Goal: Feedback & Contribution: Contribute content

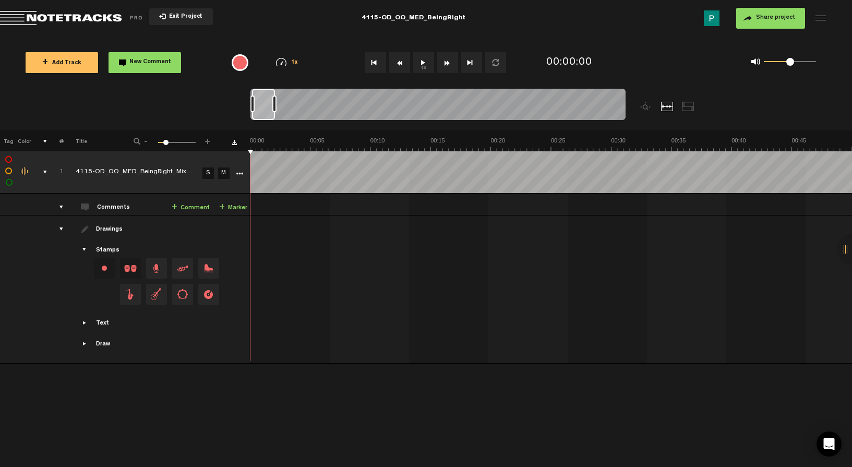
click at [423, 70] on button "1x" at bounding box center [423, 62] width 21 height 21
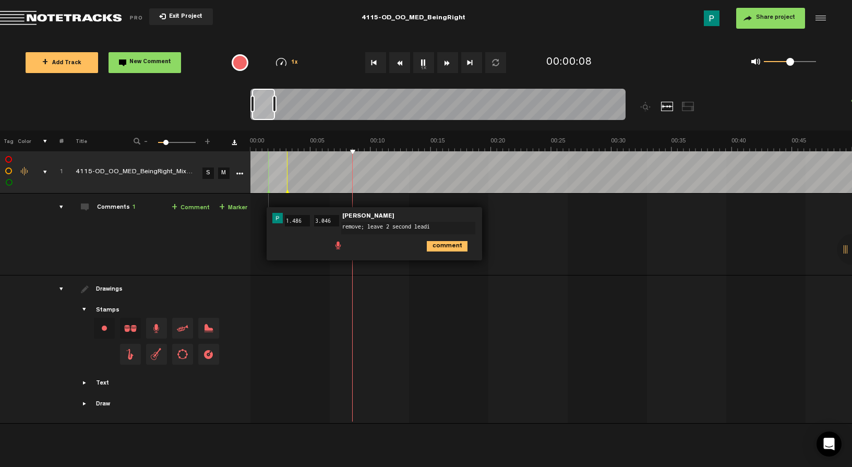
type textarea "remove; leave 2 second leadin"
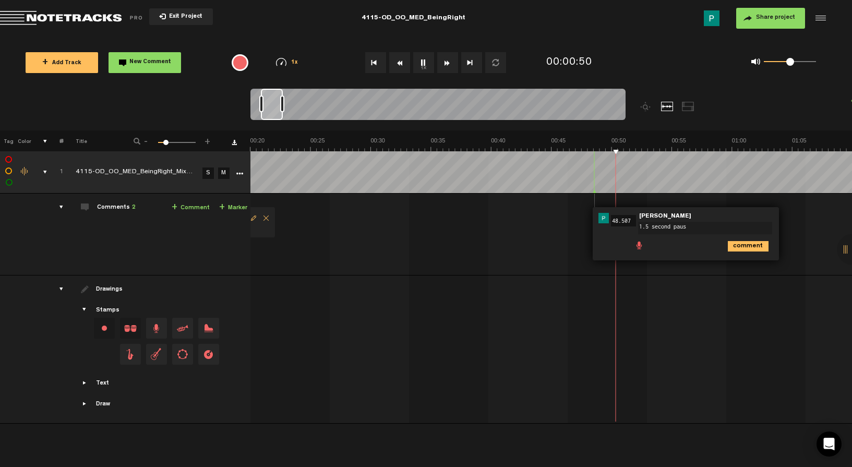
type textarea "1.5 second pause"
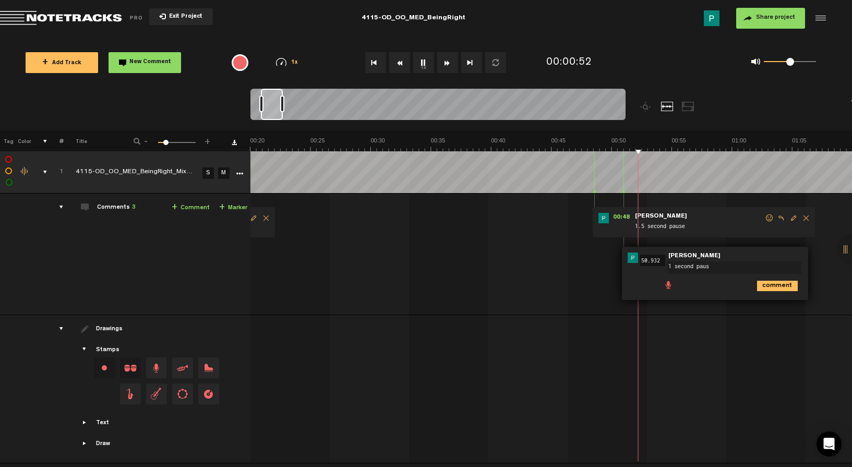
type textarea "1 second pause"
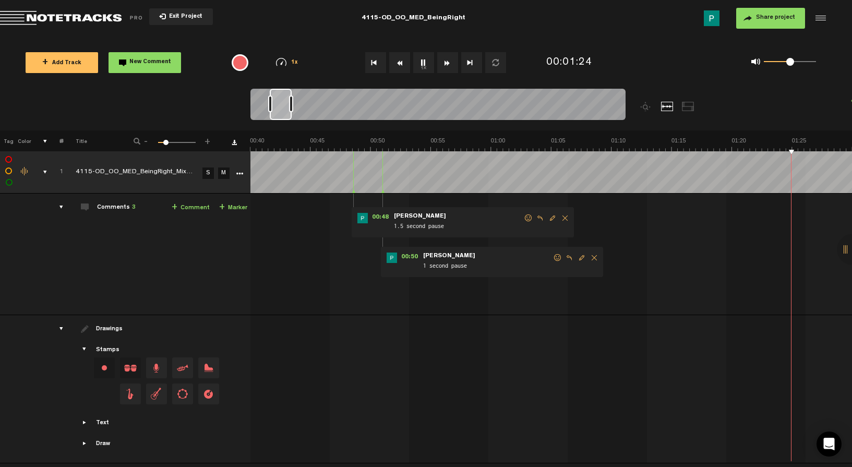
scroll to position [0, 722]
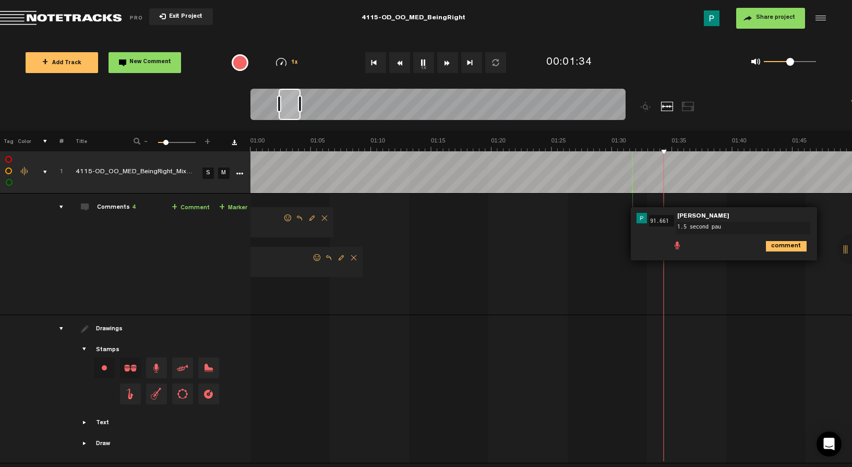
type textarea "1.5 second paus"
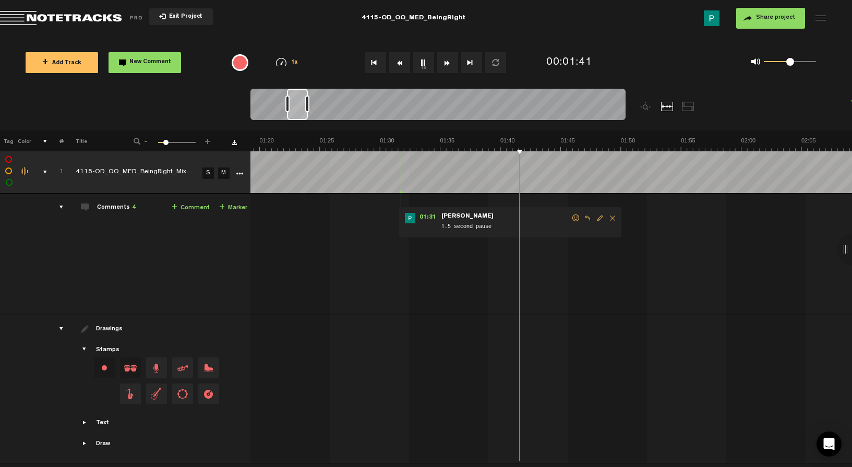
scroll to position [0, 1068]
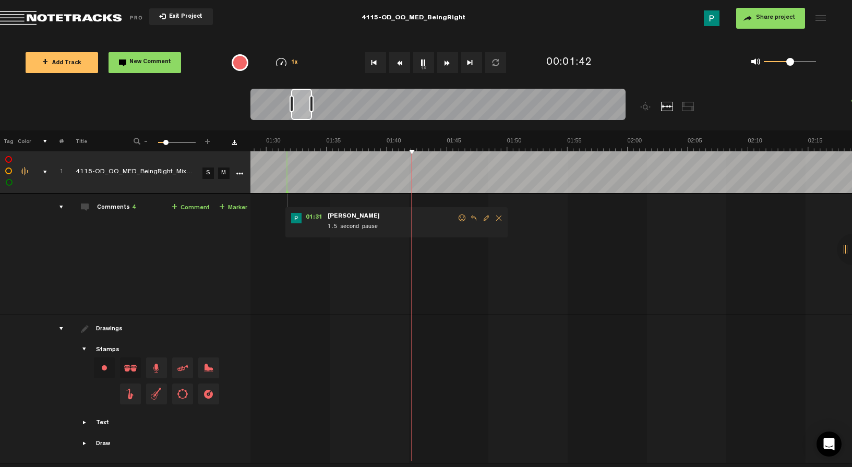
drag, startPoint x: 289, startPoint y: 106, endPoint x: 302, endPoint y: 106, distance: 13.0
click at [302, 106] on div at bounding box center [301, 104] width 21 height 31
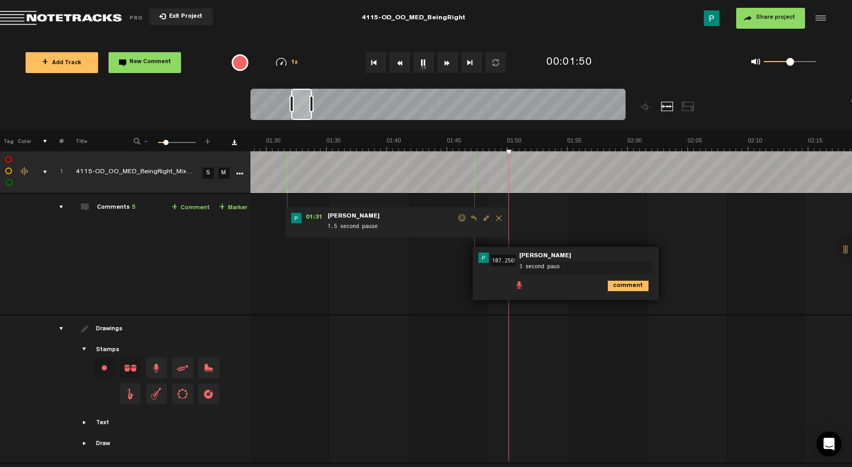
type textarea "3 second pause"
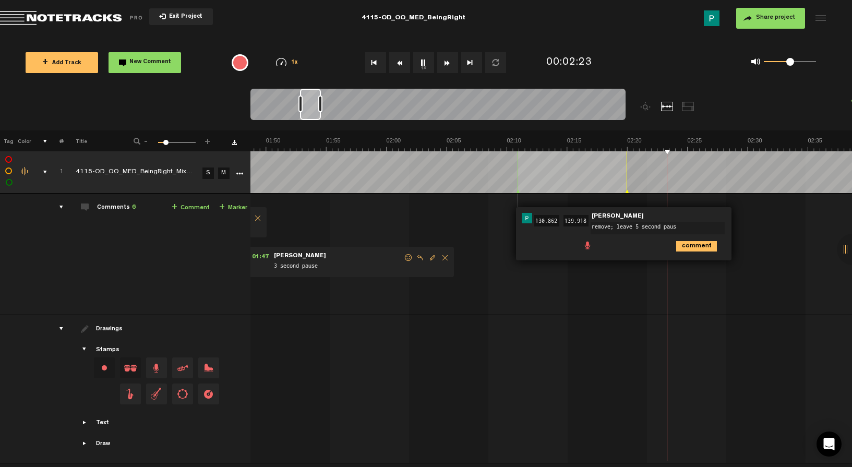
type textarea "remove; leave 5 second pause"
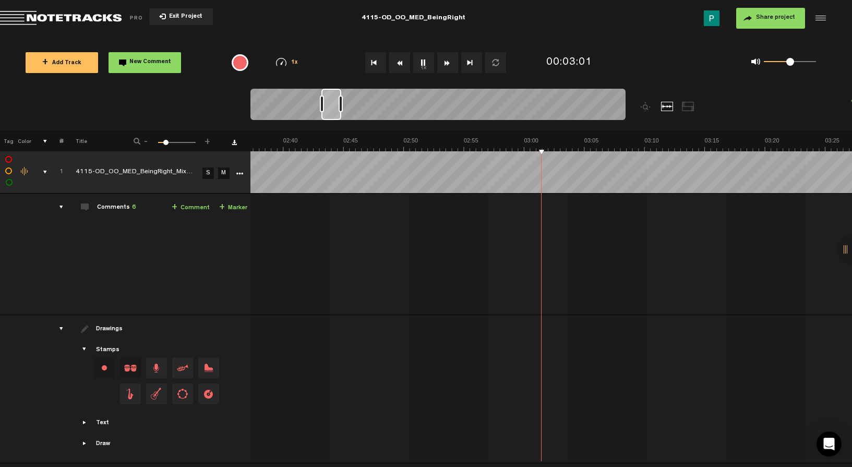
scroll to position [0, 1879]
click at [332, 107] on div at bounding box center [331, 104] width 20 height 31
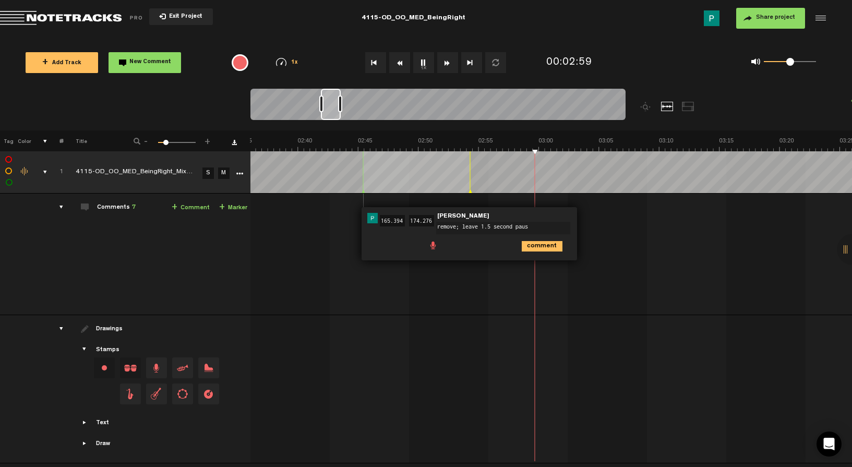
type textarea "remove; leave 1.5 second pause"
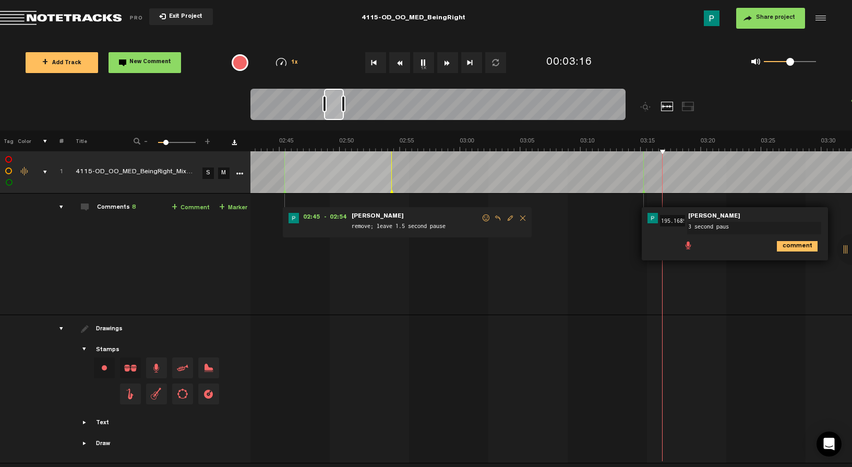
type textarea "3 second pause"
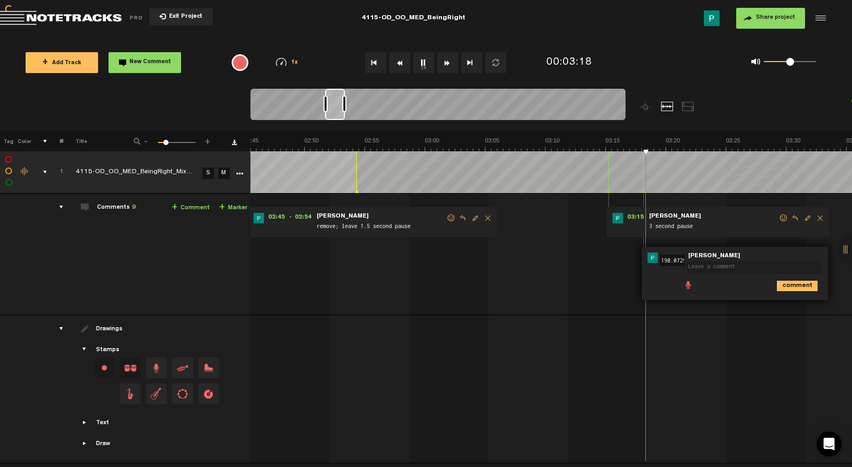
scroll to position [0, 0]
type textarea "1 second pause"
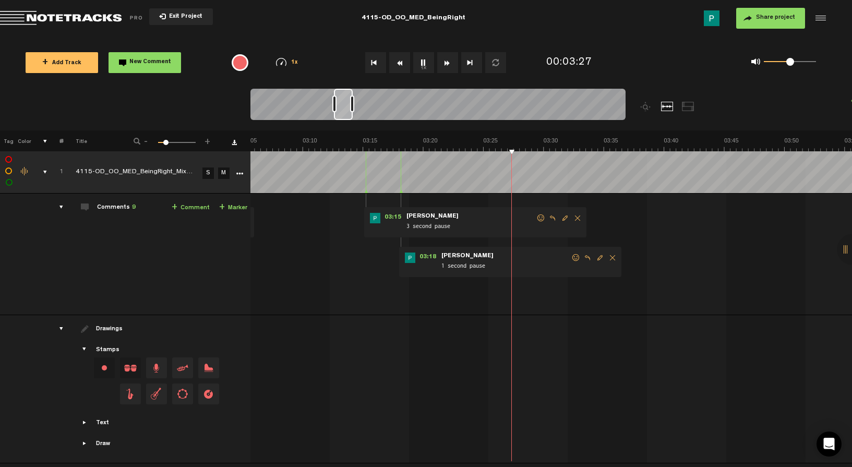
scroll to position [0, 2249]
drag, startPoint x: 333, startPoint y: 103, endPoint x: 343, endPoint y: 103, distance: 9.9
click at [343, 103] on div at bounding box center [343, 104] width 19 height 31
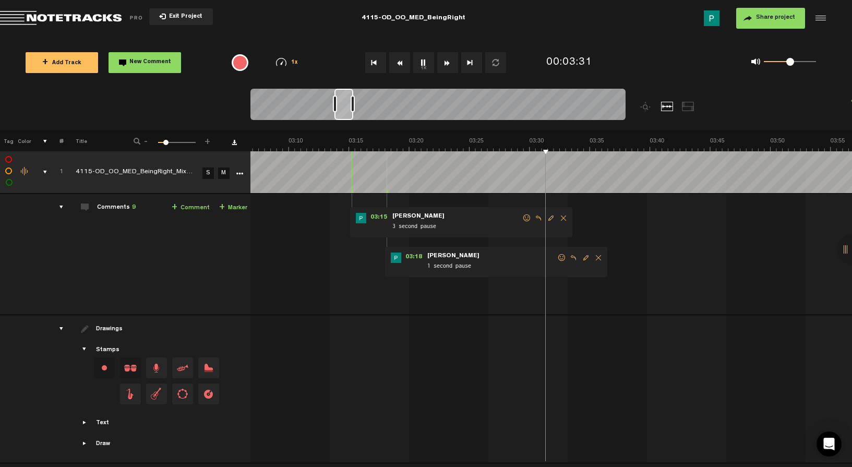
click at [424, 64] on button "1x" at bounding box center [423, 62] width 21 height 21
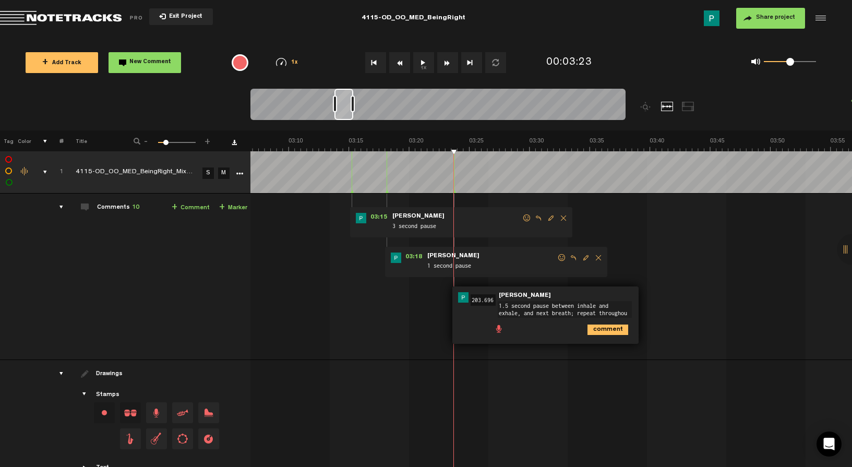
scroll to position [6, 0]
type textarea "1.5 second pause between inhale and exhale, and next breath; repeat throughout"
click at [428, 62] on button "1x" at bounding box center [423, 62] width 21 height 21
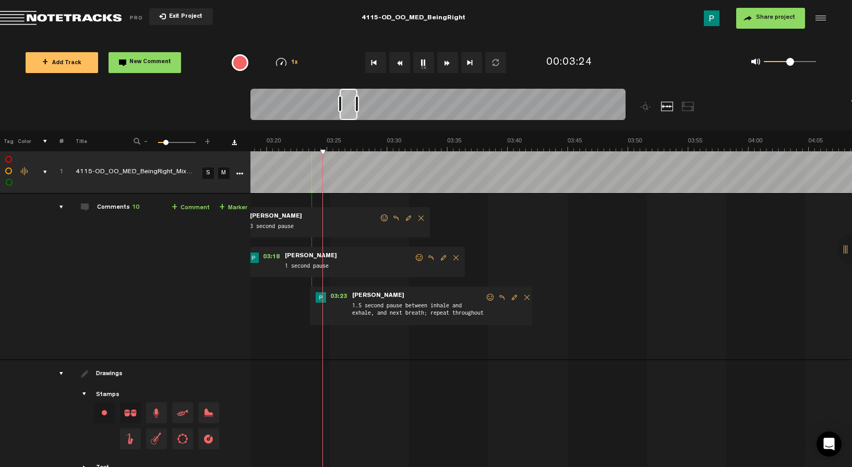
scroll to position [0, 2420]
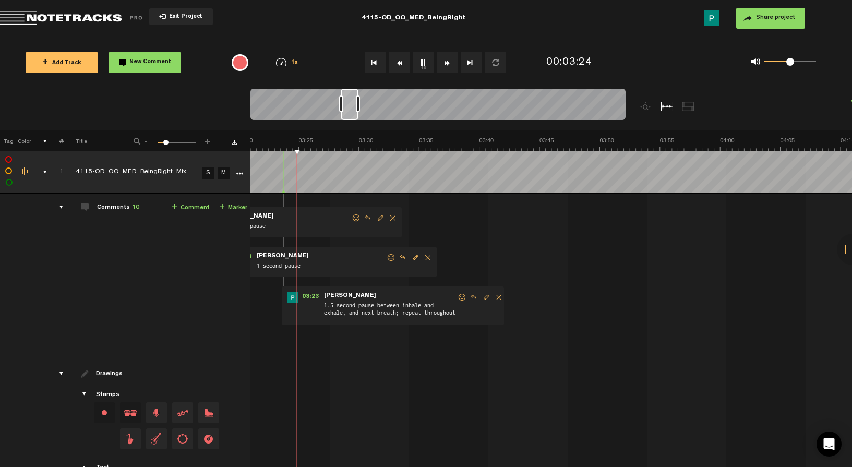
drag, startPoint x: 345, startPoint y: 105, endPoint x: 351, endPoint y: 105, distance: 6.3
click at [351, 105] on div at bounding box center [350, 104] width 18 height 31
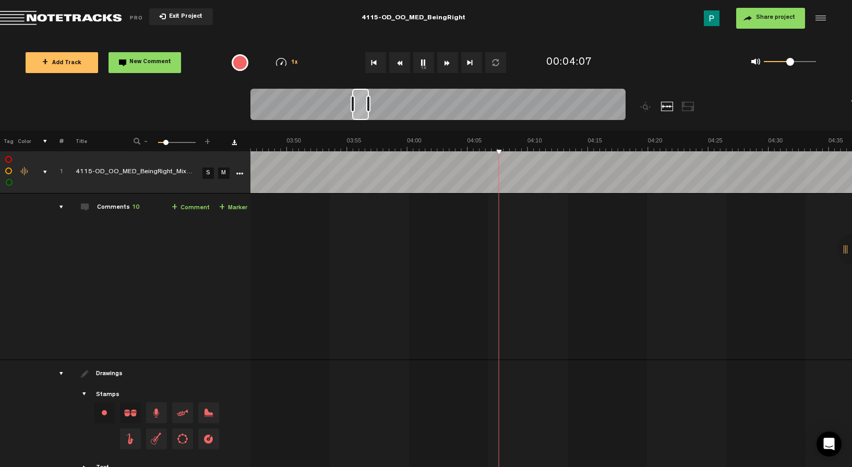
scroll to position [0, 2733]
drag, startPoint x: 348, startPoint y: 104, endPoint x: 359, endPoint y: 102, distance: 11.7
click at [359, 102] on div at bounding box center [360, 104] width 17 height 31
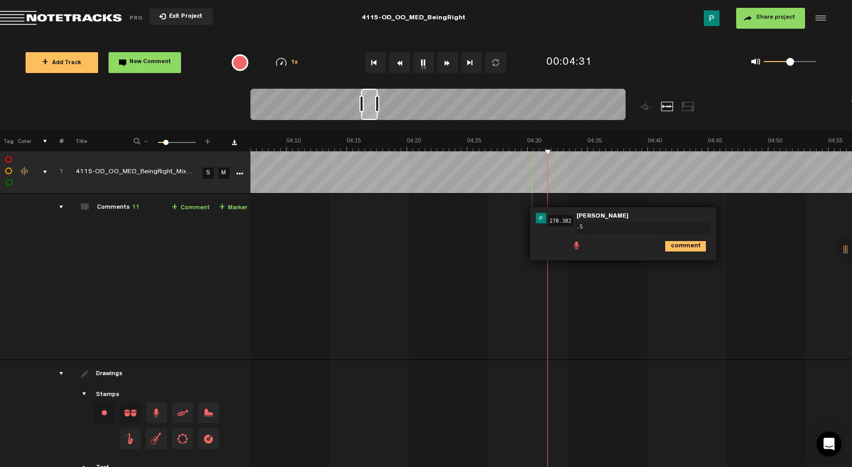
type textarea "."
type textarea "1.5 second pause"
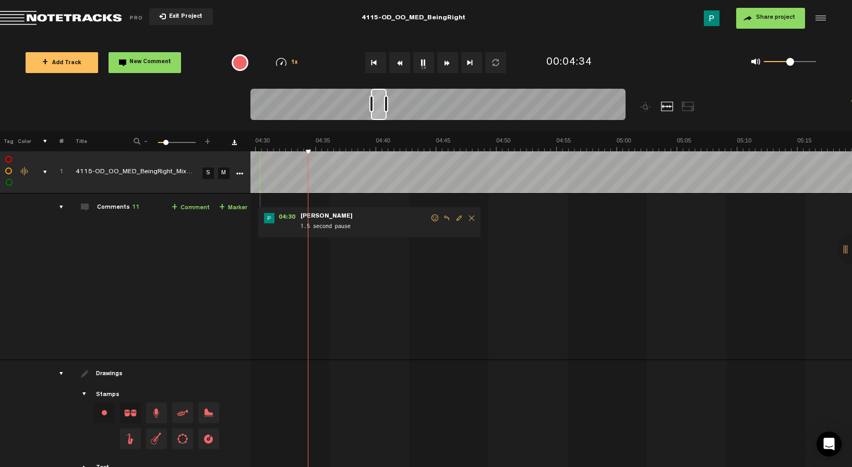
scroll to position [0, 3260]
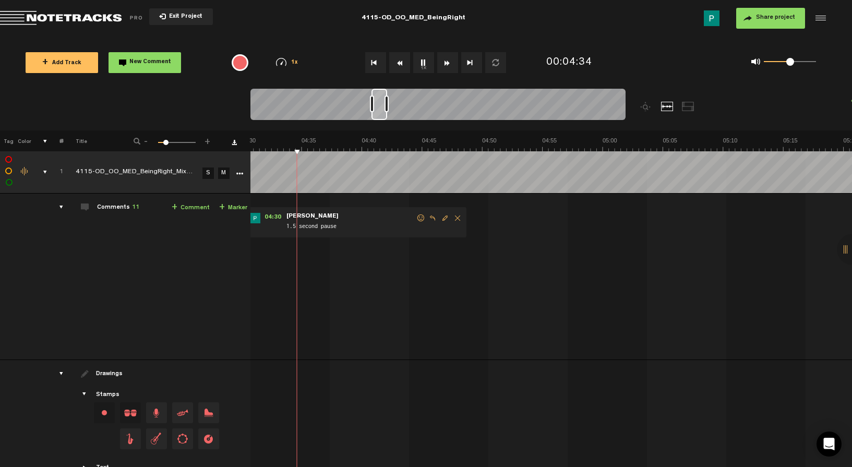
drag, startPoint x: 370, startPoint y: 112, endPoint x: 381, endPoint y: 112, distance: 11.0
click at [381, 112] on div at bounding box center [380, 104] width 16 height 31
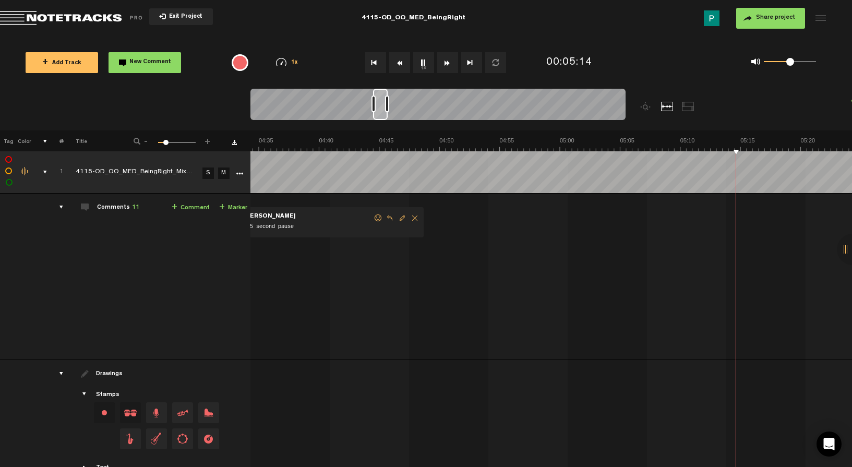
click at [373, 102] on div at bounding box center [380, 104] width 15 height 31
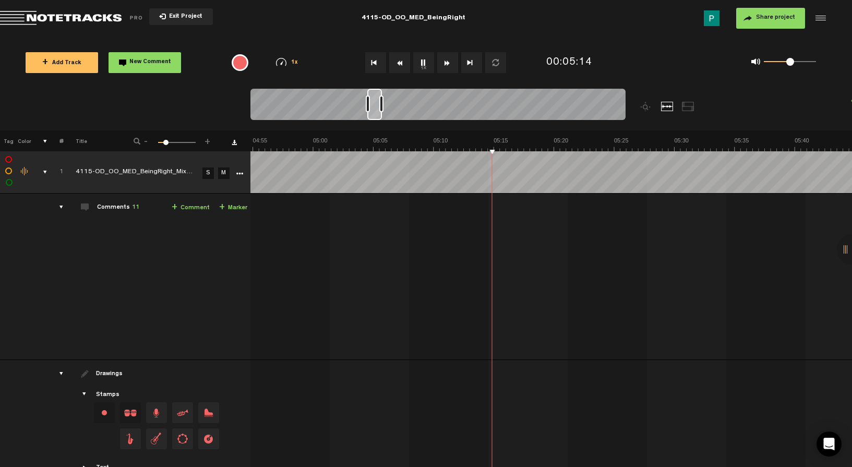
scroll to position [0, 3550]
click at [423, 65] on button "1x" at bounding box center [423, 62] width 21 height 21
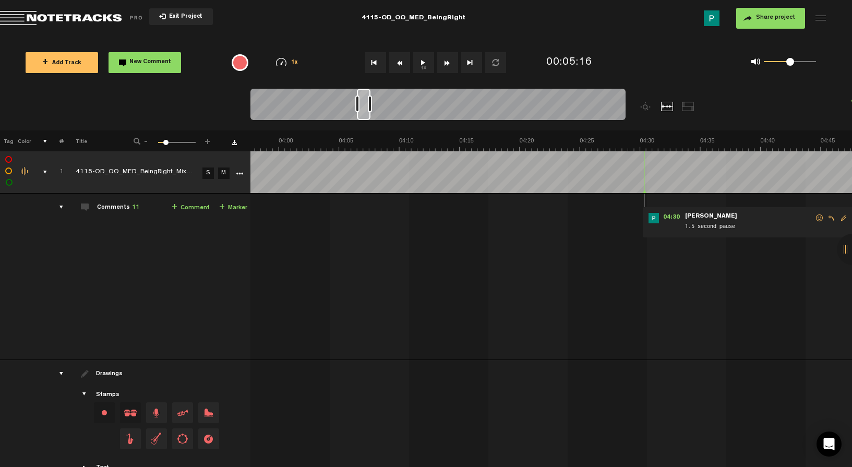
scroll to position [0, 2890]
drag, startPoint x: 374, startPoint y: 111, endPoint x: 364, endPoint y: 110, distance: 9.4
click at [364, 110] on div at bounding box center [364, 104] width 14 height 31
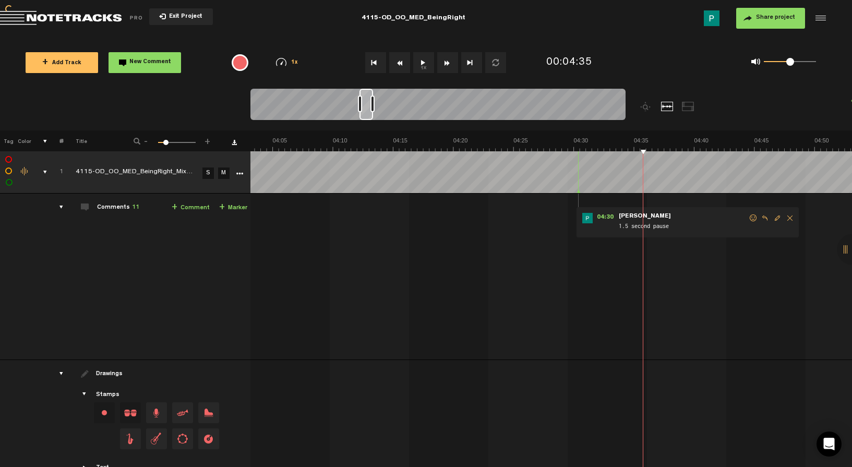
scroll to position [0, 2928]
type textarea "5 second pause"
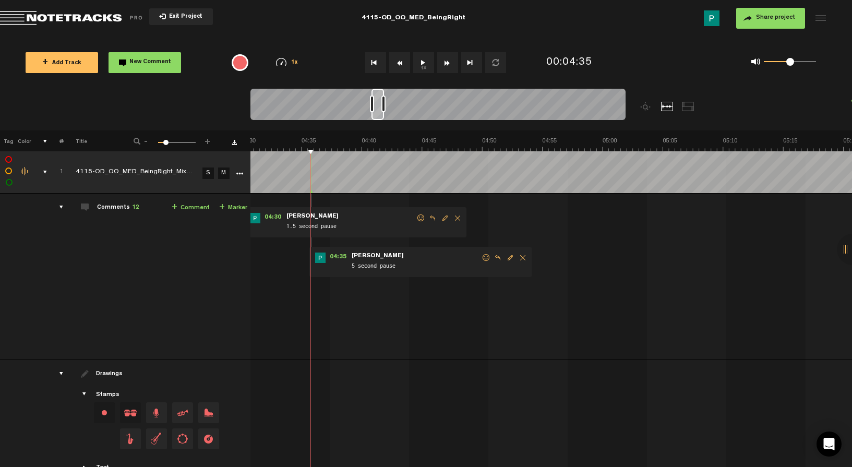
scroll to position [0, 3260]
drag, startPoint x: 369, startPoint y: 109, endPoint x: 381, endPoint y: 108, distance: 12.5
click at [381, 108] on div at bounding box center [437, 106] width 375 height 35
click at [457, 215] on span "Delete comment" at bounding box center [457, 217] width 13 height 7
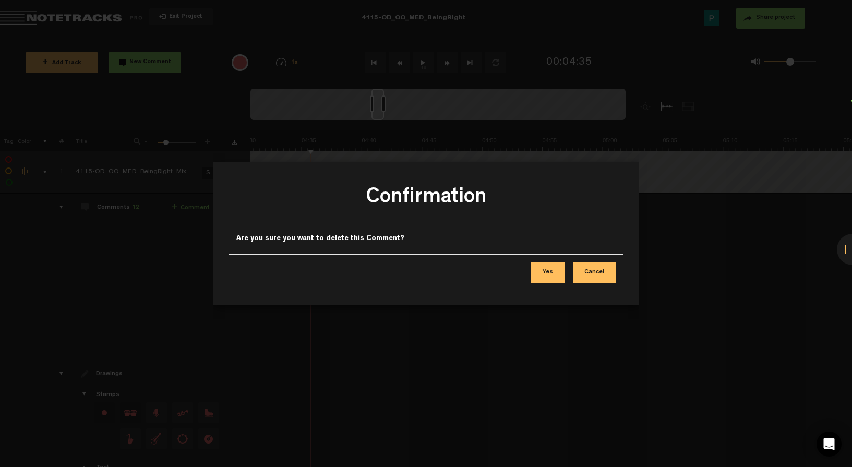
click at [550, 275] on button "Yes" at bounding box center [547, 272] width 33 height 21
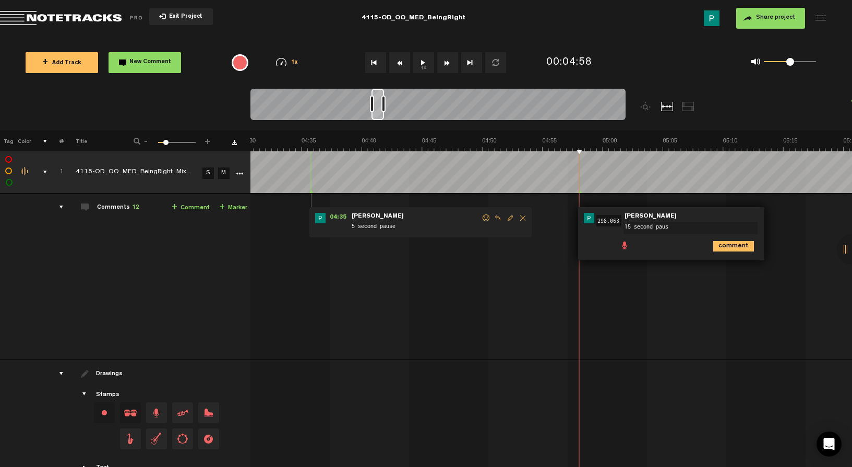
type textarea "15 second pause"
click at [420, 67] on button "1x" at bounding box center [423, 62] width 21 height 21
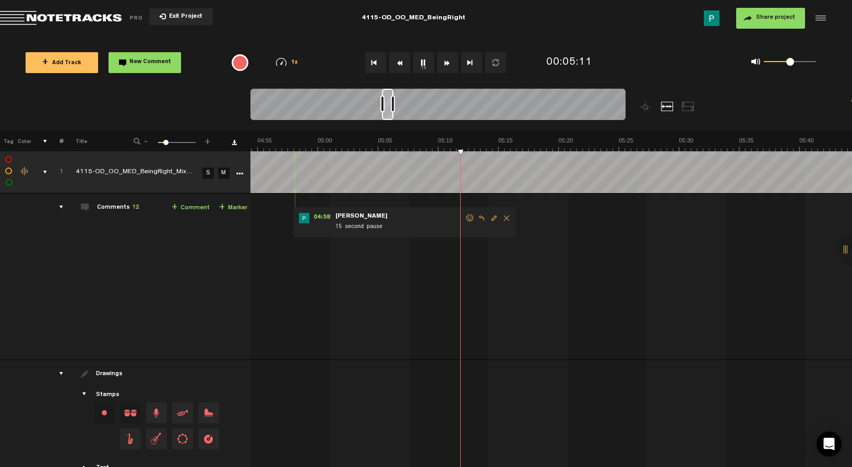
scroll to position [0, 3545]
drag, startPoint x: 375, startPoint y: 117, endPoint x: 385, endPoint y: 118, distance: 10.4
click at [385, 118] on div at bounding box center [387, 104] width 11 height 31
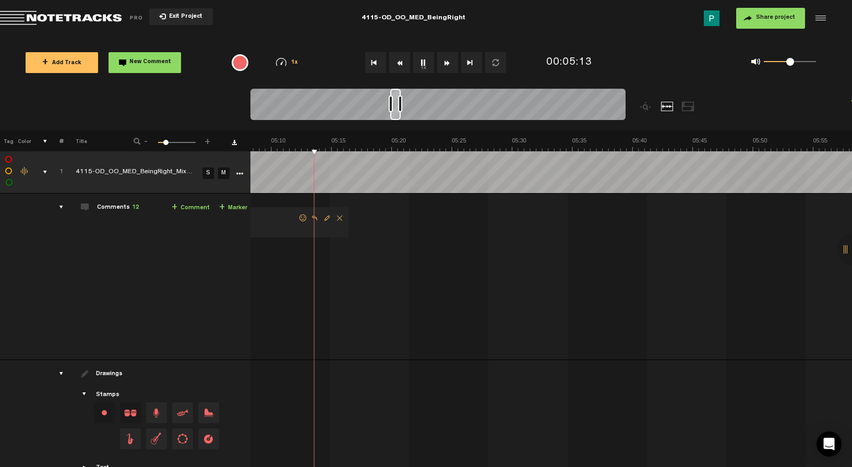
drag, startPoint x: 385, startPoint y: 118, endPoint x: 393, endPoint y: 117, distance: 8.4
click at [393, 117] on div at bounding box center [395, 104] width 10 height 31
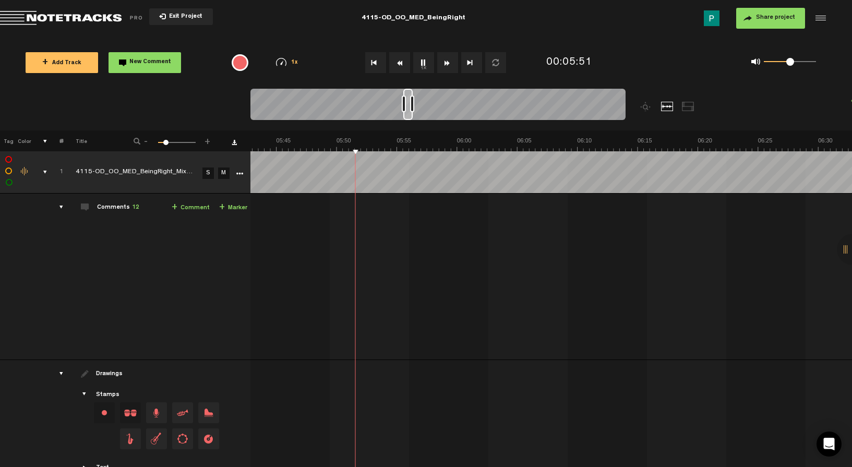
drag, startPoint x: 398, startPoint y: 117, endPoint x: 411, endPoint y: 115, distance: 13.1
click at [411, 115] on div at bounding box center [407, 104] width 9 height 31
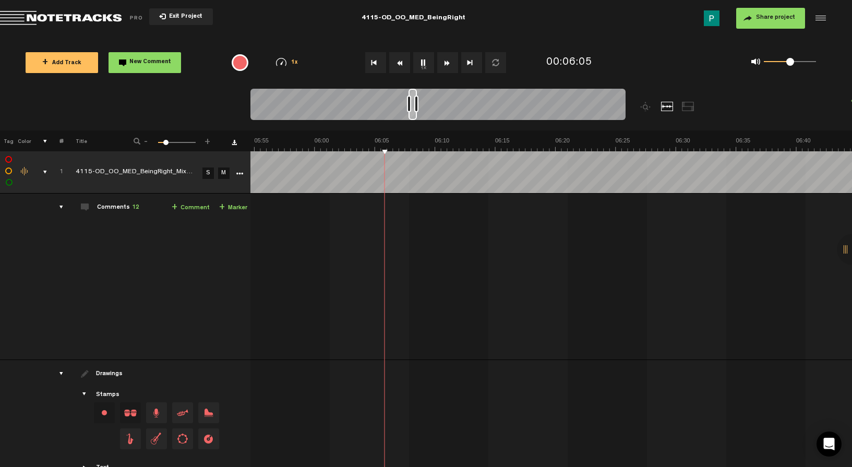
drag, startPoint x: 411, startPoint y: 115, endPoint x: 416, endPoint y: 114, distance: 5.2
click at [416, 114] on div at bounding box center [413, 104] width 8 height 31
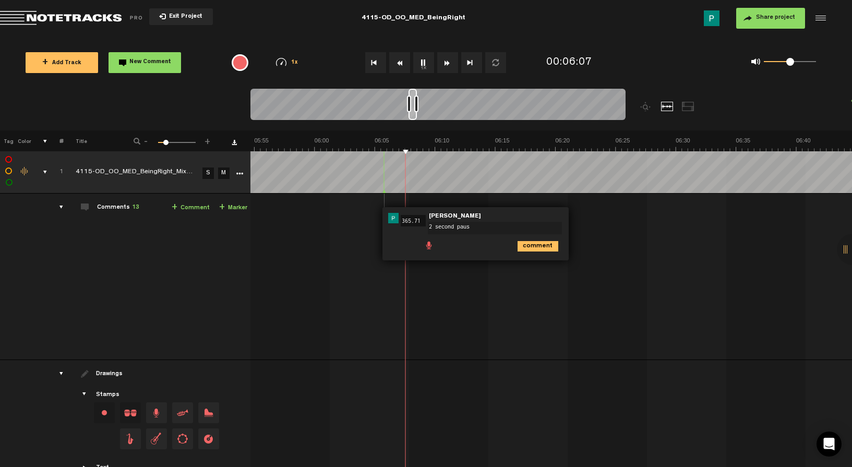
type textarea "2 second pause"
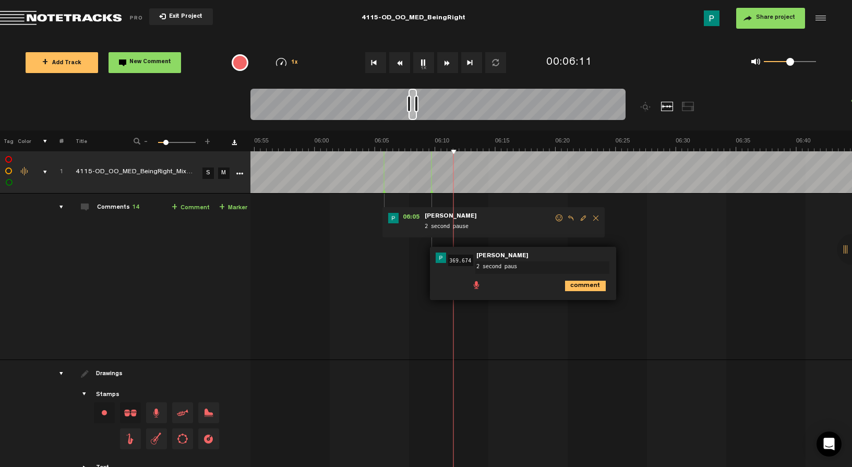
type textarea "2 second pause"
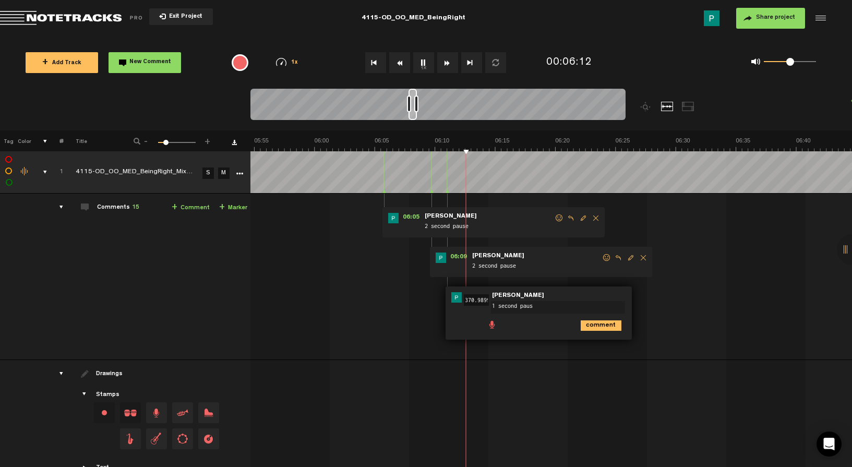
type textarea "1 second pause"
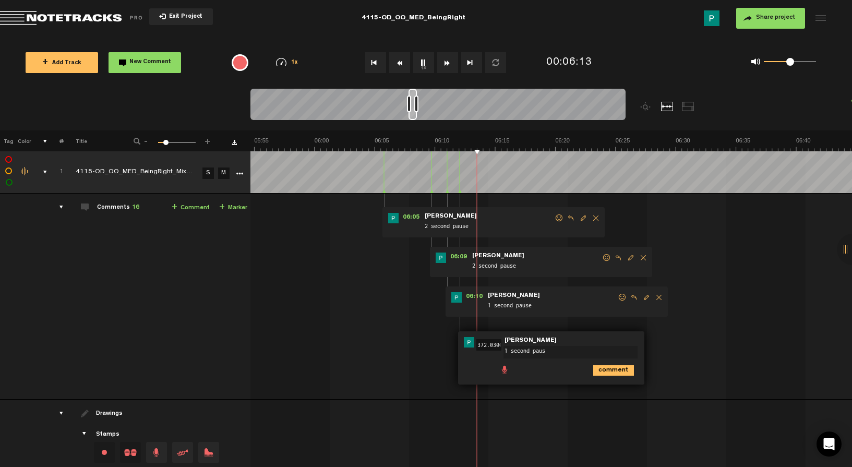
type textarea "1 second pause"
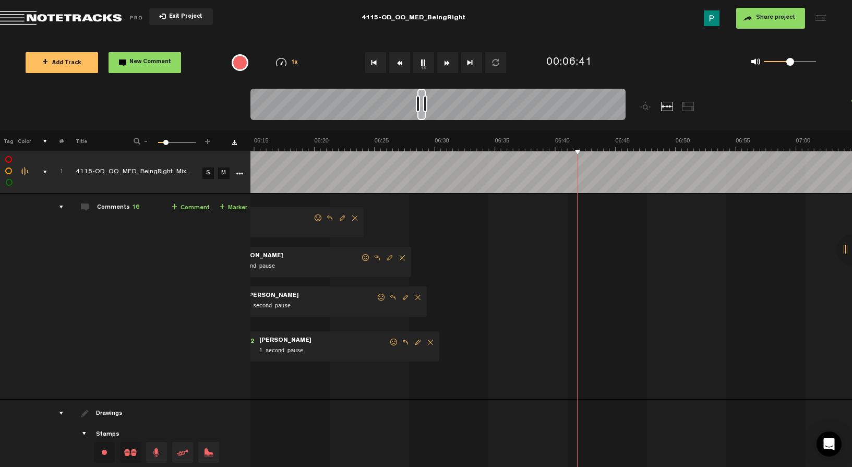
scroll to position [0, 4752]
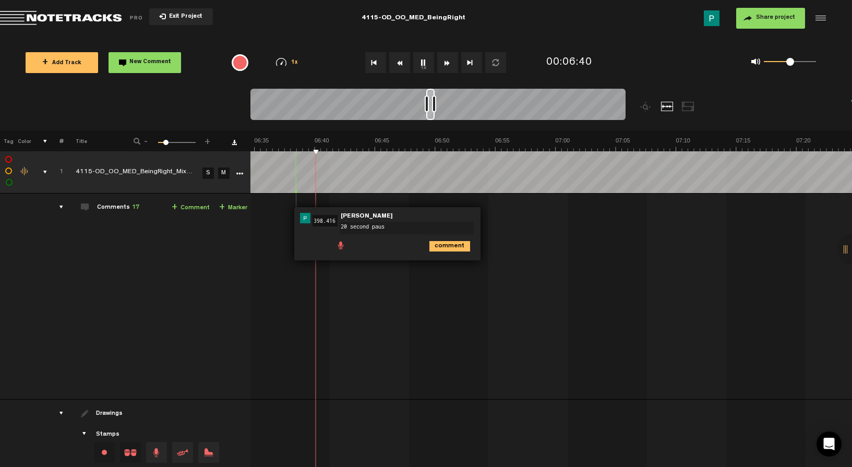
type textarea "20 second pause"
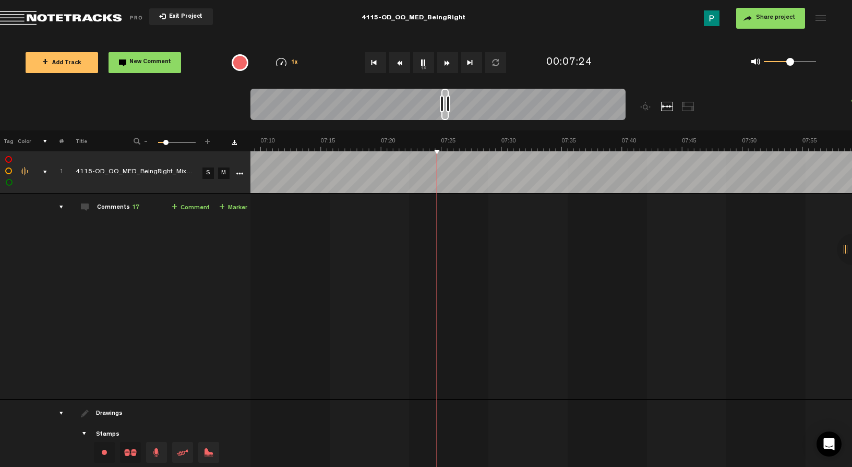
scroll to position [0, 5210]
drag, startPoint x: 439, startPoint y: 117, endPoint x: 447, endPoint y: 114, distance: 8.9
click at [447, 114] on div at bounding box center [446, 104] width 7 height 31
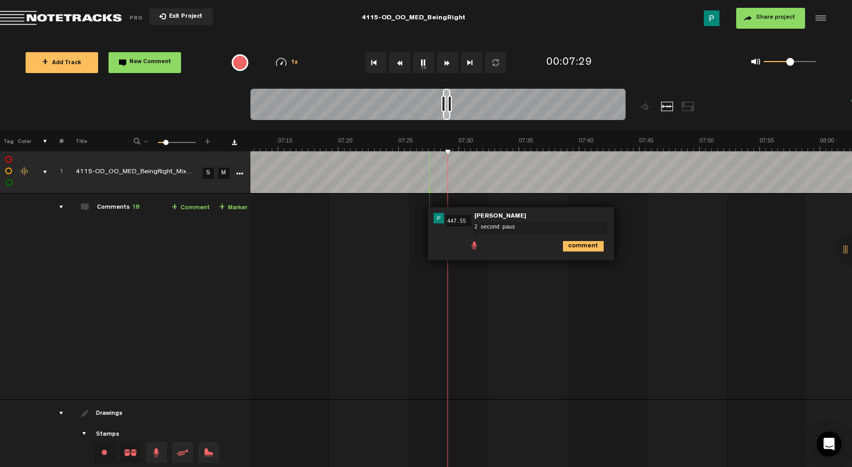
type textarea "2 second pause"
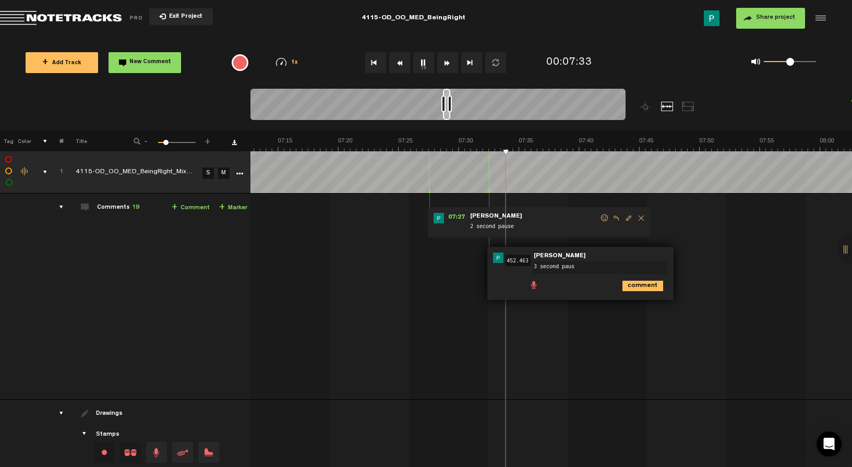
type textarea "3 second pause"
click at [429, 66] on button "1x" at bounding box center [423, 62] width 21 height 21
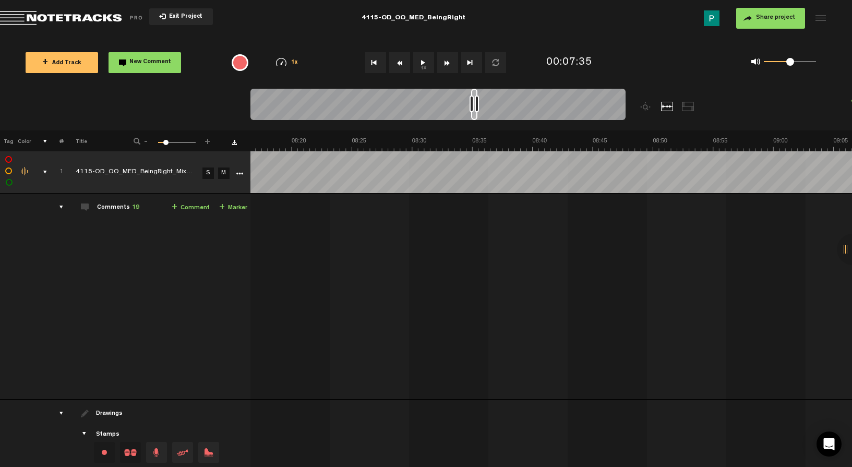
scroll to position [0, 5979]
drag, startPoint x: 447, startPoint y: 116, endPoint x: 475, endPoint y: 116, distance: 28.2
click at [475, 116] on div at bounding box center [474, 104] width 6 height 31
click at [421, 65] on button "1x" at bounding box center [423, 62] width 21 height 21
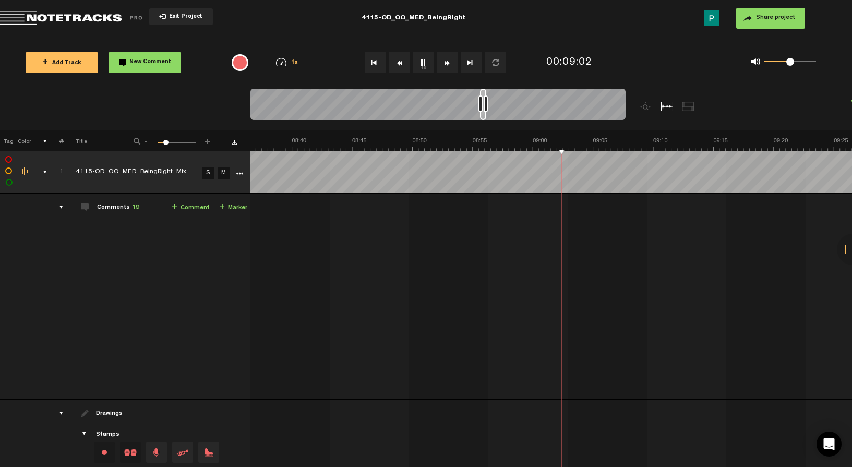
click at [422, 65] on button "1x" at bounding box center [423, 62] width 21 height 21
drag, startPoint x: 484, startPoint y: 115, endPoint x: 512, endPoint y: 115, distance: 28.2
click at [512, 115] on div at bounding box center [510, 104] width 5 height 31
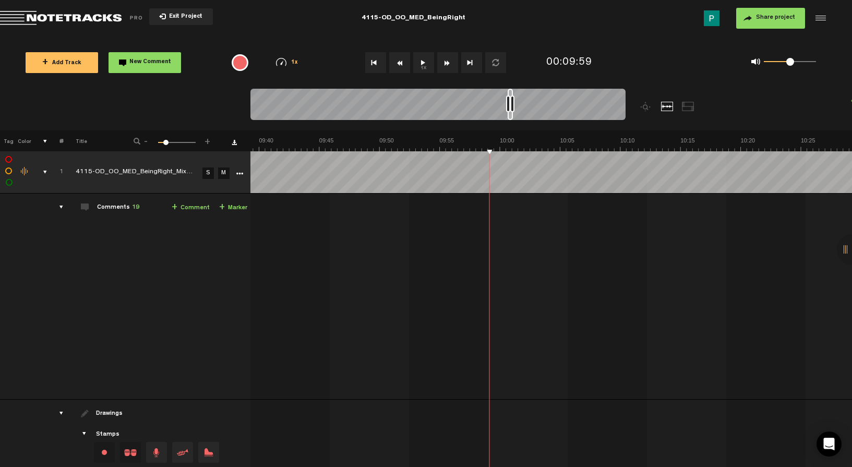
click at [413, 62] on button "1x" at bounding box center [423, 62] width 21 height 21
click at [417, 63] on button "1x" at bounding box center [423, 62] width 21 height 21
drag, startPoint x: 511, startPoint y: 116, endPoint x: 477, endPoint y: 110, distance: 33.9
click at [477, 110] on div at bounding box center [437, 106] width 375 height 35
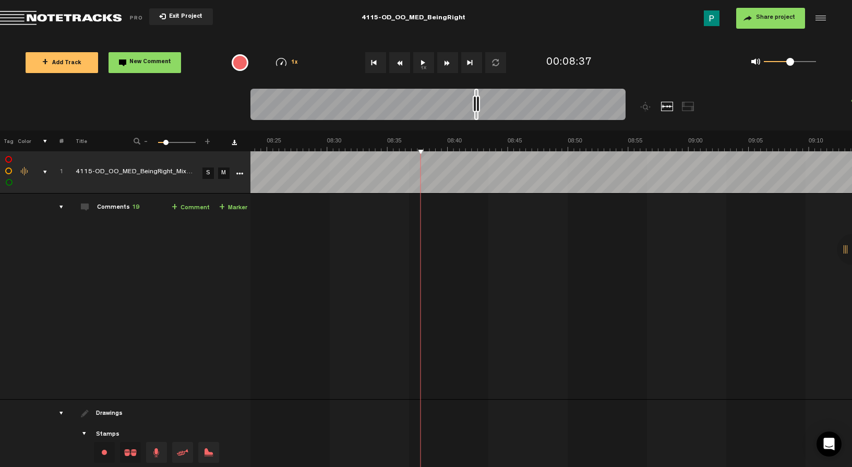
click at [427, 62] on button "1x" at bounding box center [423, 62] width 21 height 21
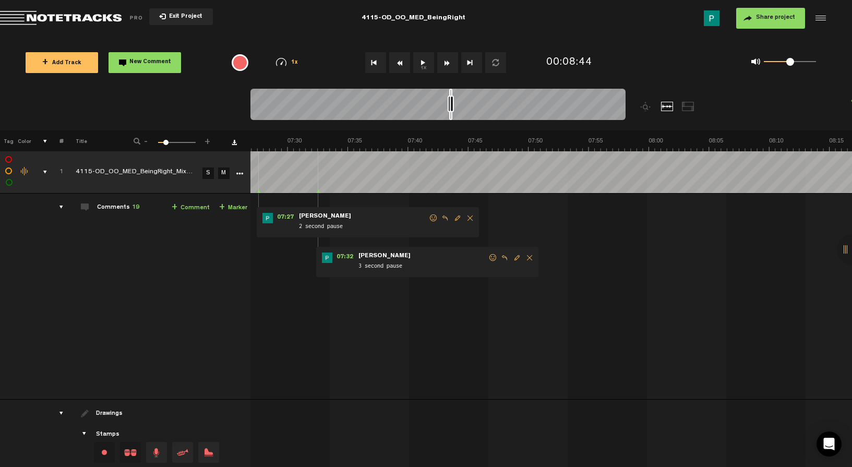
scroll to position [0, 5282]
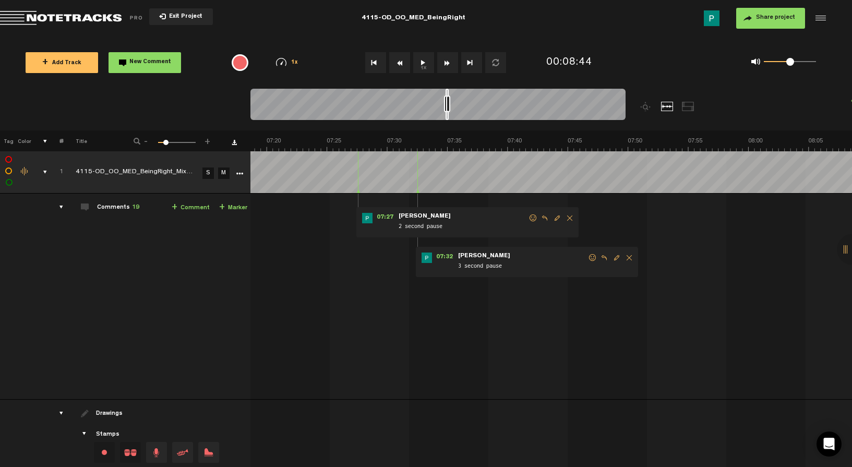
drag, startPoint x: 477, startPoint y: 115, endPoint x: 449, endPoint y: 111, distance: 28.9
click at [449, 111] on div at bounding box center [437, 106] width 375 height 35
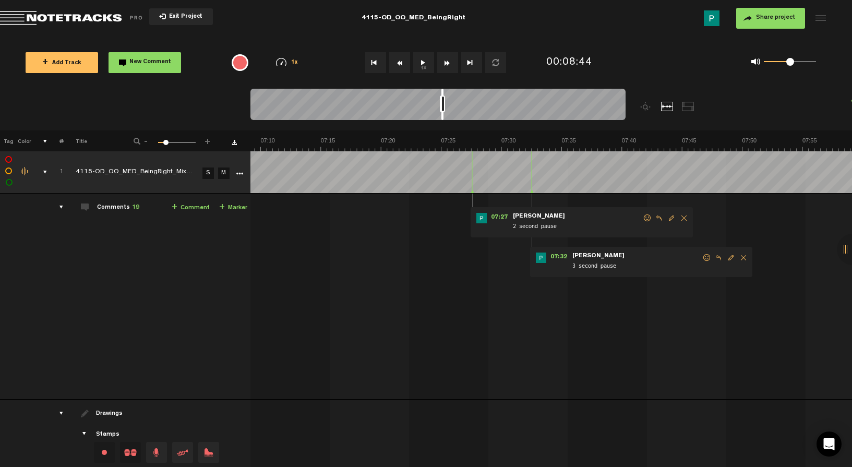
click at [444, 115] on div at bounding box center [437, 106] width 375 height 35
click at [424, 63] on button "1x" at bounding box center [423, 62] width 21 height 21
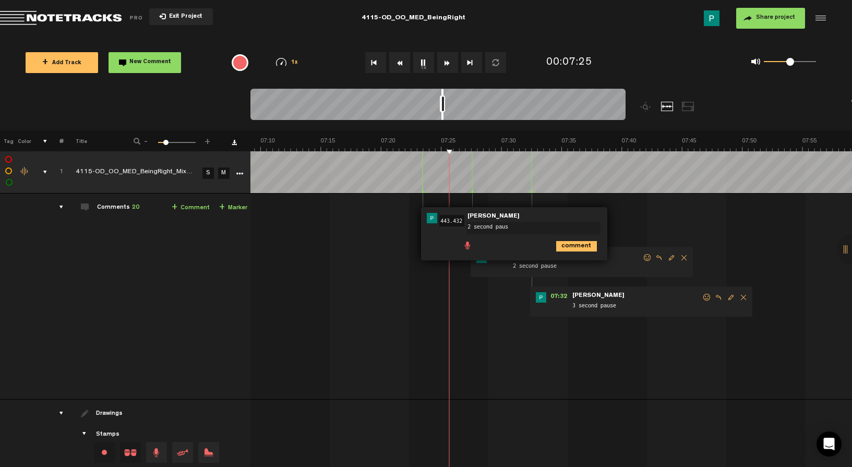
type textarea "2 second pause"
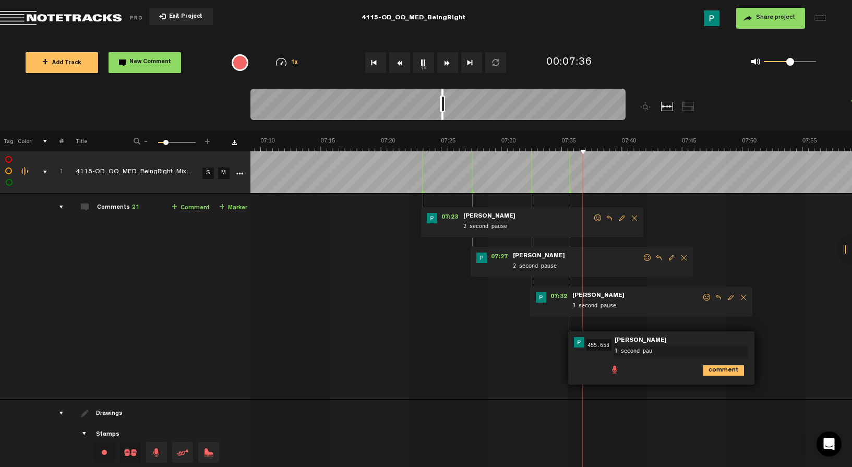
type textarea "1 second paus"
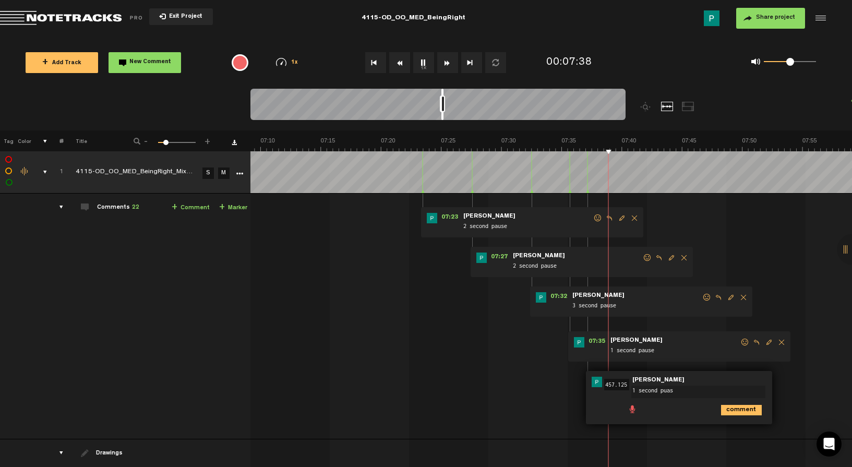
type textarea "1 second puase"
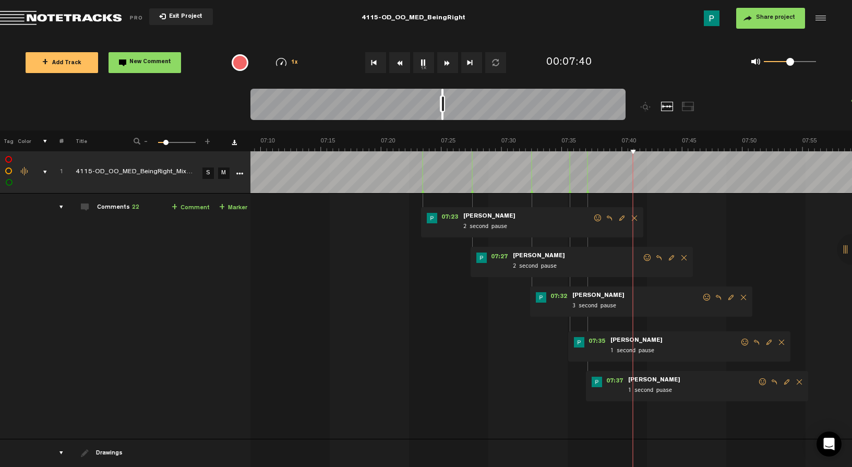
click at [423, 64] on button "1x" at bounding box center [423, 62] width 21 height 21
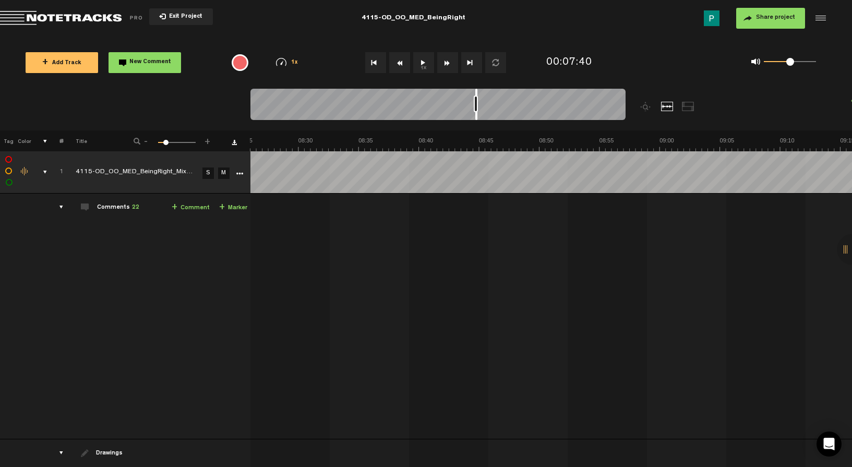
scroll to position [0, 6093]
drag, startPoint x: 442, startPoint y: 116, endPoint x: 476, endPoint y: 114, distance: 34.0
click at [476, 114] on div at bounding box center [476, 104] width 2 height 31
click at [419, 71] on button "1x" at bounding box center [423, 62] width 21 height 21
click at [420, 69] on button "1x" at bounding box center [423, 62] width 21 height 21
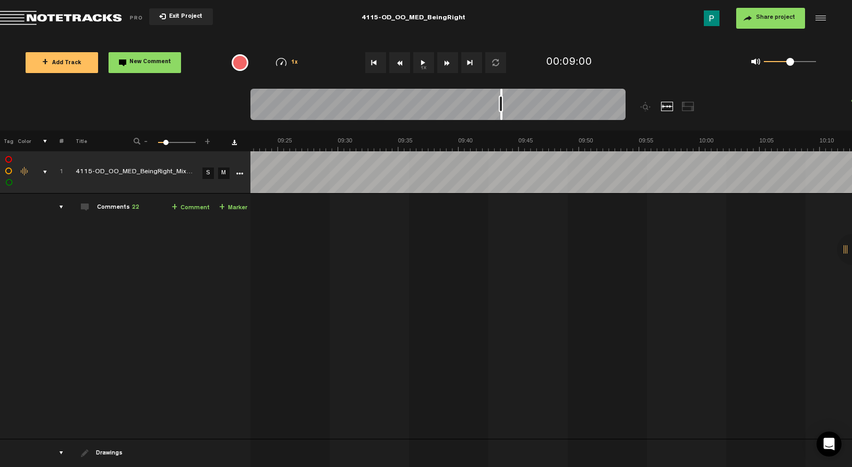
scroll to position [0, 6919]
drag, startPoint x: 475, startPoint y: 116, endPoint x: 506, endPoint y: 116, distance: 30.3
click at [506, 116] on div at bounding box center [507, 104] width 2 height 31
click at [421, 56] on button "1x" at bounding box center [423, 62] width 21 height 21
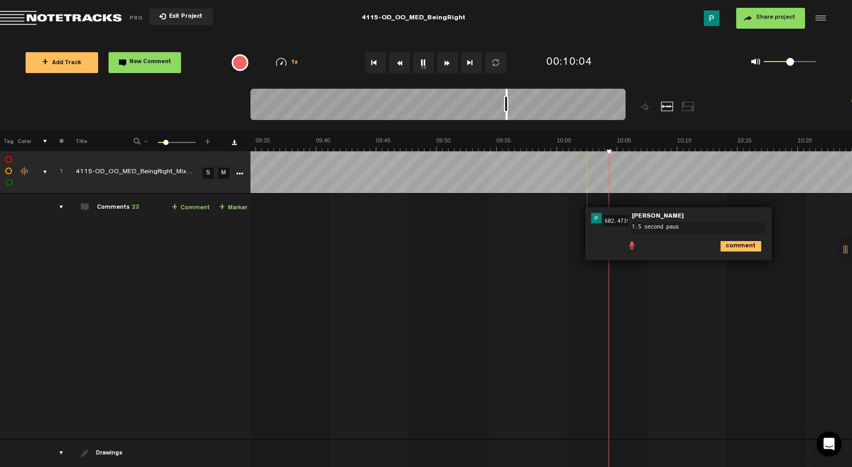
type textarea "1.5 second pause"
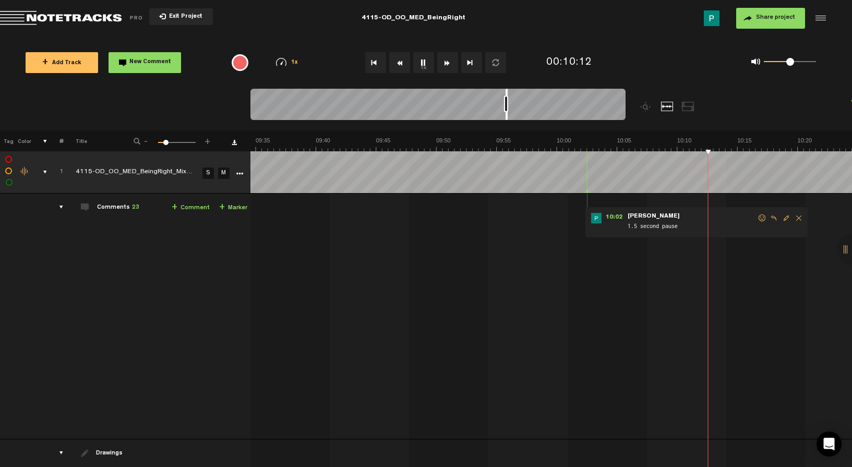
click at [426, 64] on button "1x" at bounding box center [423, 62] width 21 height 21
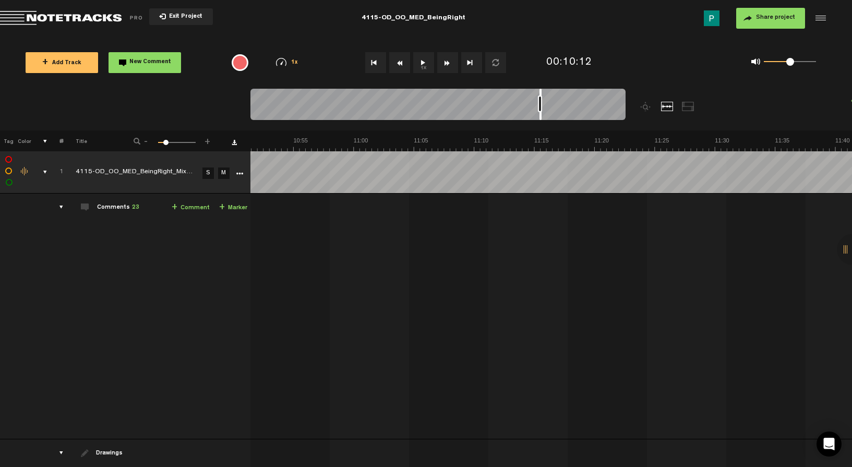
scroll to position [0, 7901]
drag, startPoint x: 507, startPoint y: 114, endPoint x: 543, endPoint y: 114, distance: 36.0
click at [543, 114] on div at bounding box center [543, 104] width 2 height 31
click at [422, 62] on button "1x" at bounding box center [423, 62] width 21 height 21
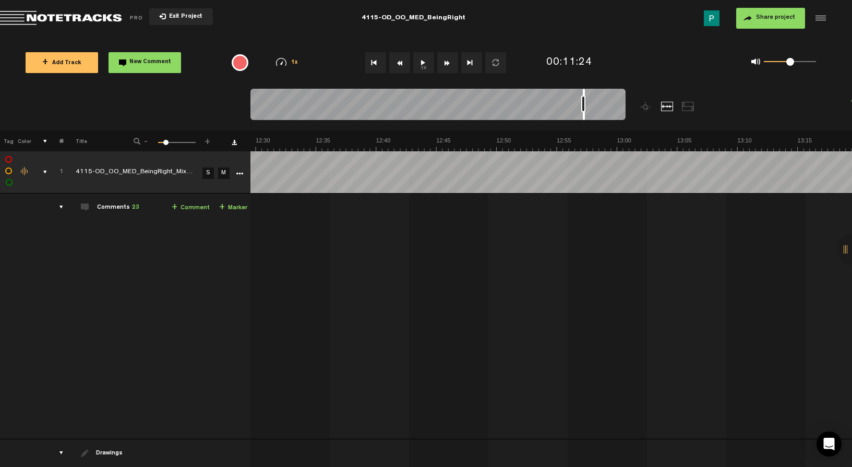
scroll to position [0, 9026]
drag, startPoint x: 543, startPoint y: 116, endPoint x: 584, endPoint y: 110, distance: 41.7
click at [584, 110] on div at bounding box center [437, 106] width 375 height 35
click at [425, 62] on button "1x" at bounding box center [423, 62] width 21 height 21
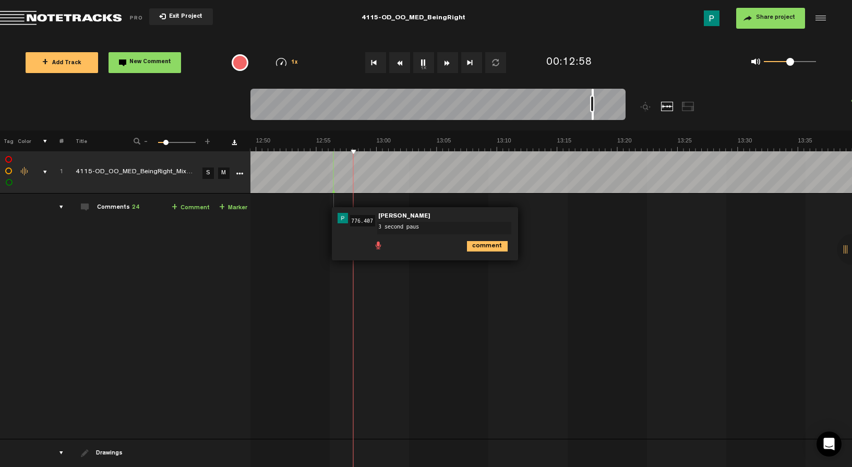
type textarea "3 second pause"
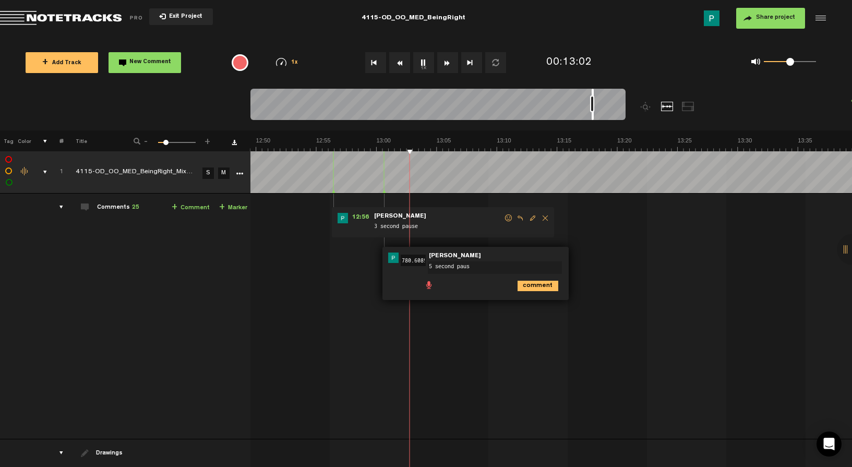
type textarea "5 second pause"
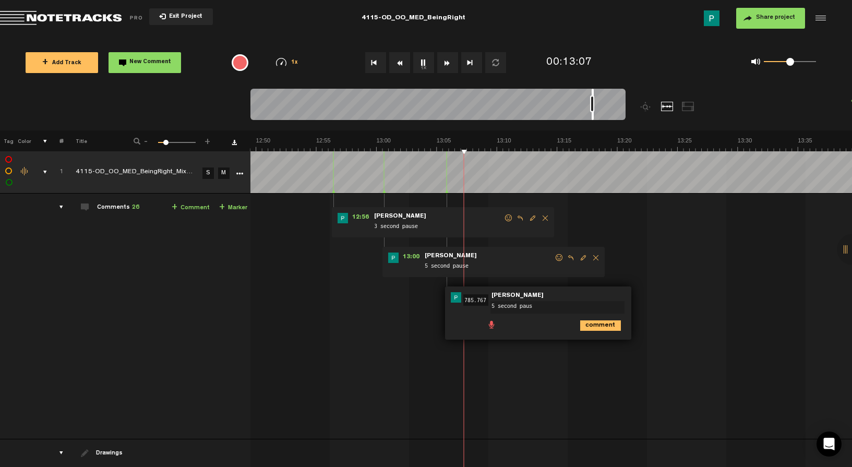
type textarea "5 second pause"
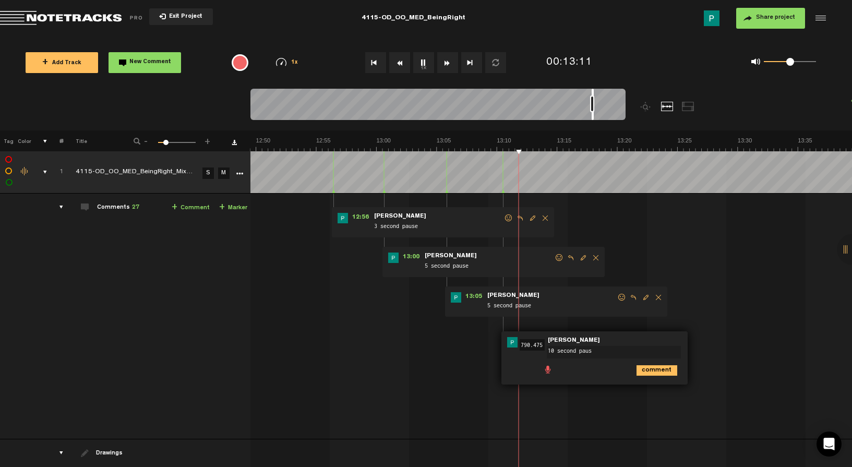
type textarea "10 second pause"
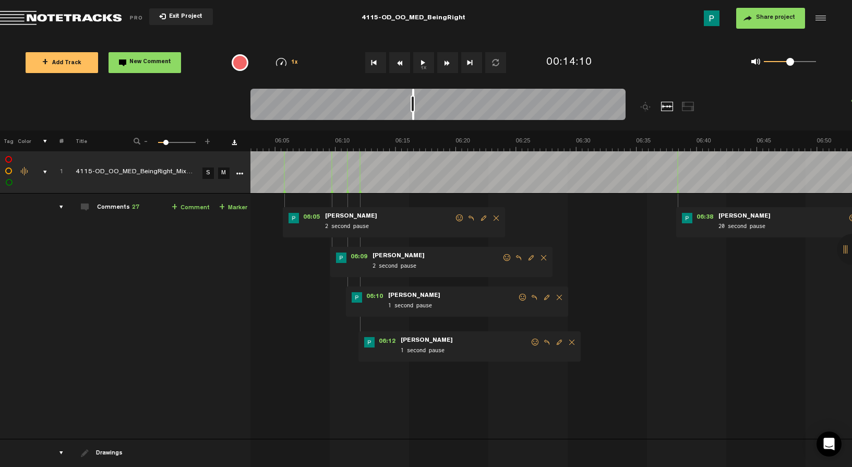
scroll to position [0, 4356]
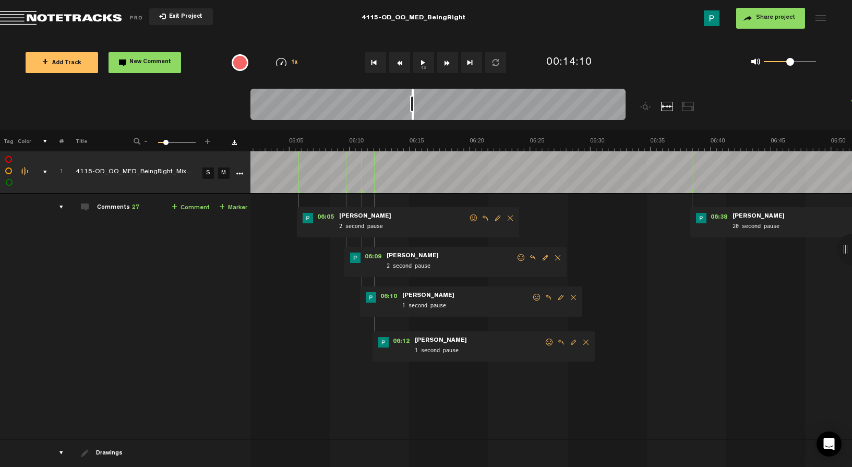
drag, startPoint x: 610, startPoint y: 117, endPoint x: 413, endPoint y: 106, distance: 197.5
click at [413, 106] on div at bounding box center [437, 106] width 375 height 35
click at [418, 66] on button "1x" at bounding box center [423, 62] width 21 height 21
click at [421, 66] on button "1x" at bounding box center [423, 62] width 21 height 21
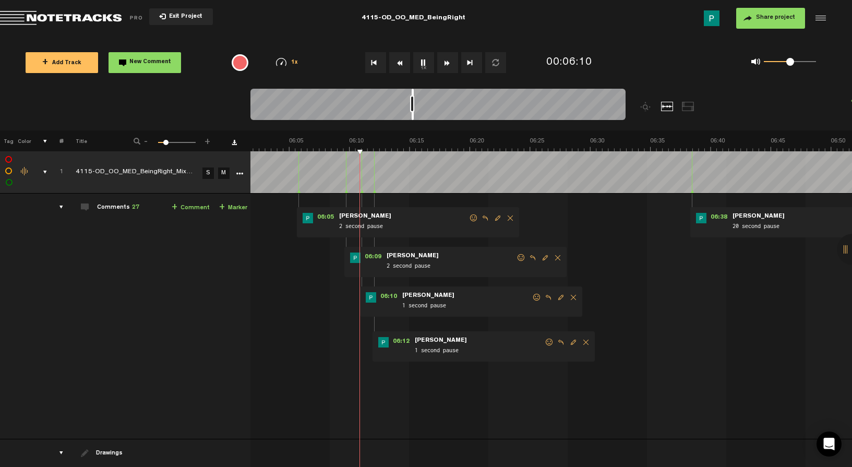
click at [421, 66] on button "1x" at bounding box center [423, 62] width 21 height 21
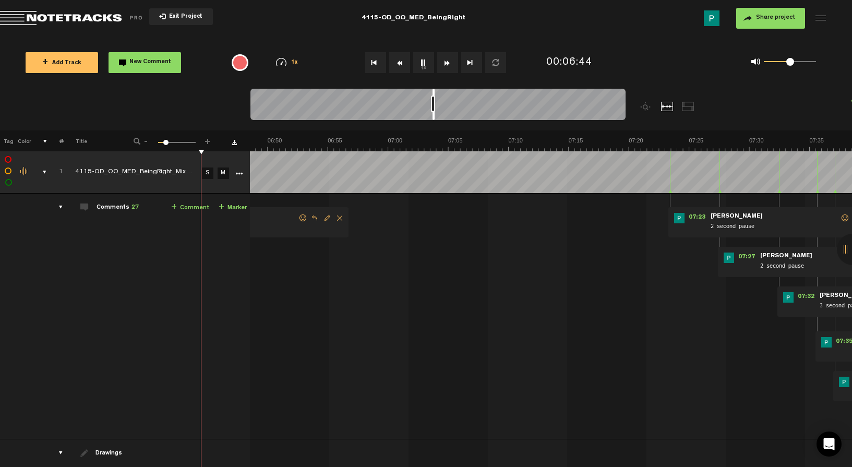
scroll to position [0, 4810]
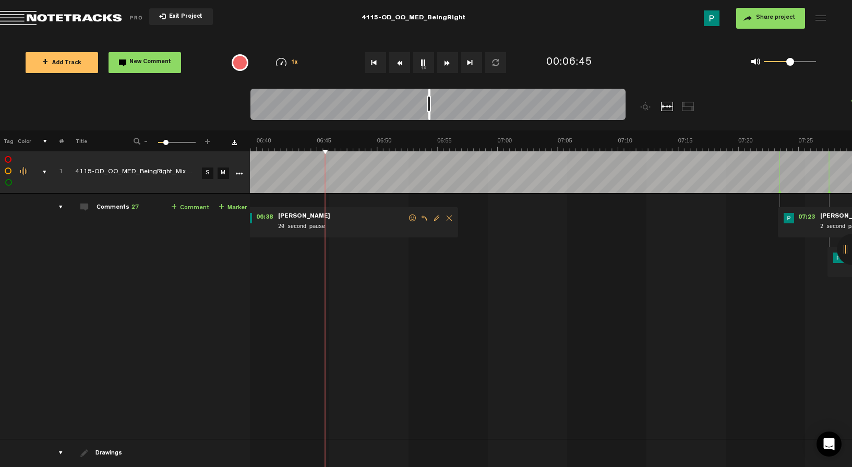
click at [430, 217] on span "Edit comment" at bounding box center [436, 217] width 13 height 7
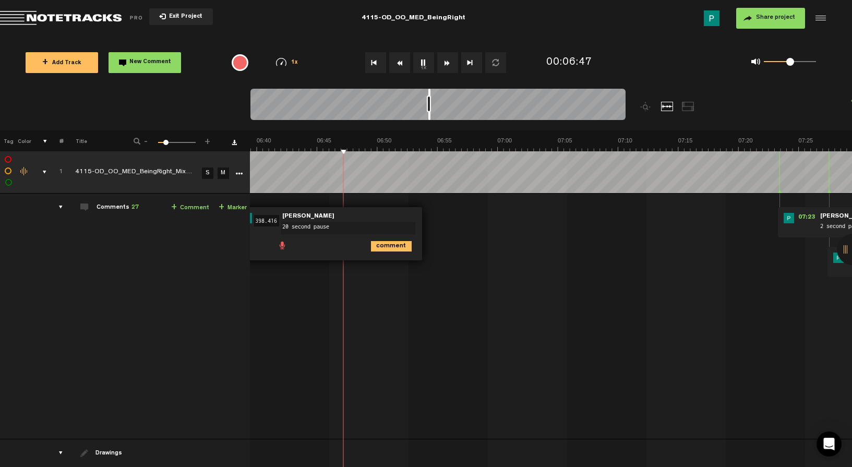
click at [281, 227] on textarea "20 second pause" at bounding box center [348, 228] width 134 height 13
type textarea "15 second pause"
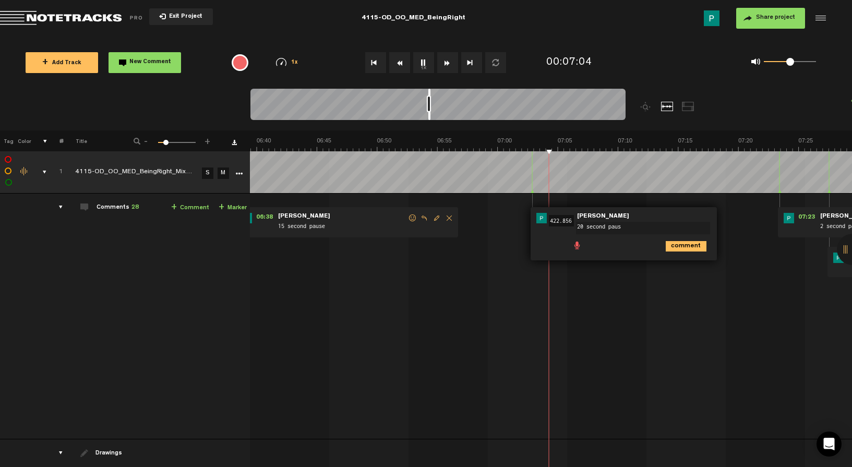
type textarea "20 second pause"
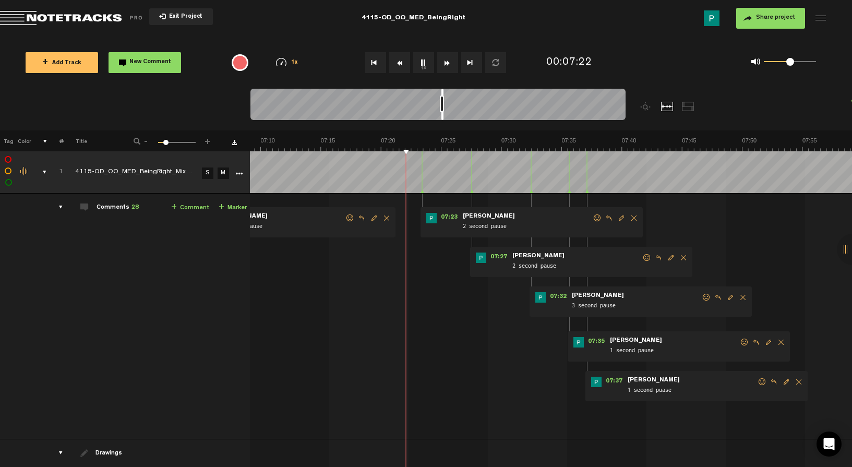
scroll to position [0, 5168]
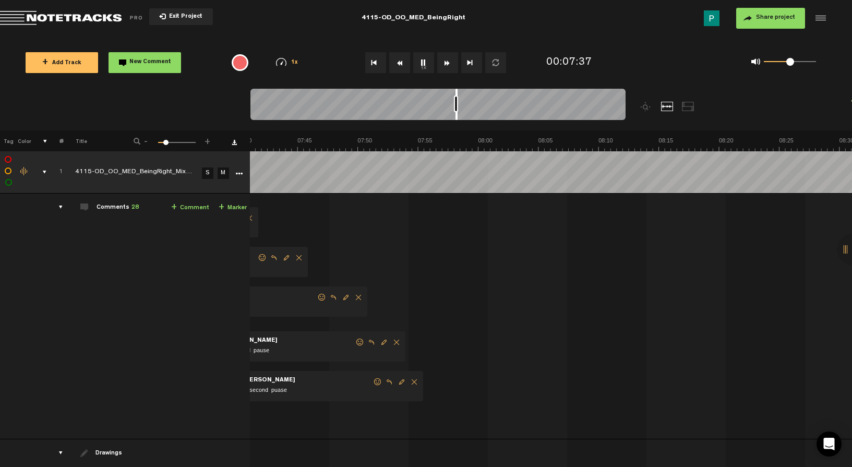
click at [459, 116] on div at bounding box center [437, 106] width 375 height 35
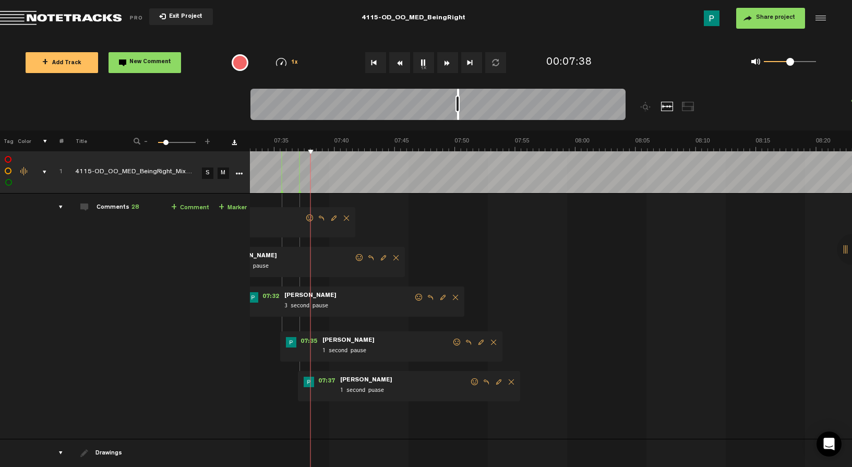
scroll to position [0, 5455]
click at [430, 65] on button "1x" at bounding box center [423, 62] width 21 height 21
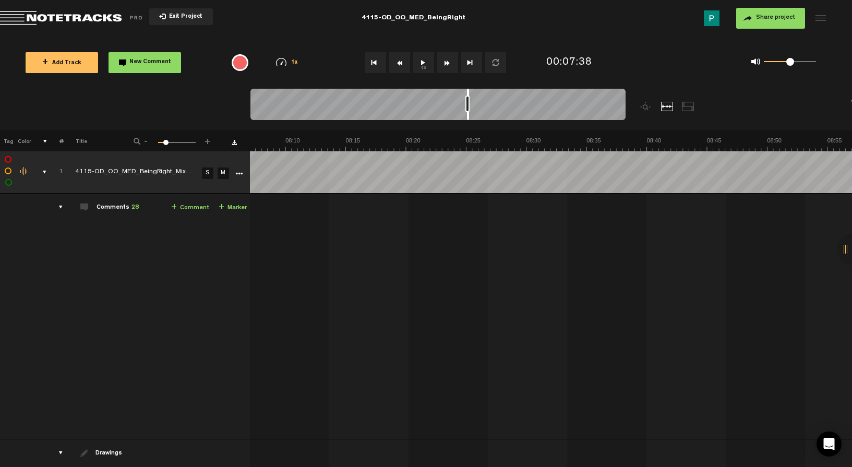
scroll to position [0, 5865]
drag, startPoint x: 459, startPoint y: 116, endPoint x: 469, endPoint y: 116, distance: 9.9
click at [469, 116] on div at bounding box center [468, 104] width 2 height 31
click at [430, 67] on button "1x" at bounding box center [423, 62] width 21 height 21
click at [429, 61] on button "1x" at bounding box center [423, 62] width 21 height 21
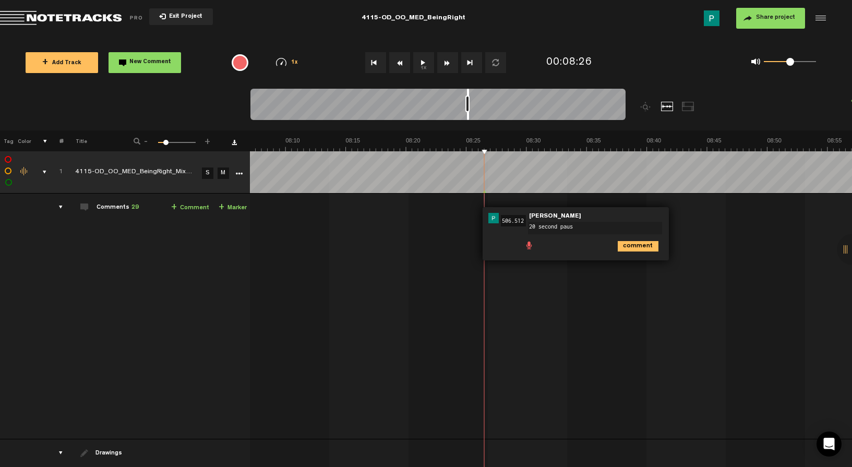
type textarea "20 second pause"
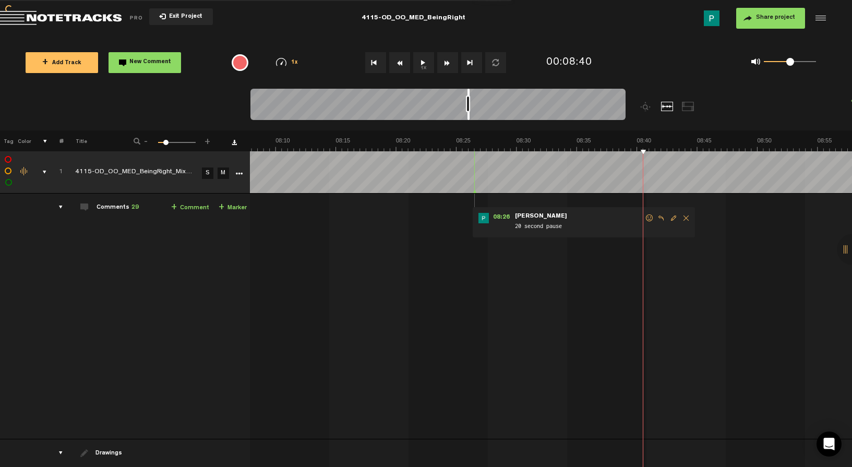
scroll to position [0, 5875]
type textarea "2 second pause"
click at [424, 64] on button "1x" at bounding box center [423, 62] width 21 height 21
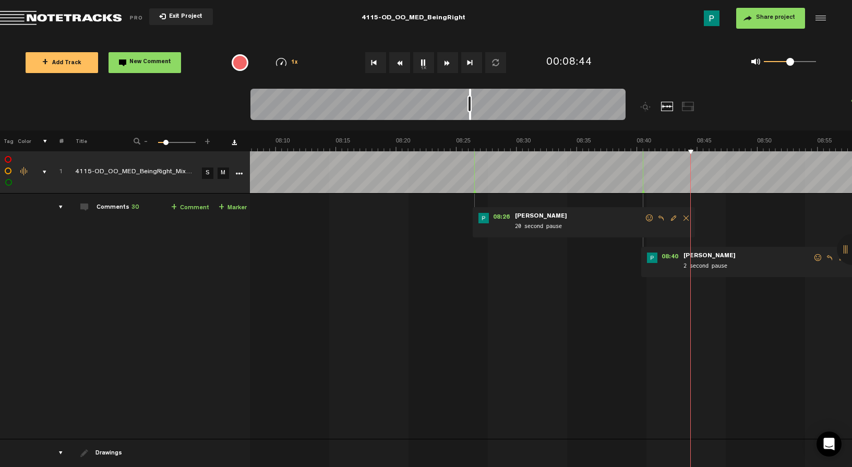
scroll to position [0, 5917]
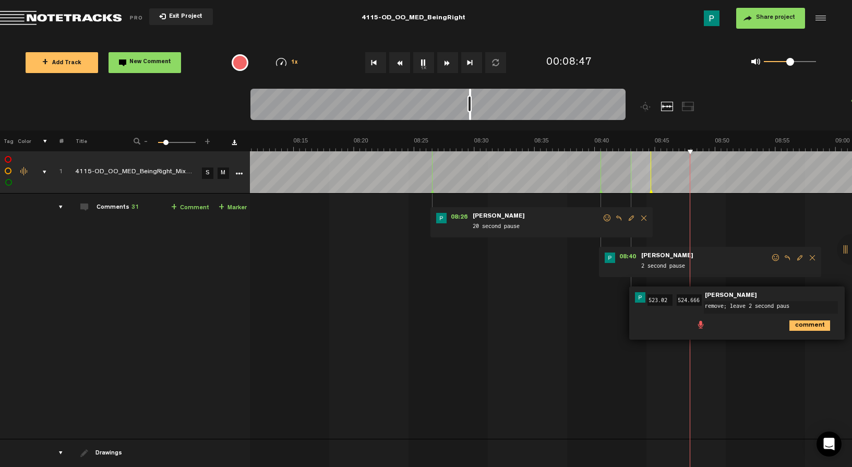
type textarea "remove; leave 2 second pause"
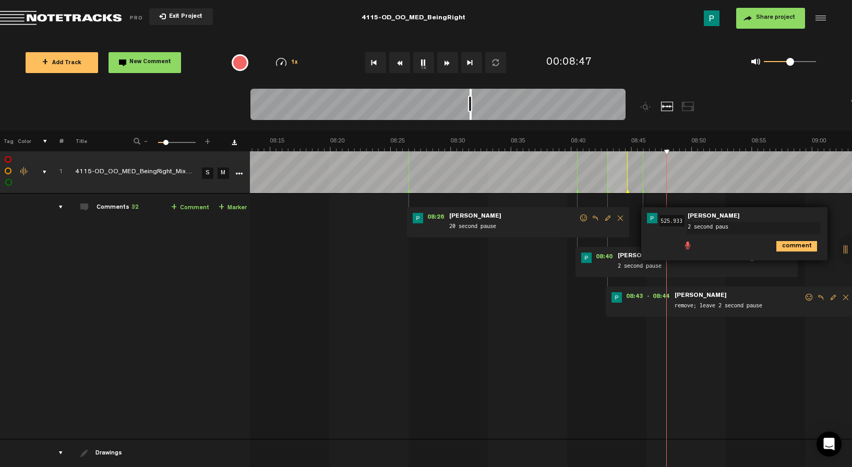
type textarea "2 second pause"
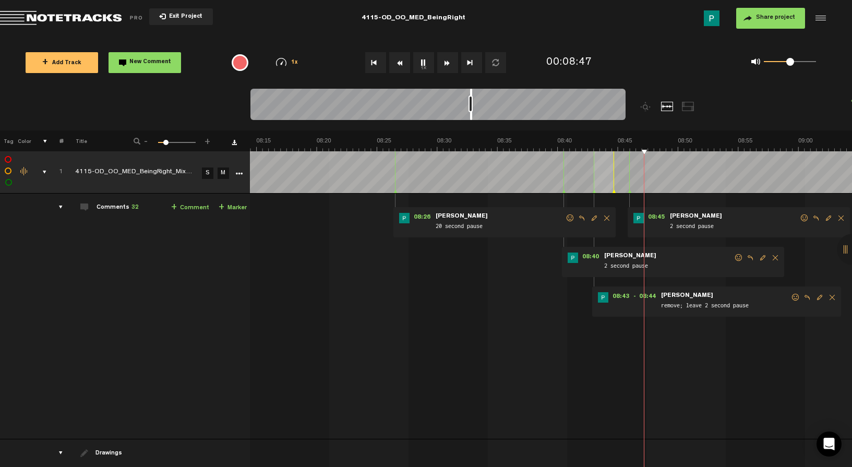
scroll to position [0, 5954]
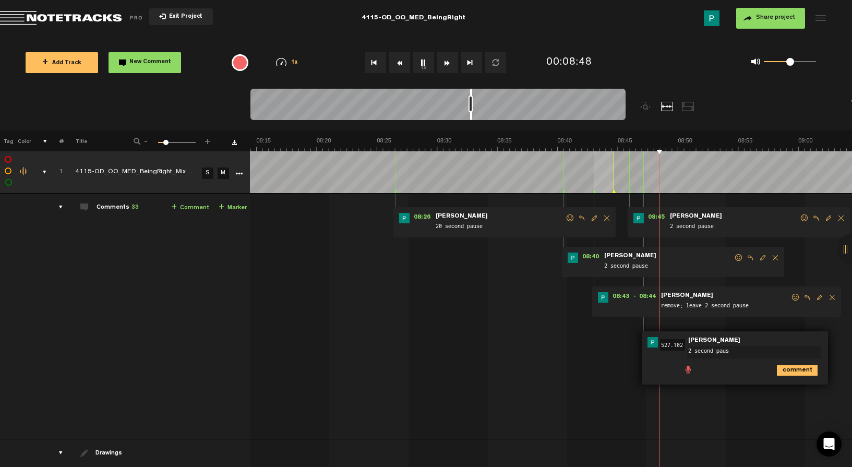
type textarea "2 second pause"
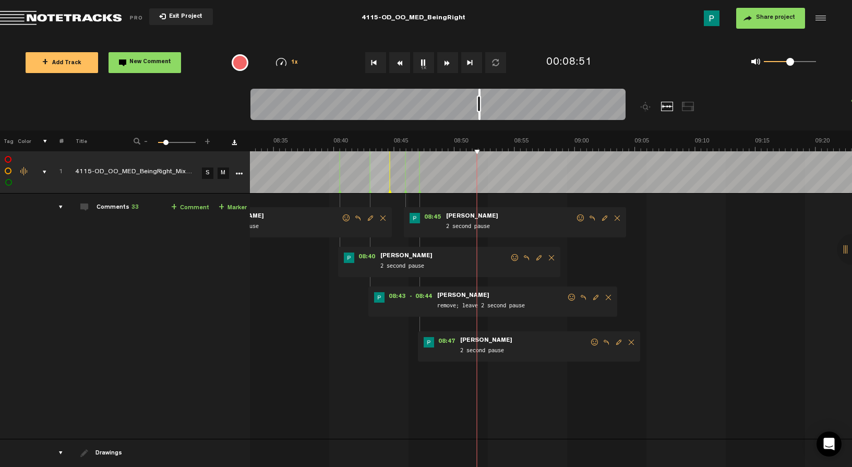
drag, startPoint x: 472, startPoint y: 114, endPoint x: 479, endPoint y: 114, distance: 7.3
click at [480, 114] on div at bounding box center [479, 104] width 2 height 31
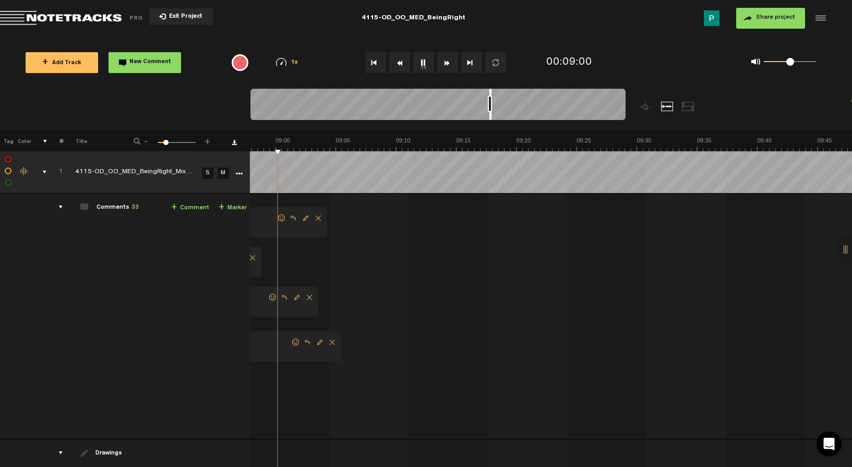
scroll to position [0, 6446]
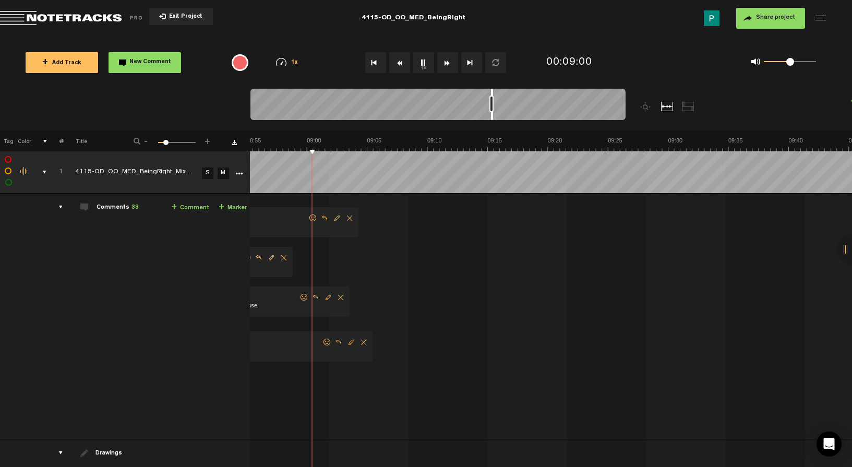
drag, startPoint x: 480, startPoint y: 115, endPoint x: 493, endPoint y: 112, distance: 13.3
click at [493, 112] on div at bounding box center [492, 104] width 2 height 31
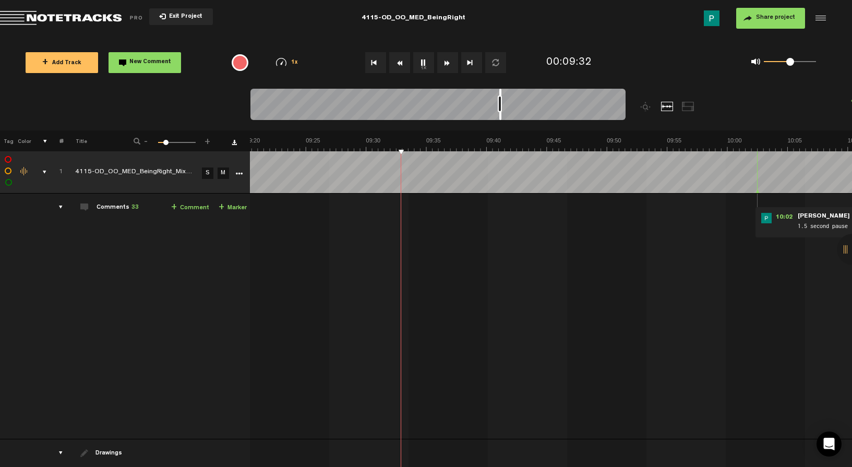
drag, startPoint x: 492, startPoint y: 116, endPoint x: 500, endPoint y: 117, distance: 9.0
click at [501, 117] on div at bounding box center [500, 104] width 2 height 31
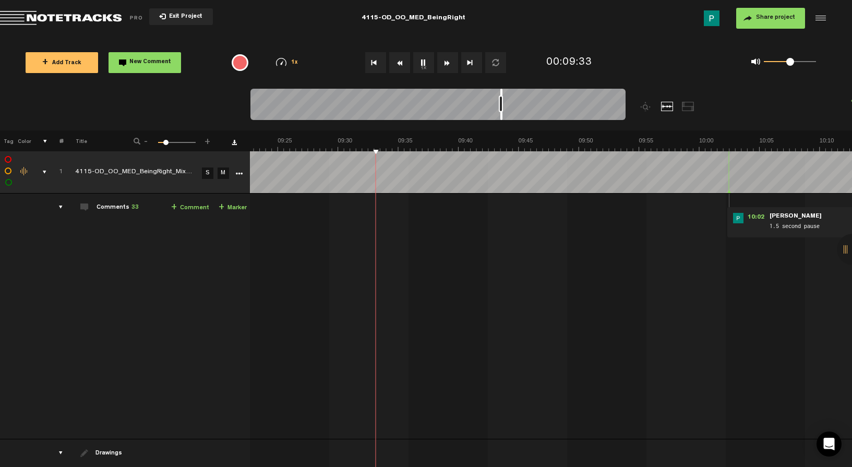
scroll to position [0, 6776]
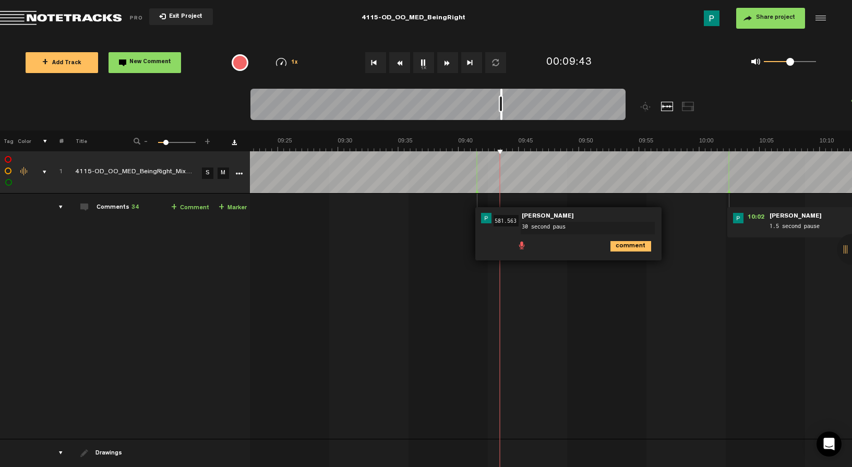
type textarea "30 second pause"
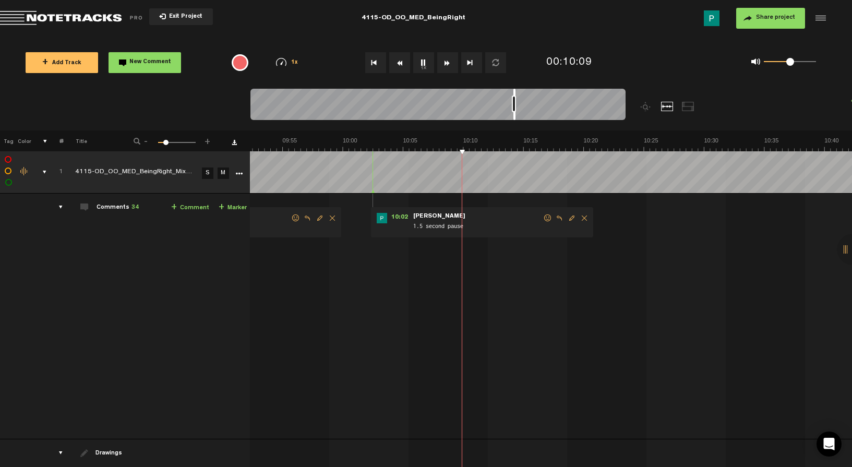
scroll to position [0, 7147]
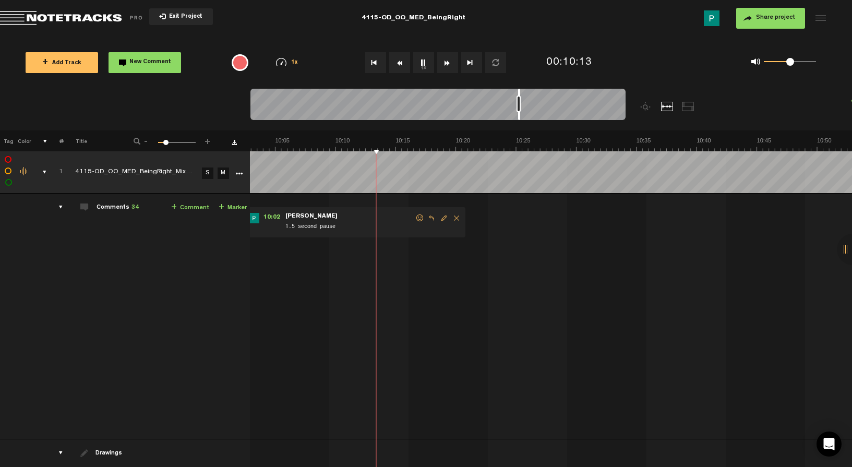
drag, startPoint x: 501, startPoint y: 116, endPoint x: 520, endPoint y: 114, distance: 19.5
click at [520, 114] on div at bounding box center [519, 104] width 2 height 31
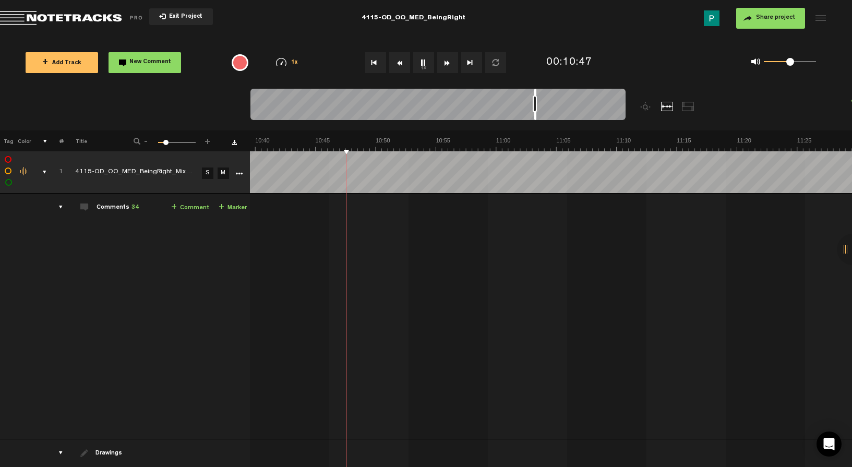
scroll to position [0, 7716]
drag, startPoint x: 521, startPoint y: 115, endPoint x: 536, endPoint y: 116, distance: 14.6
click at [536, 116] on div at bounding box center [535, 104] width 2 height 31
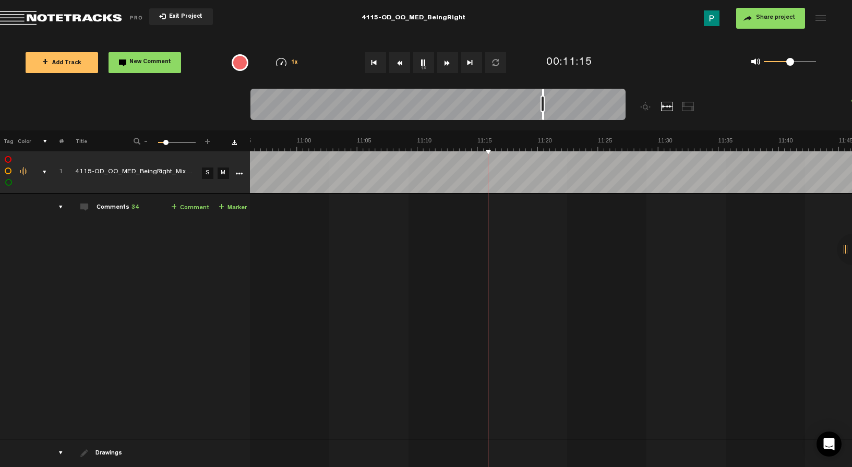
scroll to position [0, 7958]
drag, startPoint x: 535, startPoint y: 117, endPoint x: 544, endPoint y: 118, distance: 8.9
click at [544, 118] on div at bounding box center [545, 104] width 2 height 31
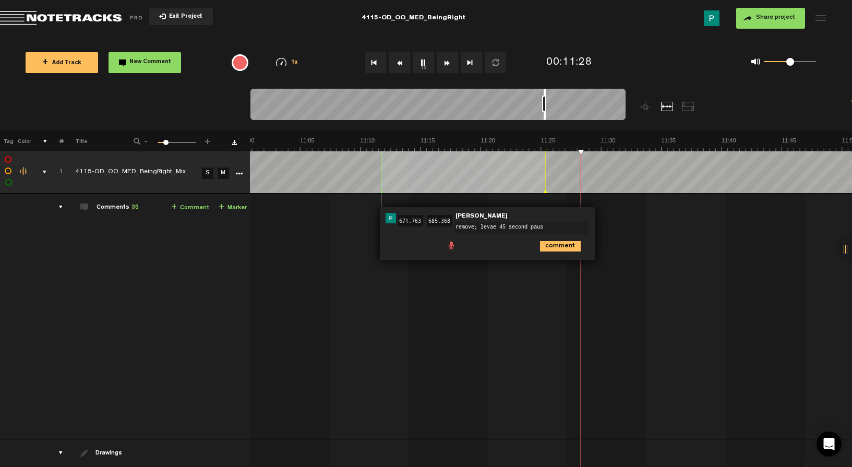
type textarea "remove; levae 45 second pause"
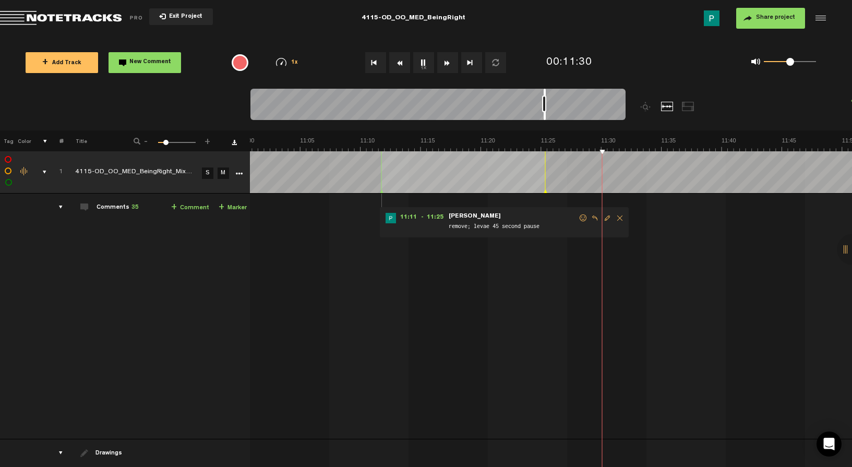
click at [545, 116] on div at bounding box center [437, 106] width 375 height 35
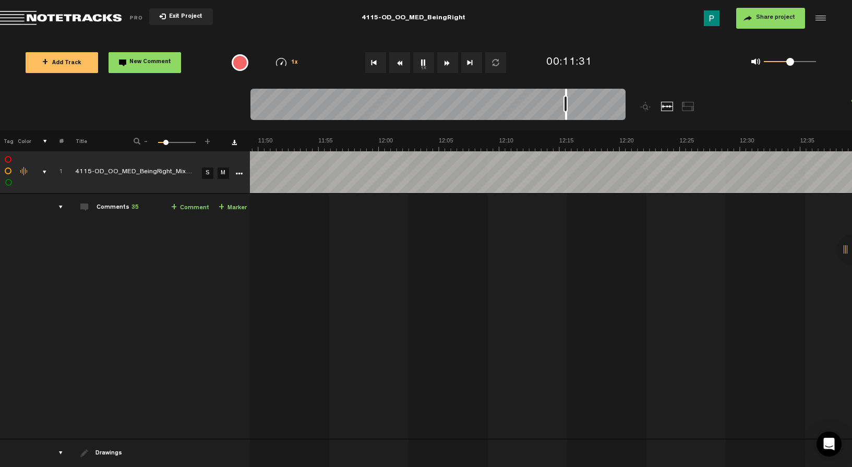
scroll to position [0, 8267]
drag, startPoint x: 545, startPoint y: 116, endPoint x: 567, endPoint y: 118, distance: 22.0
click at [567, 118] on div at bounding box center [566, 104] width 2 height 31
drag, startPoint x: 556, startPoint y: 116, endPoint x: 575, endPoint y: 117, distance: 19.3
click at [576, 117] on div at bounding box center [577, 104] width 2 height 31
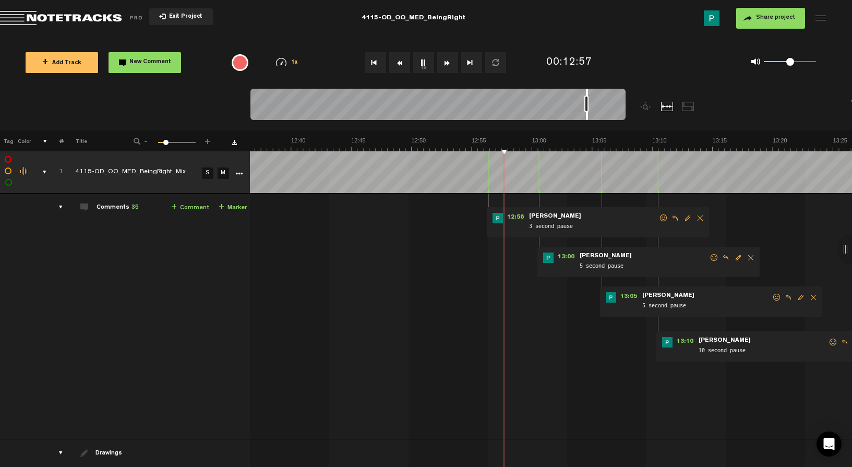
scroll to position [0, 9183]
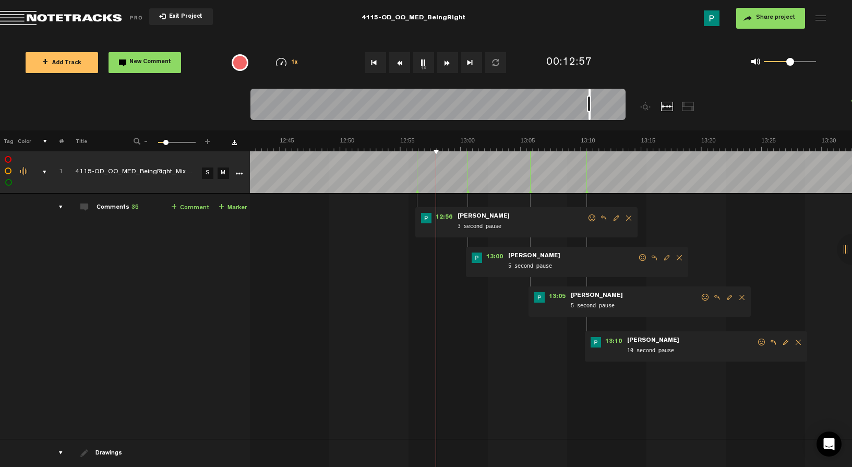
drag, startPoint x: 576, startPoint y: 117, endPoint x: 590, endPoint y: 119, distance: 13.7
click at [590, 119] on div at bounding box center [590, 104] width 2 height 31
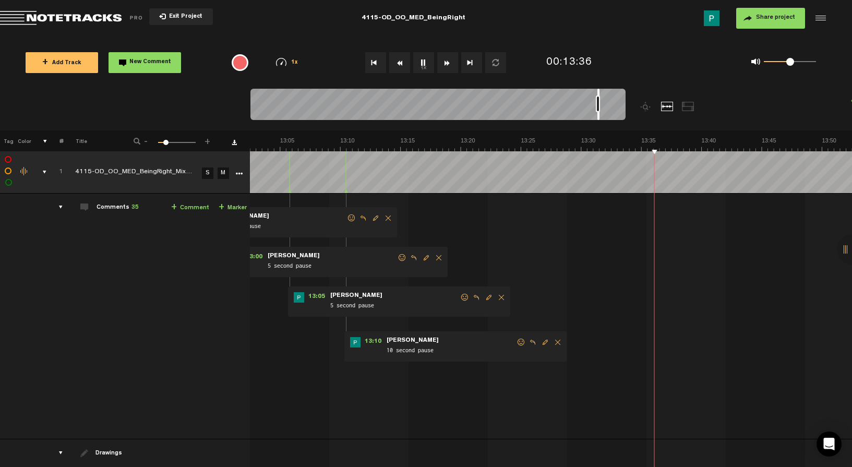
scroll to position [0, 9435]
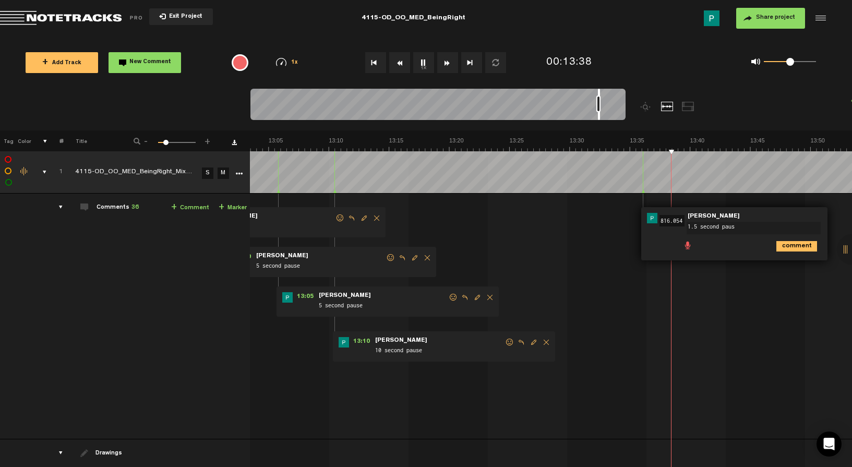
type textarea "1.5 second pause"
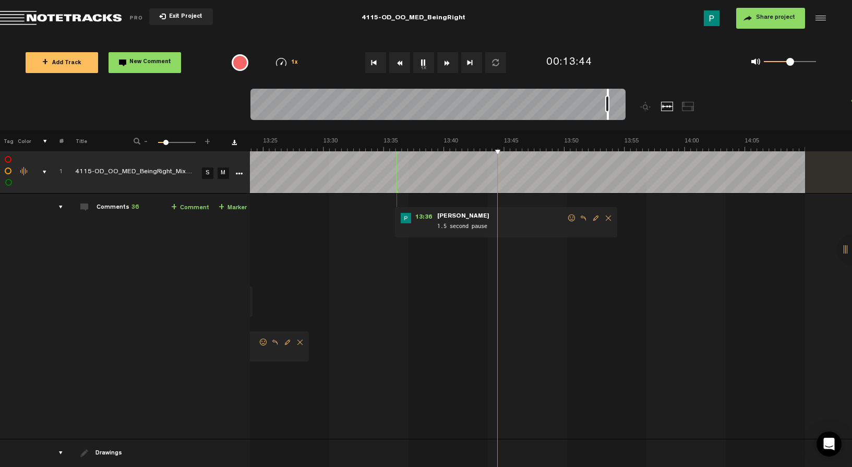
drag, startPoint x: 598, startPoint y: 116, endPoint x: 607, endPoint y: 115, distance: 8.9
click at [608, 115] on div at bounding box center [608, 104] width 2 height 31
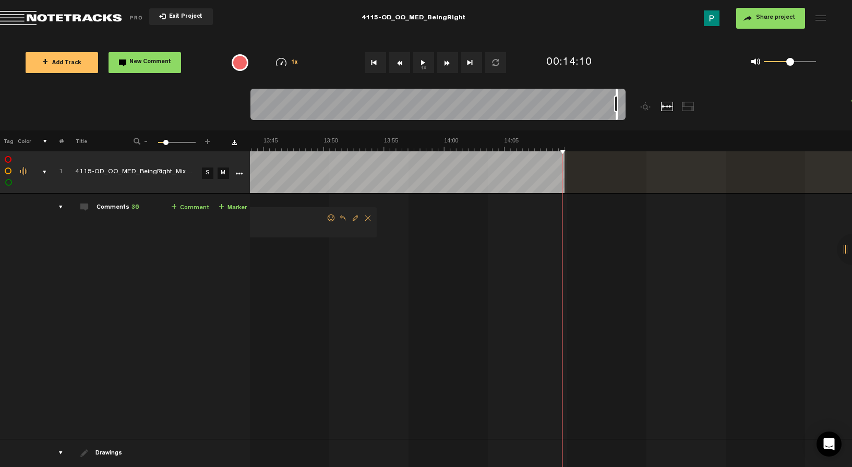
scroll to position [0, 9921]
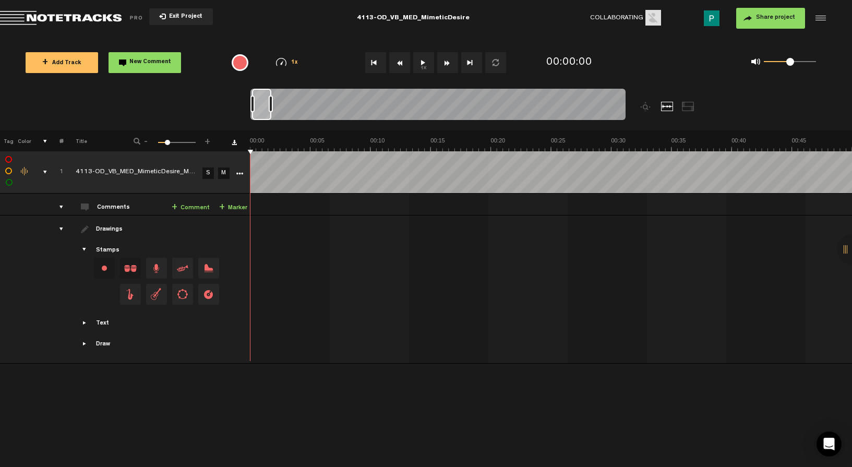
click at [427, 68] on button "1x" at bounding box center [423, 62] width 21 height 21
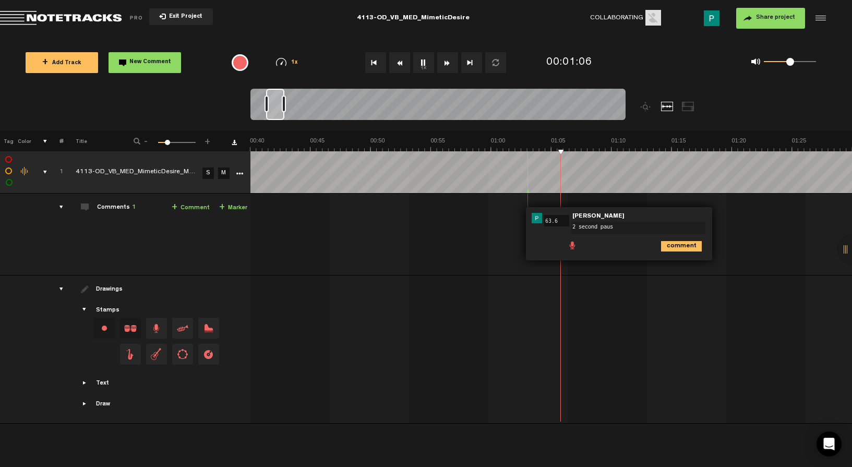
type textarea "2 second pause"
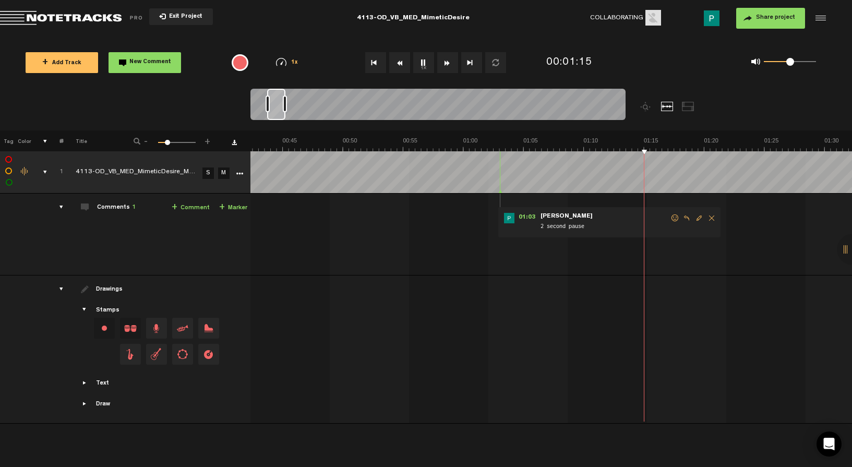
scroll to position [0, 509]
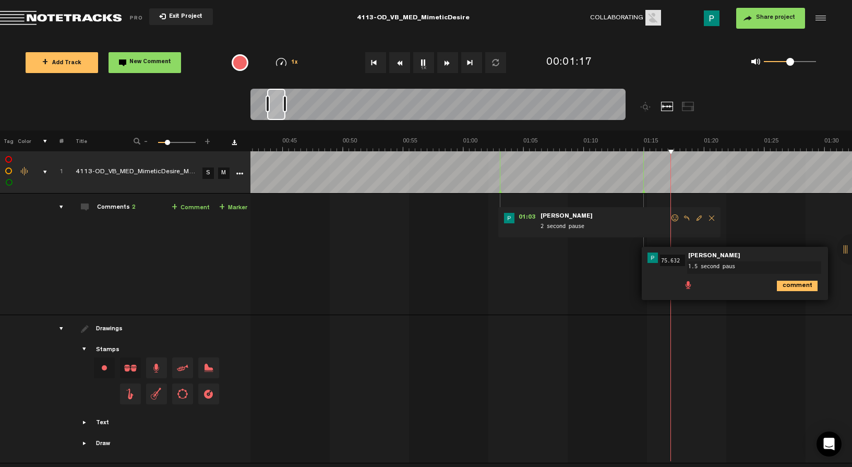
type textarea "1.5 second pause"
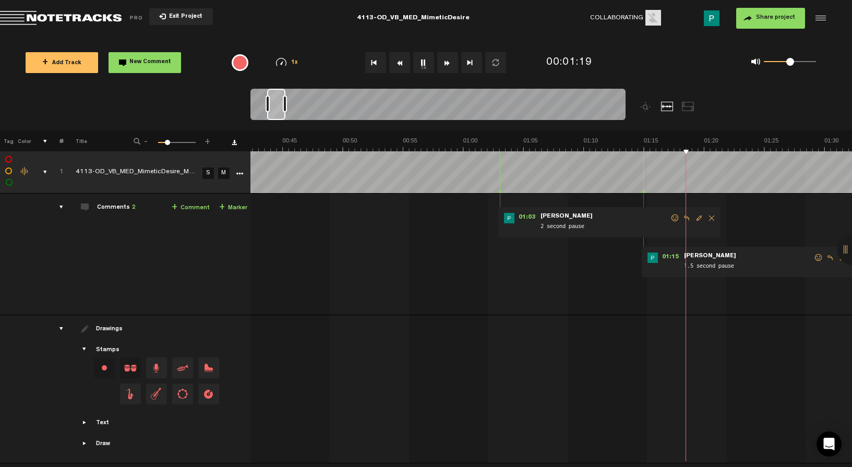
click at [421, 66] on button "1x" at bounding box center [423, 62] width 21 height 21
click at [417, 62] on button "1x" at bounding box center [423, 62] width 21 height 21
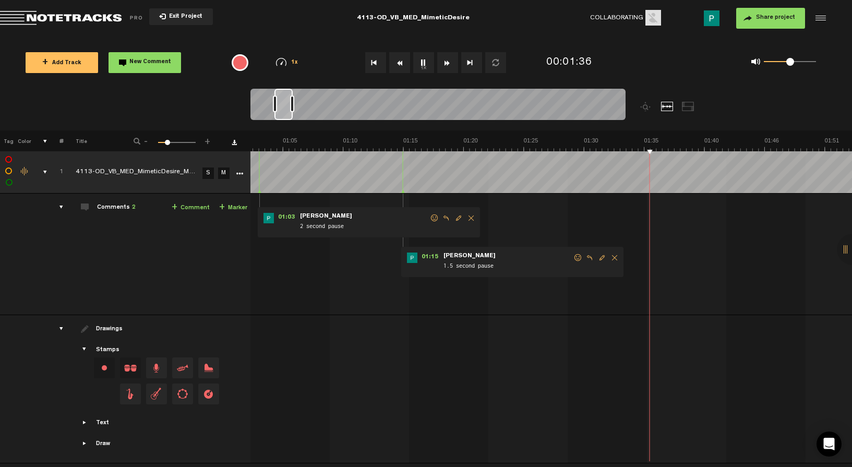
scroll to position [0, 756]
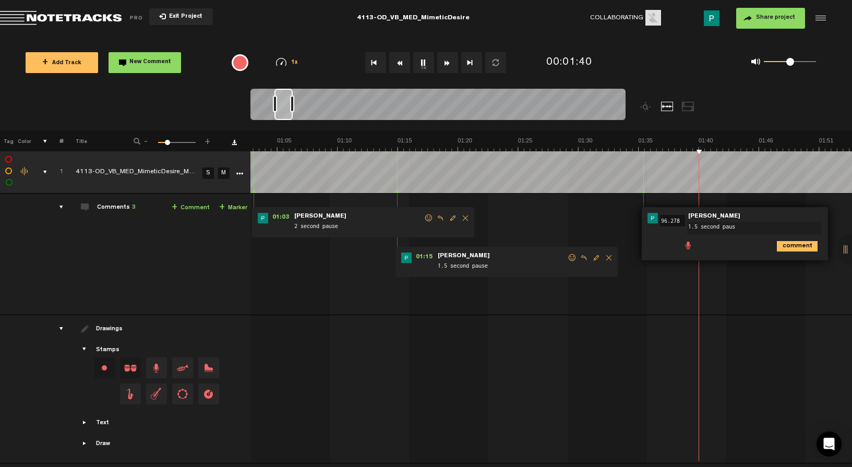
type textarea "1.5 second pause"
drag, startPoint x: 700, startPoint y: 227, endPoint x: 676, endPoint y: 226, distance: 24.0
click at [676, 226] on div "01:36 96.278 - • [PERSON_NAME]: "1.5 second pause" [PERSON_NAME] 1.5 second pau…" at bounding box center [735, 233] width 186 height 53
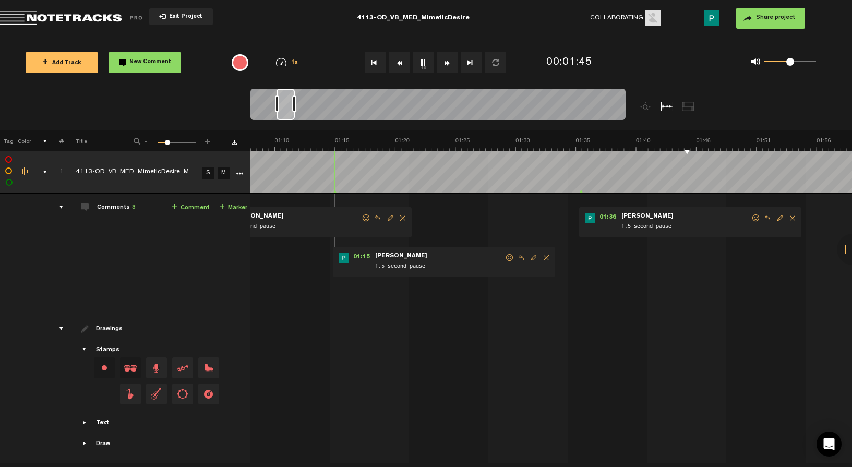
scroll to position [0, 818]
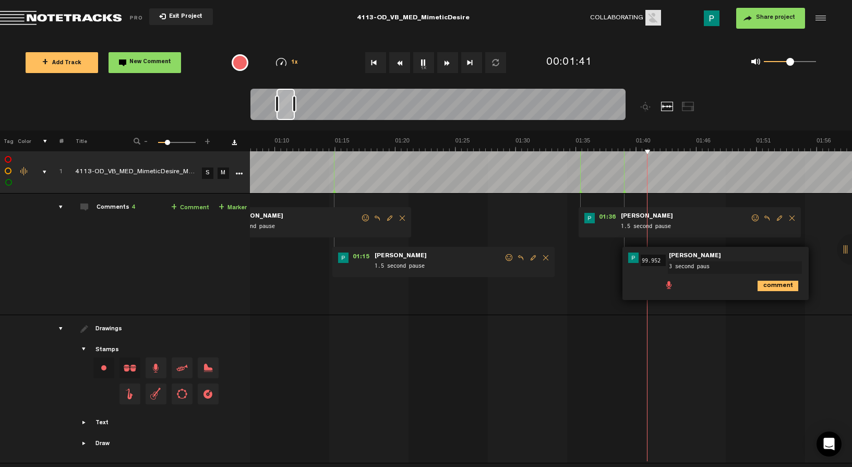
type textarea "3 second pause"
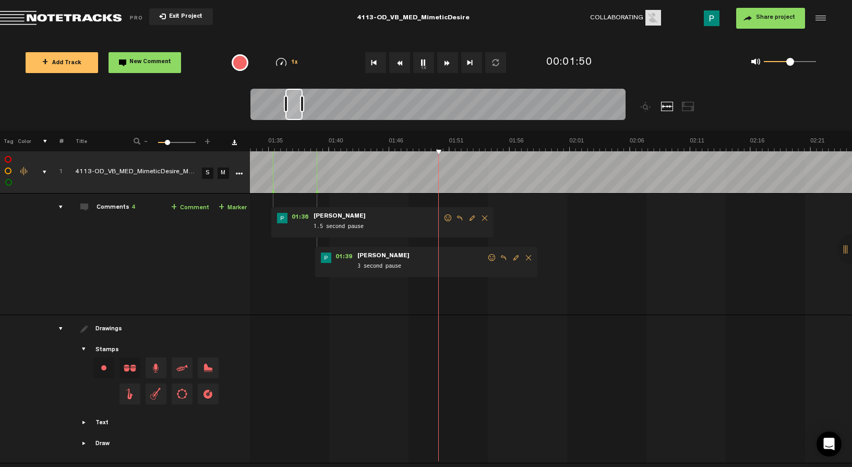
scroll to position [0, 1125]
drag, startPoint x: 285, startPoint y: 109, endPoint x: 294, endPoint y: 109, distance: 9.4
click at [294, 109] on div at bounding box center [293, 104] width 17 height 31
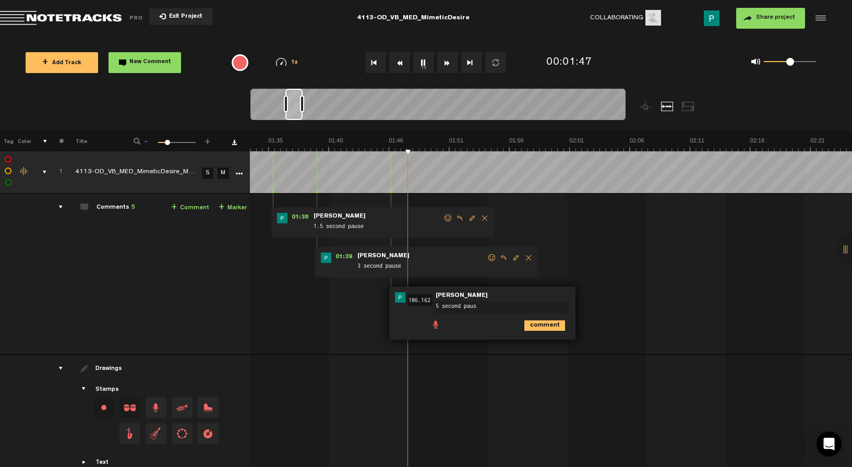
type textarea "5 second pause"
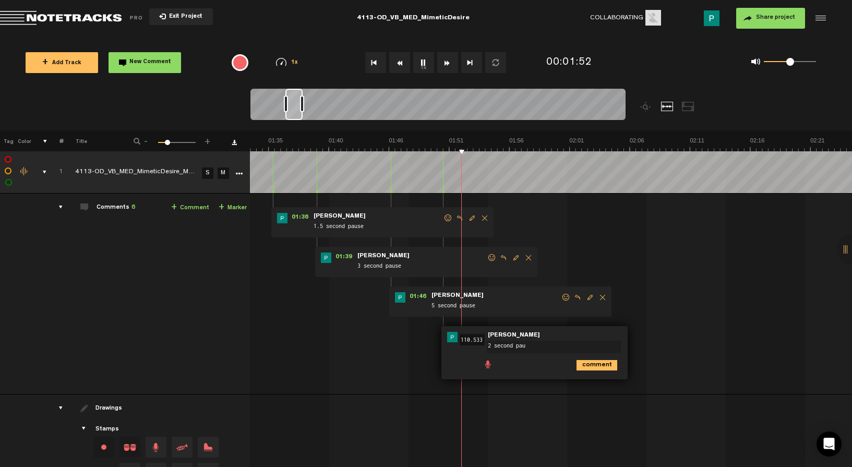
type textarea "2 second paus"
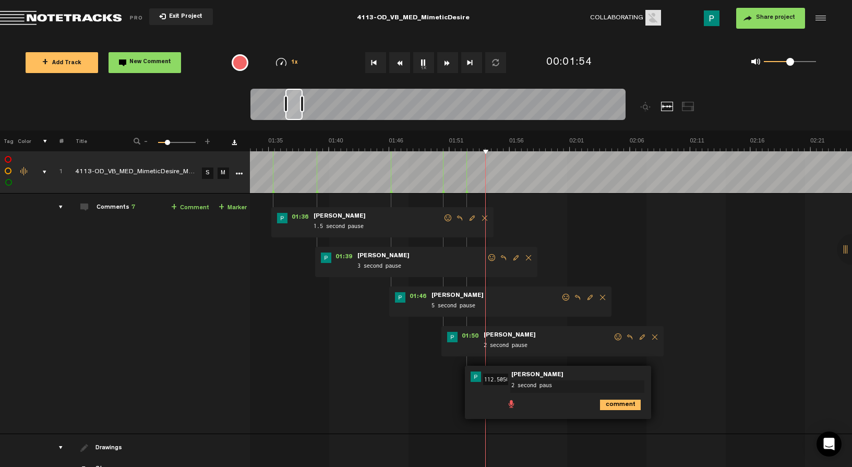
type textarea "2 second pause"
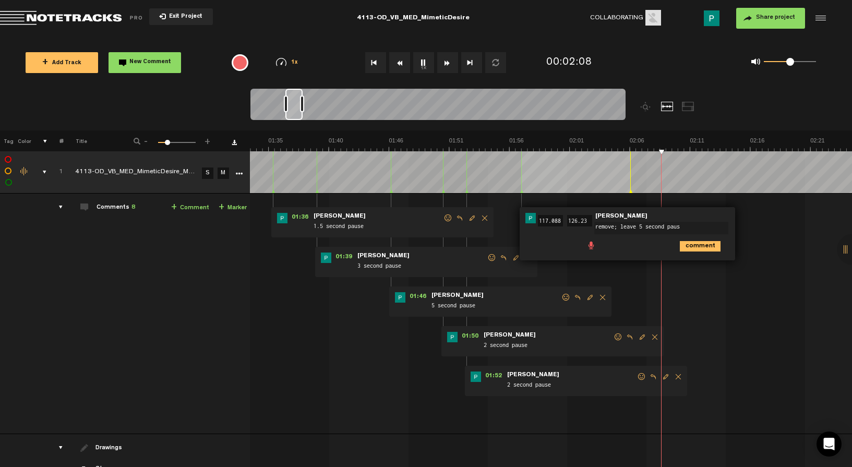
type textarea "remove; leave 5 second pause"
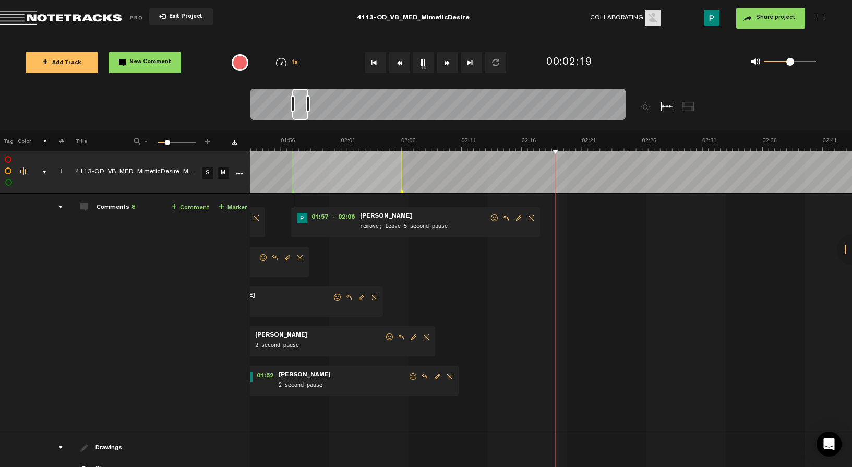
scroll to position [0, 1354]
drag, startPoint x: 296, startPoint y: 118, endPoint x: 303, endPoint y: 118, distance: 6.8
click at [303, 118] on div at bounding box center [300, 104] width 16 height 31
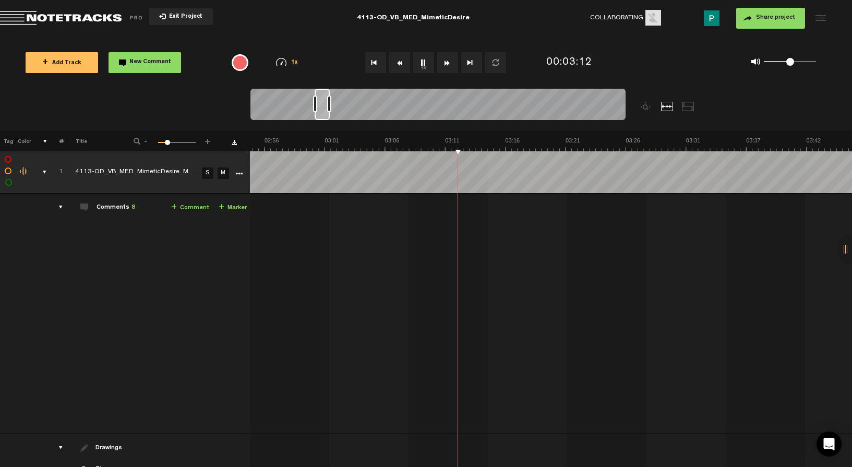
scroll to position [0, 2128]
drag, startPoint x: 313, startPoint y: 112, endPoint x: 321, endPoint y: 111, distance: 8.9
click at [321, 111] on div at bounding box center [322, 104] width 15 height 31
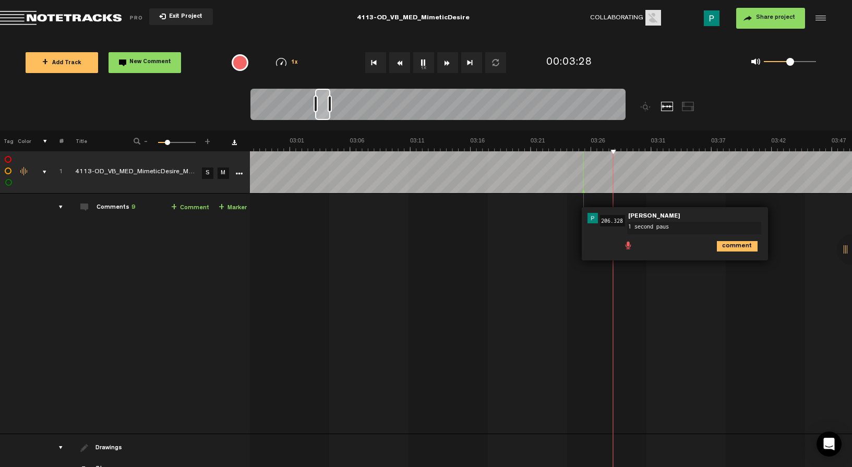
type textarea "1 second pause"
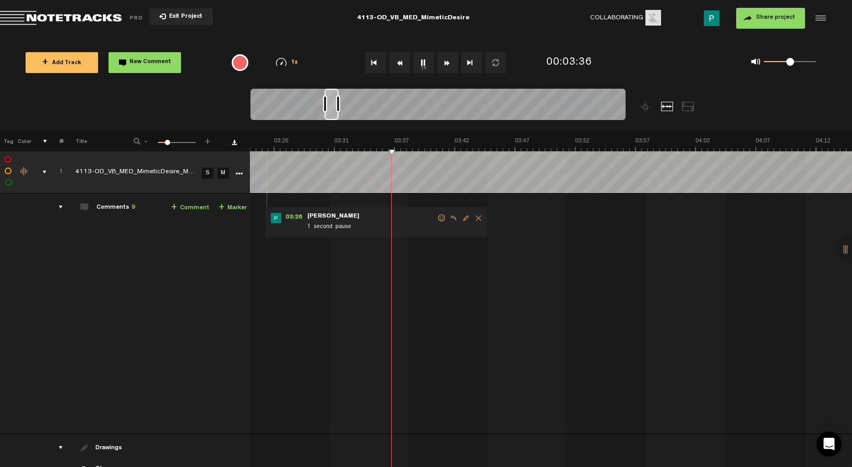
scroll to position [0, 2497]
drag, startPoint x: 324, startPoint y: 110, endPoint x: 335, endPoint y: 109, distance: 11.0
click at [335, 109] on div at bounding box center [332, 104] width 14 height 31
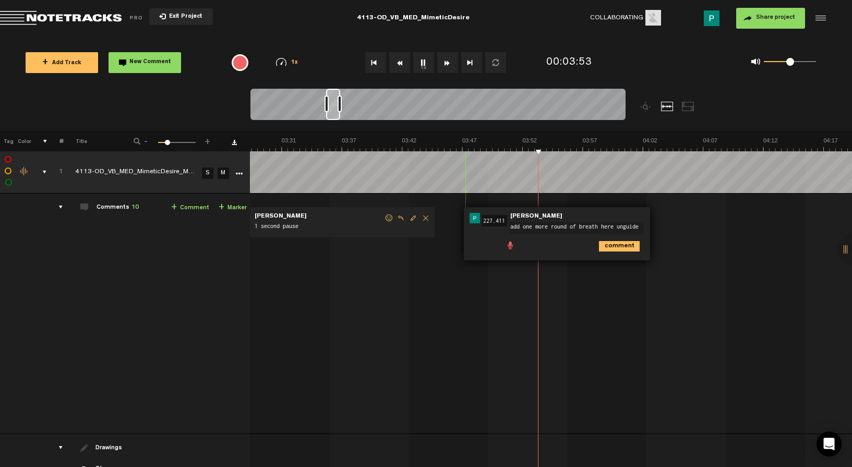
type textarea "add one more round of breath here unguided"
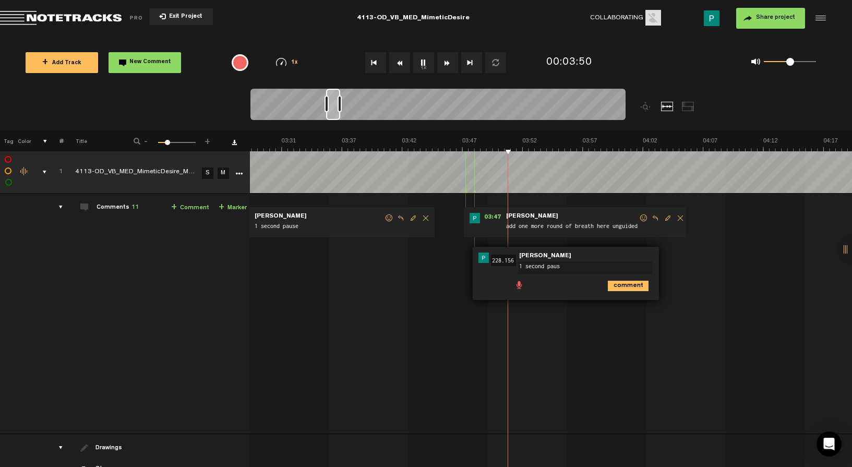
type textarea "1 second pause"
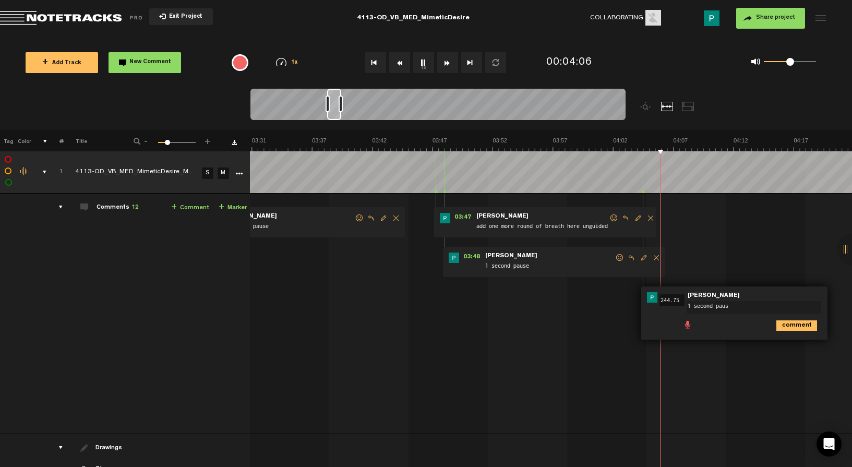
type textarea "1 second pause"
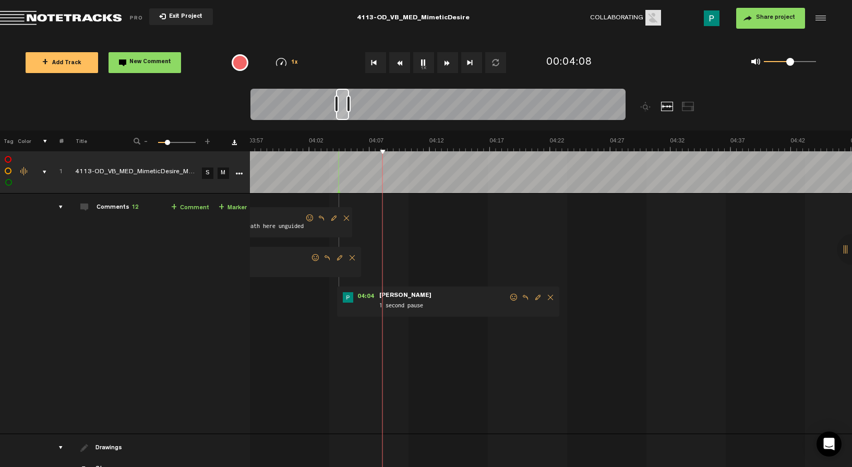
scroll to position [0, 2849]
drag, startPoint x: 335, startPoint y: 110, endPoint x: 345, endPoint y: 110, distance: 9.9
click at [345, 110] on div at bounding box center [342, 104] width 13 height 31
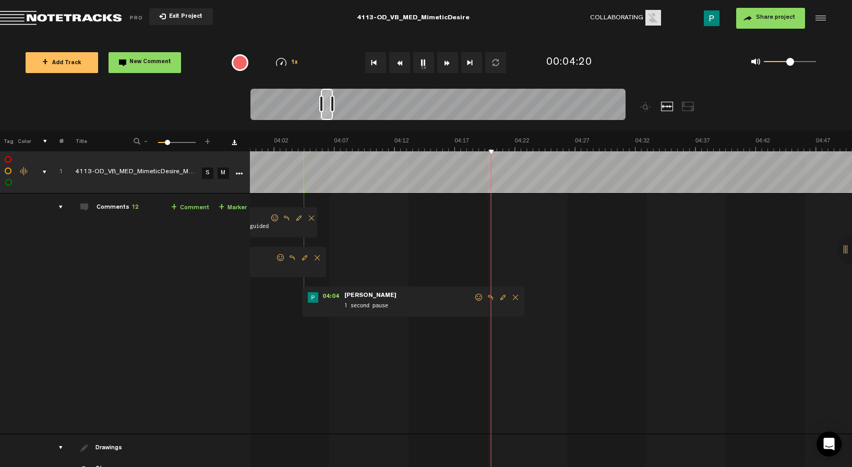
drag, startPoint x: 342, startPoint y: 114, endPoint x: 329, endPoint y: 110, distance: 14.4
click at [329, 110] on div at bounding box center [327, 104] width 12 height 31
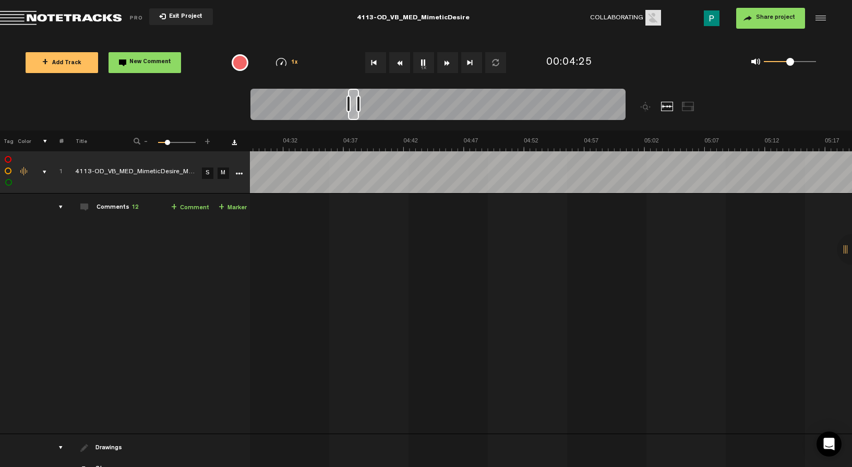
scroll to position [0, 3107]
drag, startPoint x: 329, startPoint y: 113, endPoint x: 354, endPoint y: 106, distance: 25.9
click at [354, 106] on div at bounding box center [353, 104] width 11 height 31
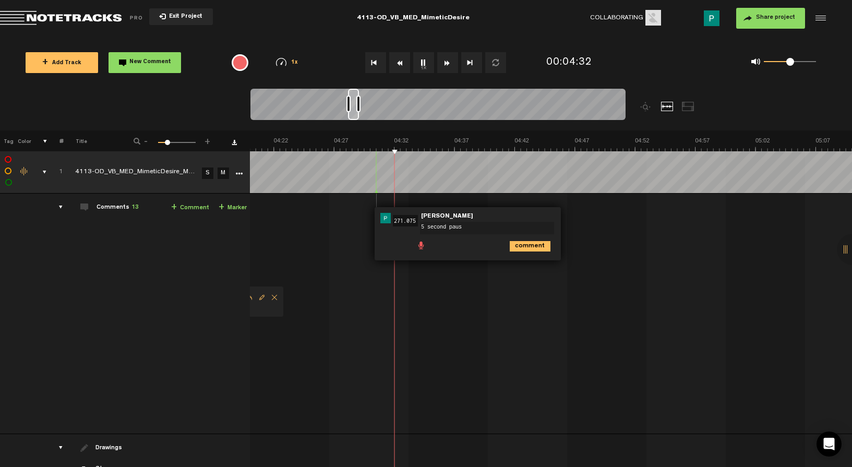
type textarea "5 second pause"
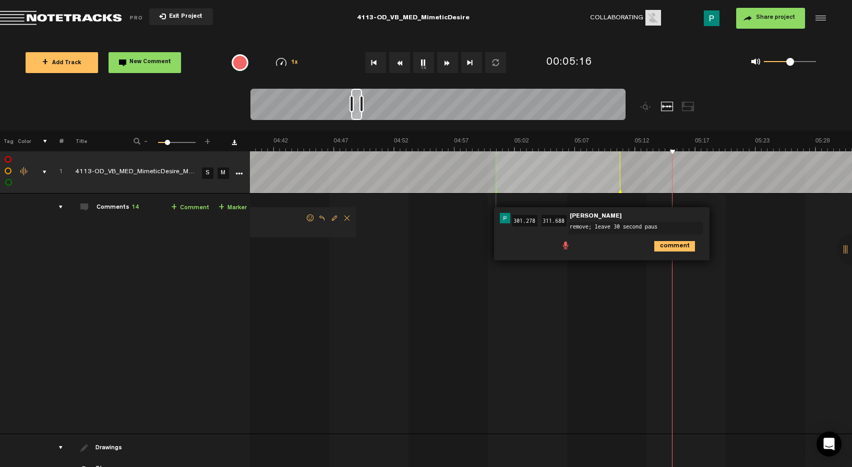
type textarea "remove; leave 30 second pause"
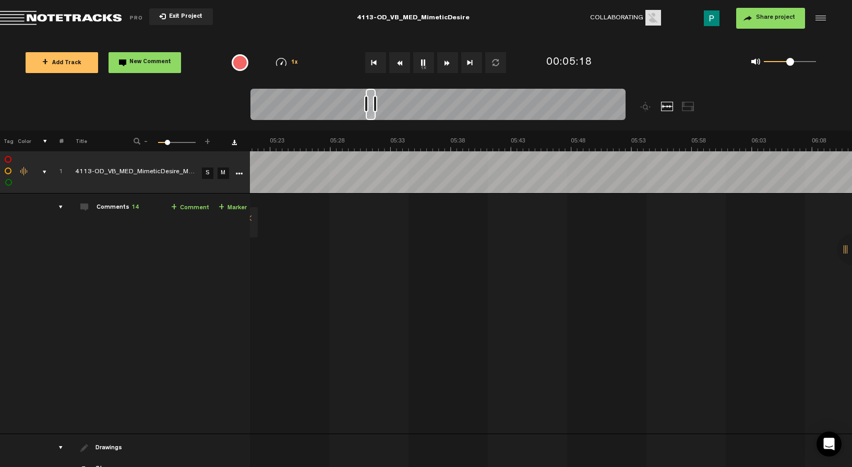
scroll to position [0, 3735]
drag, startPoint x: 356, startPoint y: 114, endPoint x: 374, endPoint y: 113, distance: 17.7
click at [374, 113] on div at bounding box center [371, 104] width 10 height 31
drag, startPoint x: 373, startPoint y: 115, endPoint x: 383, endPoint y: 115, distance: 9.9
click at [383, 115] on div at bounding box center [382, 104] width 9 height 31
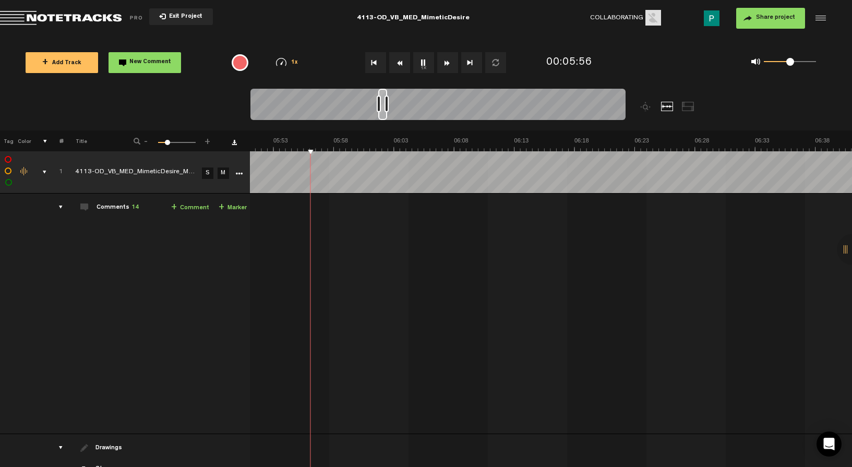
scroll to position [0, 4192]
type textarea "2 second pause"
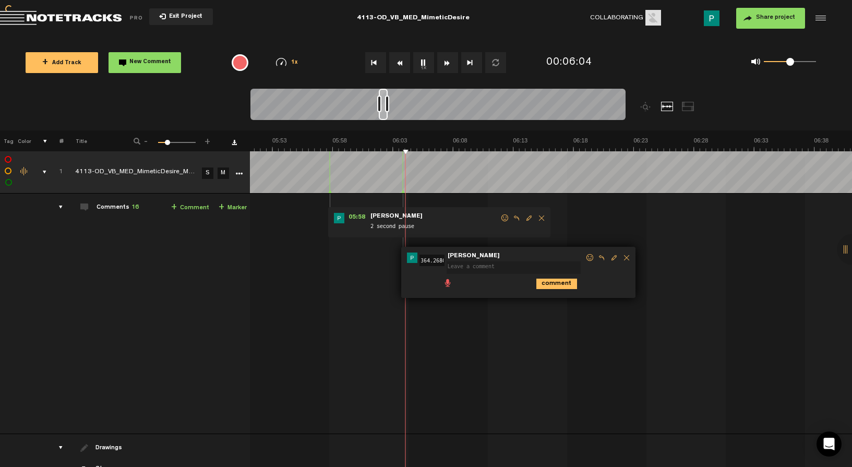
scroll to position [0, 0]
type textarea "4"
type textarea "3 second pause"
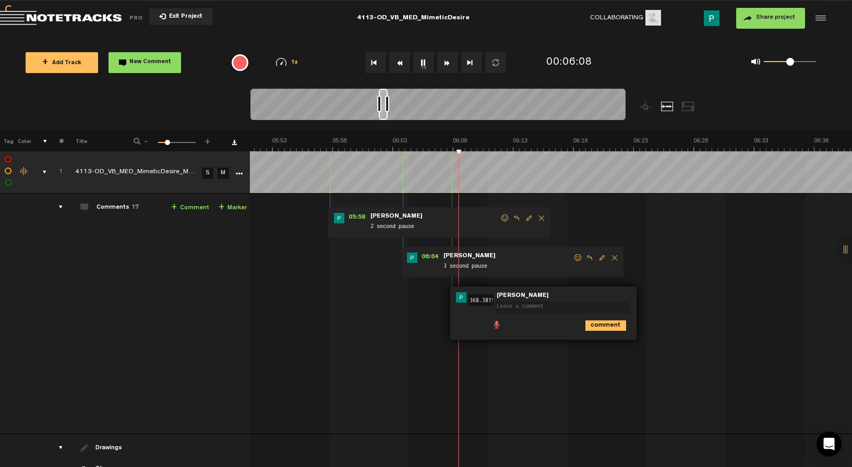
type textarea "3"
type textarea "2 second pause"
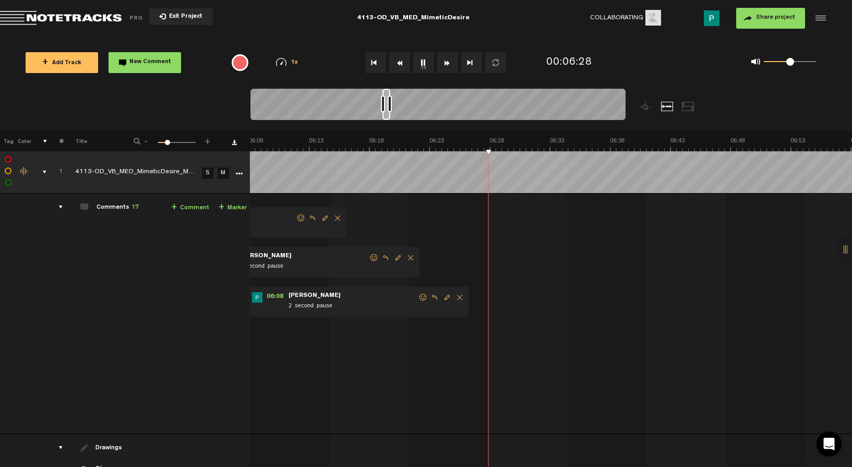
scroll to position [0, 4414]
click at [388, 115] on div at bounding box center [386, 104] width 8 height 31
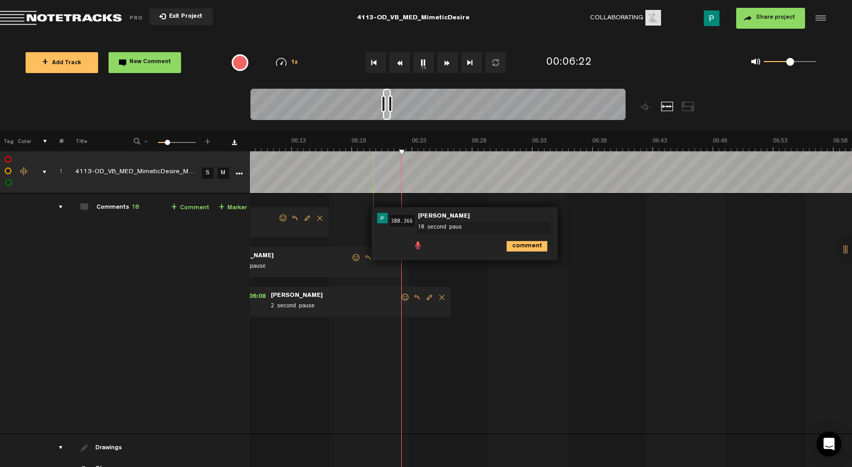
type textarea "10 second pause"
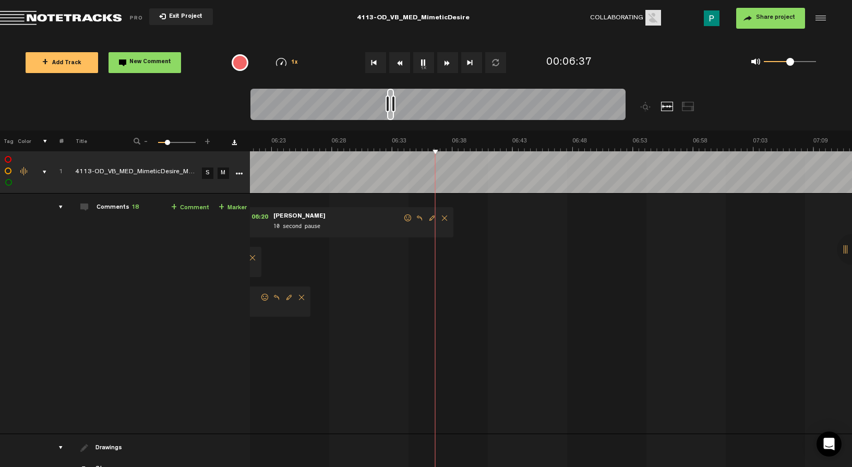
scroll to position [0, 4590]
drag, startPoint x: 387, startPoint y: 114, endPoint x: 392, endPoint y: 113, distance: 5.3
click at [392, 113] on div at bounding box center [390, 104] width 7 height 31
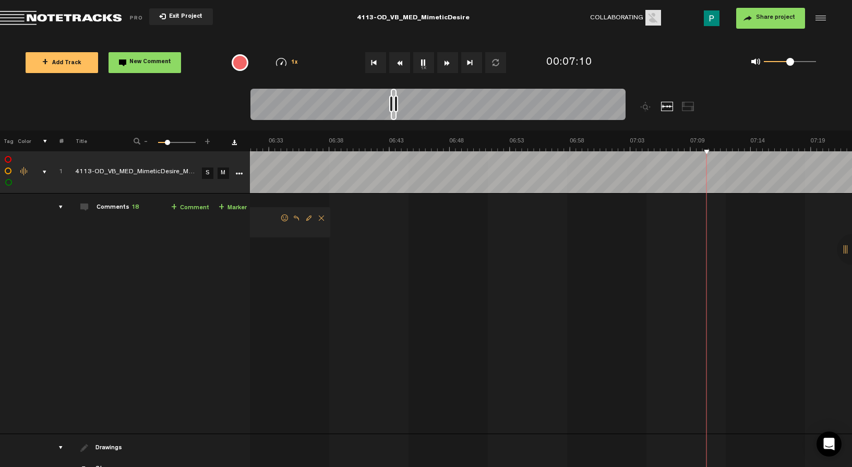
scroll to position [0, 4678]
click at [396, 113] on div at bounding box center [394, 104] width 6 height 31
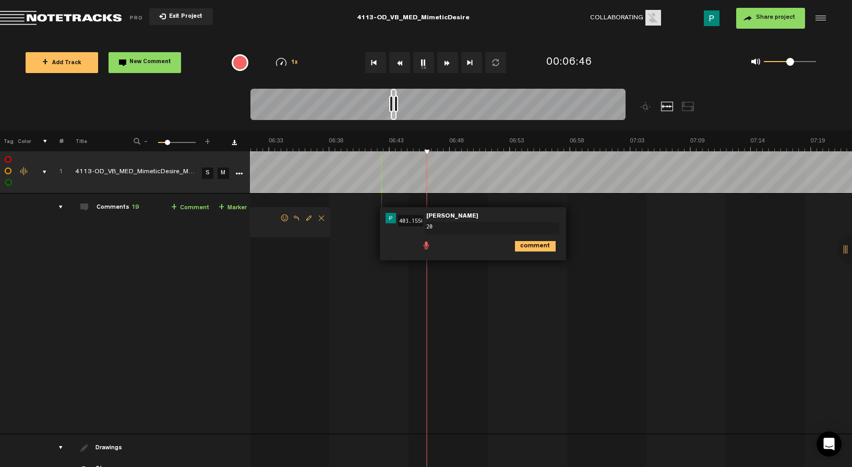
type textarea "2"
type textarea "15 second pause"
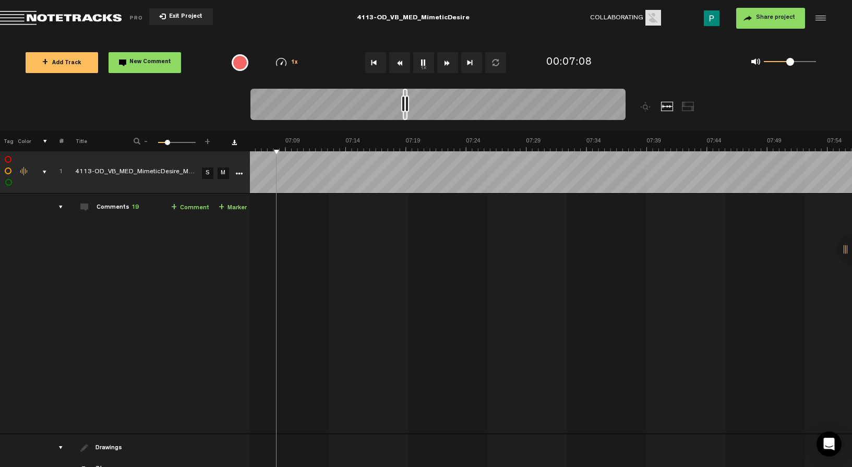
drag, startPoint x: 394, startPoint y: 114, endPoint x: 407, endPoint y: 112, distance: 12.6
click at [408, 113] on div at bounding box center [405, 104] width 5 height 31
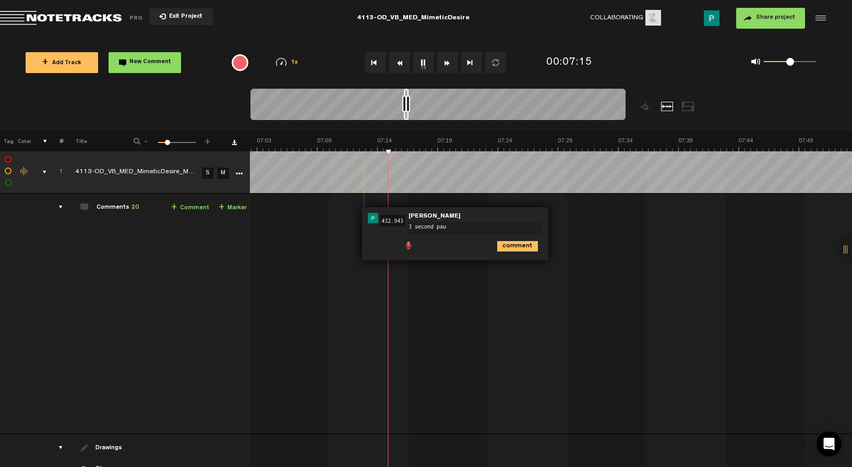
type textarea "3 second paus"
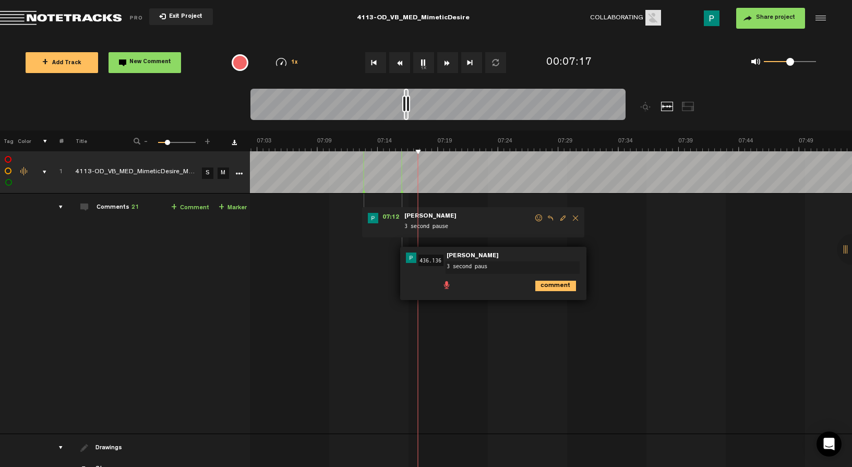
type textarea "3 second pause"
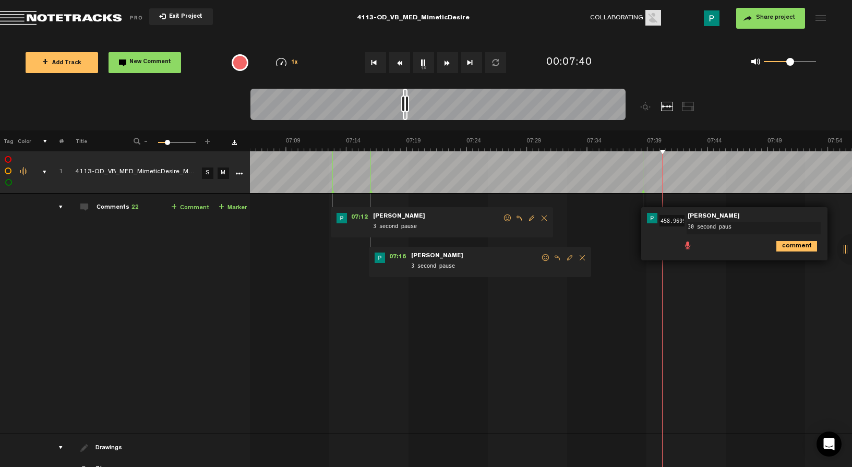
type textarea "30 second pause"
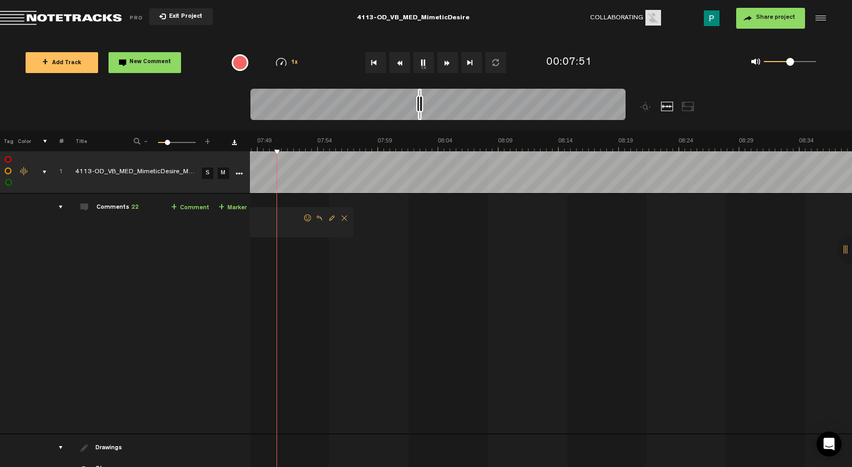
scroll to position [0, 5561]
drag, startPoint x: 405, startPoint y: 115, endPoint x: 422, endPoint y: 113, distance: 16.8
click at [422, 113] on div at bounding box center [421, 104] width 4 height 31
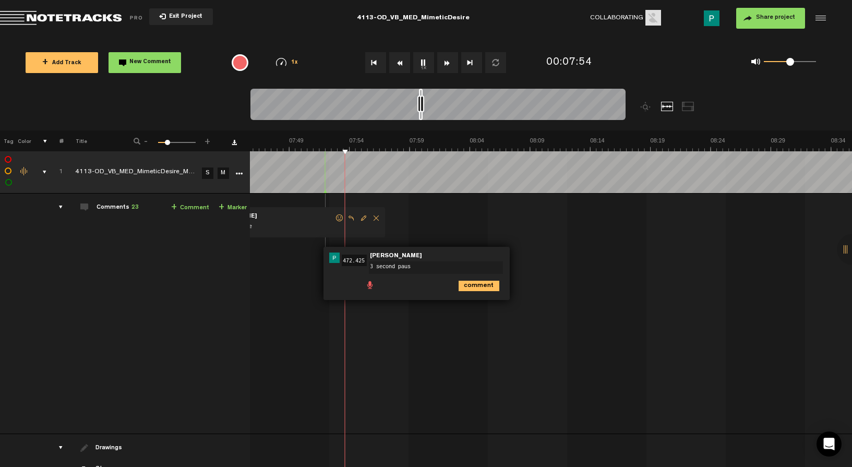
type textarea "3 second pause"
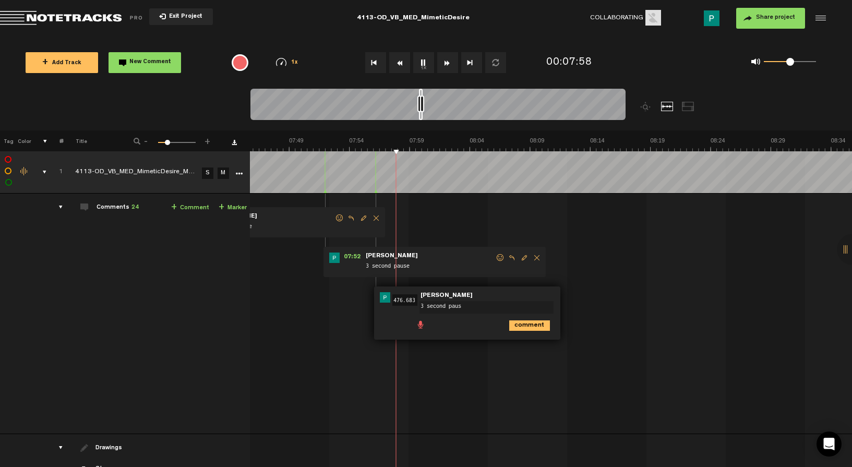
type textarea "3 second pause"
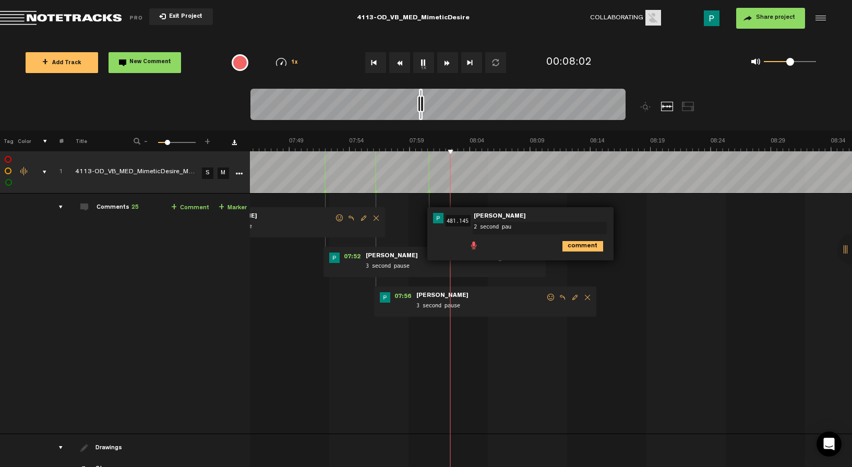
type textarea "2 second paus"
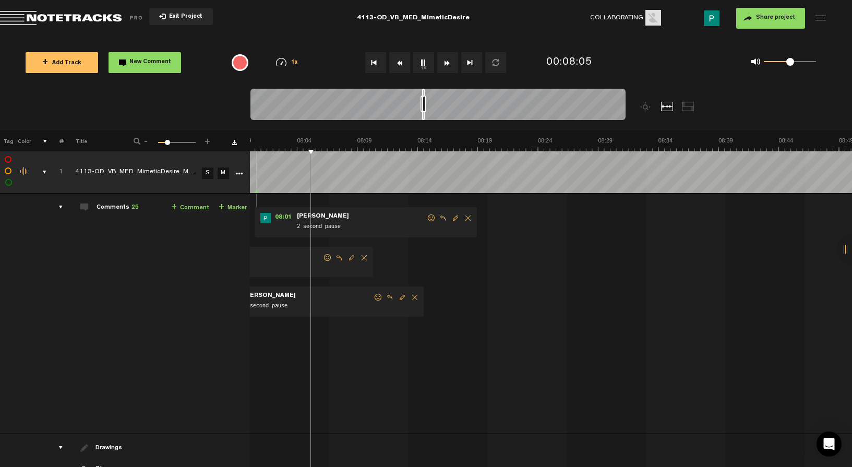
scroll to position [0, 5750]
click at [425, 113] on div at bounding box center [437, 106] width 375 height 35
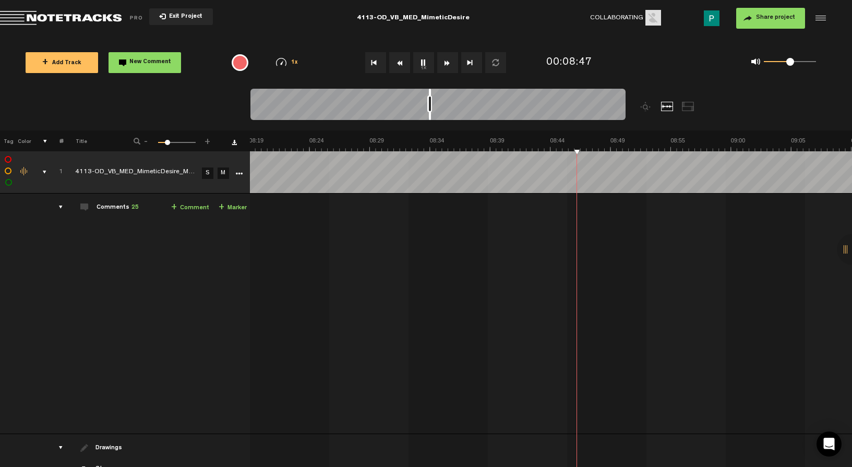
scroll to position [0, 5979]
drag, startPoint x: 424, startPoint y: 115, endPoint x: 431, endPoint y: 115, distance: 6.8
click at [431, 115] on div at bounding box center [430, 104] width 2 height 31
click at [422, 61] on button "1x" at bounding box center [423, 62] width 21 height 21
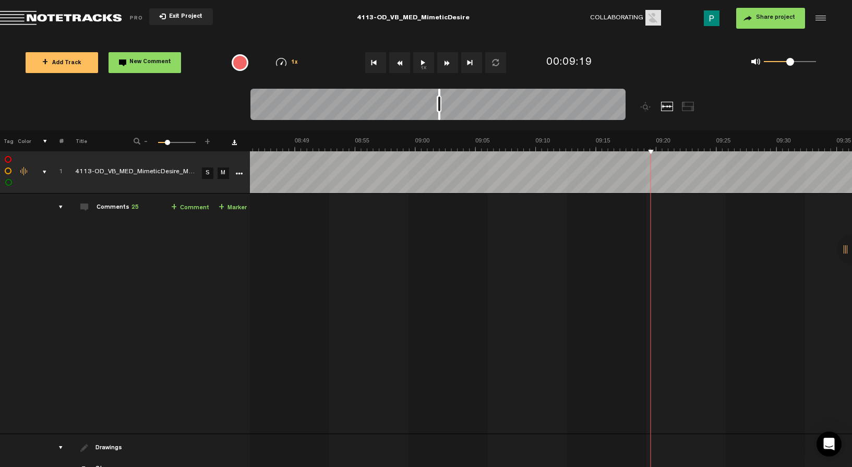
scroll to position [0, 6277]
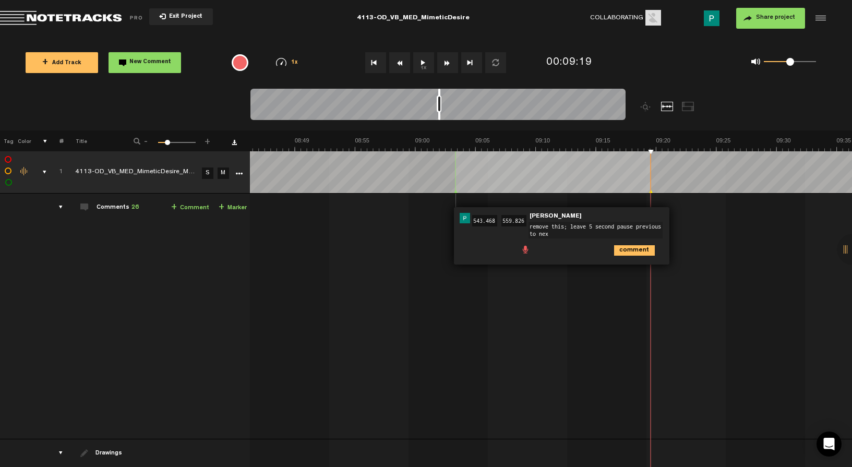
type textarea "remove this; leave 5 second pause previous to next"
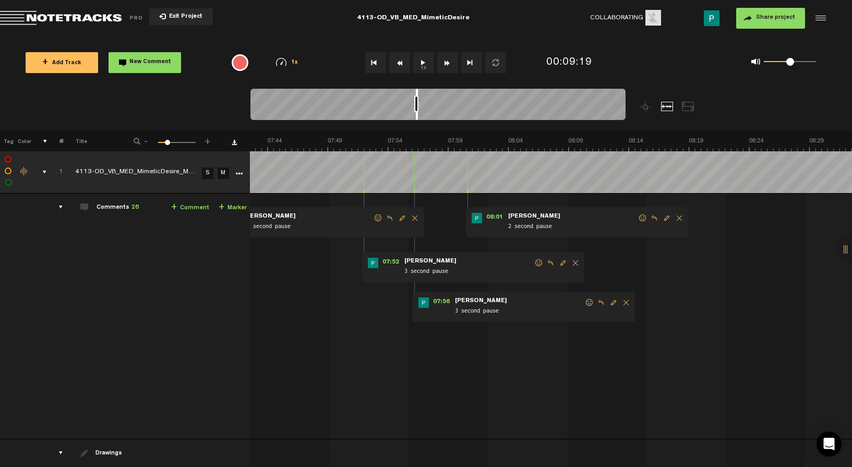
scroll to position [0, 5522]
click at [418, 116] on div at bounding box center [437, 106] width 375 height 35
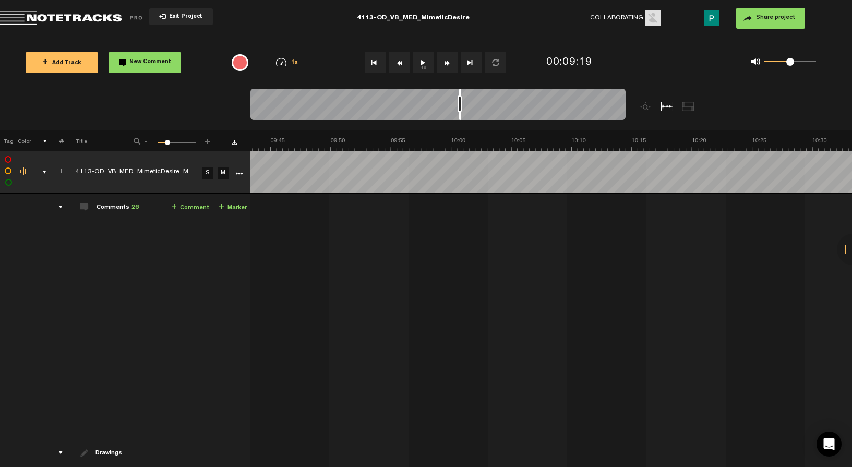
scroll to position [0, 6999]
drag, startPoint x: 417, startPoint y: 117, endPoint x: 461, endPoint y: 109, distance: 44.6
click at [461, 109] on div at bounding box center [437, 106] width 375 height 35
click at [423, 61] on button "1x" at bounding box center [423, 62] width 21 height 21
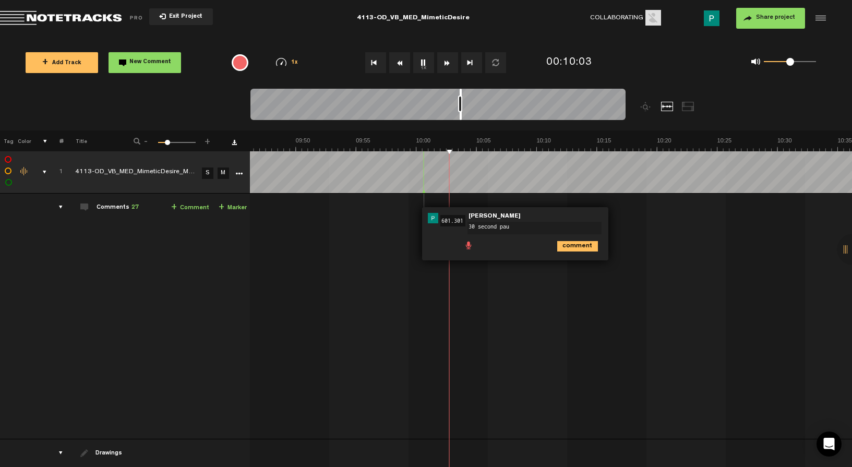
type textarea "30 second paus"
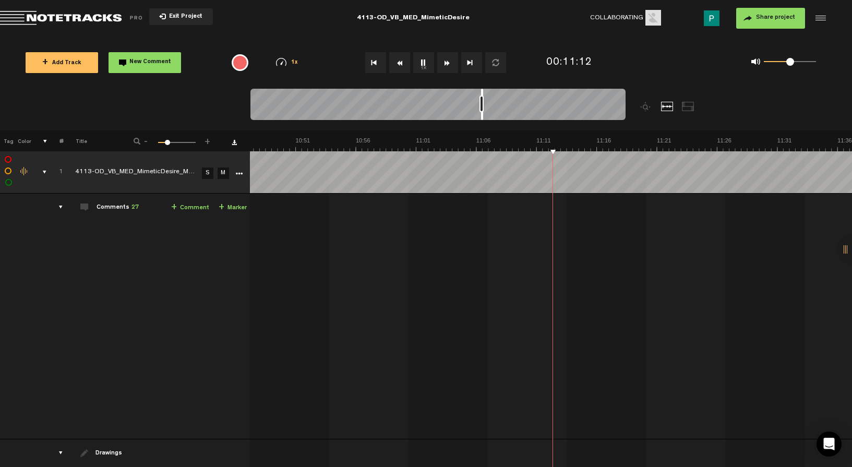
scroll to position [0, 7722]
click at [422, 63] on button "1x" at bounding box center [423, 62] width 21 height 21
drag, startPoint x: 482, startPoint y: 116, endPoint x: 495, endPoint y: 115, distance: 13.1
click at [495, 115] on div at bounding box center [495, 104] width 2 height 31
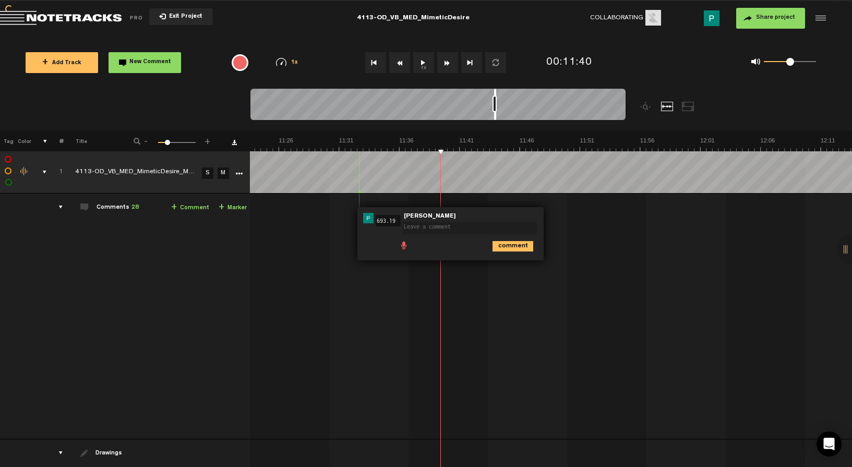
click at [424, 62] on button "1x" at bounding box center [423, 62] width 21 height 21
click at [409, 229] on textarea at bounding box center [470, 228] width 134 height 13
type textarea "45 second pause"
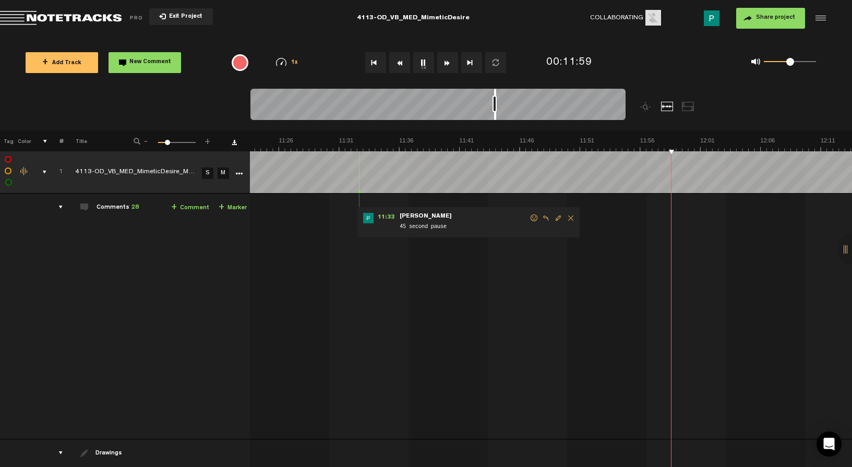
click at [422, 64] on button "1x" at bounding box center [423, 62] width 21 height 21
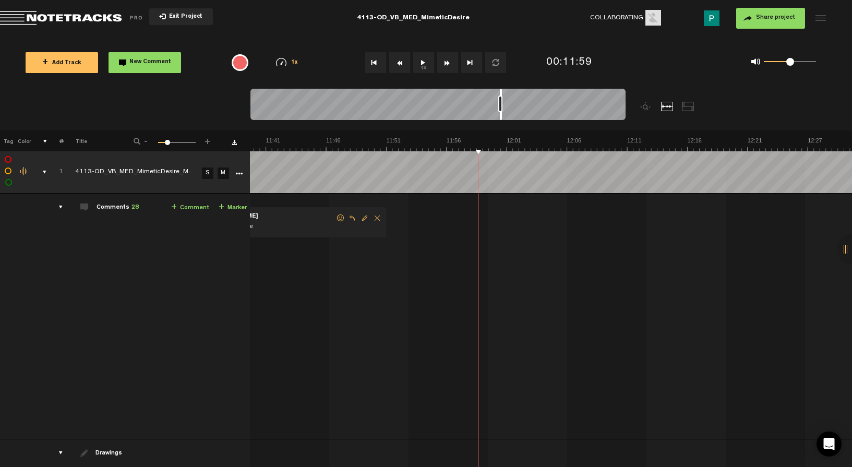
scroll to position [0, 8354]
drag, startPoint x: 495, startPoint y: 113, endPoint x: 501, endPoint y: 113, distance: 5.7
click at [501, 113] on div at bounding box center [501, 104] width 2 height 31
click at [426, 64] on button "1x" at bounding box center [423, 62] width 21 height 21
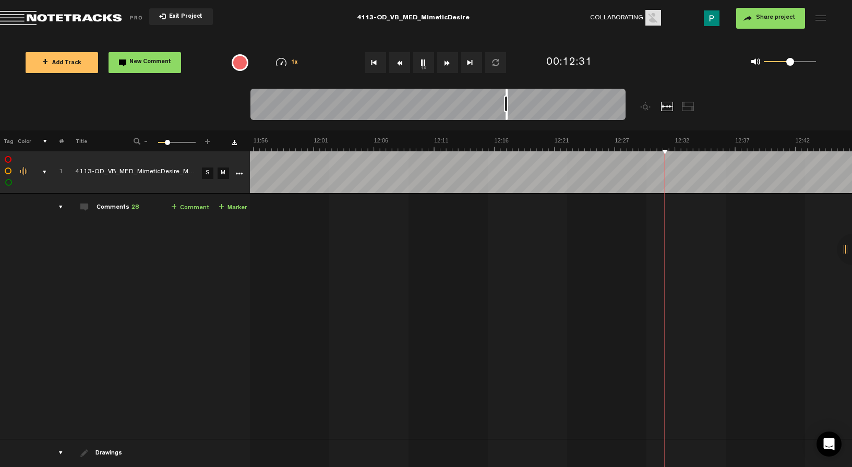
drag, startPoint x: 500, startPoint y: 116, endPoint x: 506, endPoint y: 115, distance: 5.8
click at [506, 115] on div at bounding box center [507, 104] width 2 height 31
click at [423, 62] on button "1x" at bounding box center [423, 62] width 21 height 21
drag, startPoint x: 506, startPoint y: 114, endPoint x: 490, endPoint y: 113, distance: 15.2
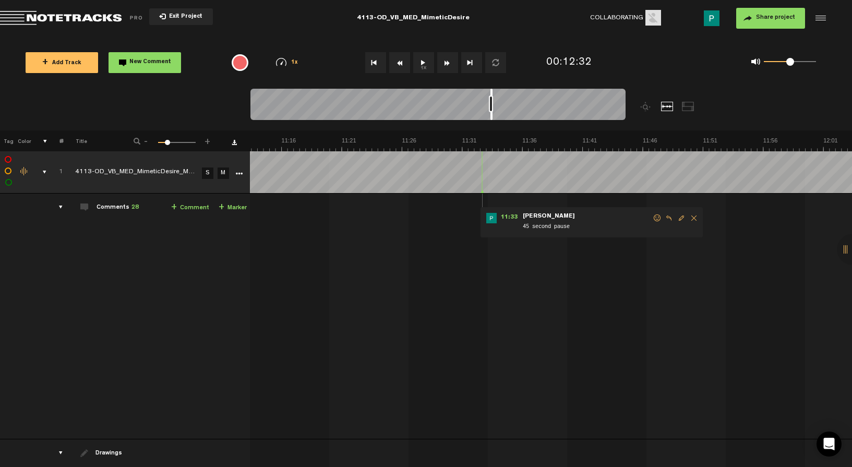
click at [490, 113] on div at bounding box center [491, 104] width 2 height 31
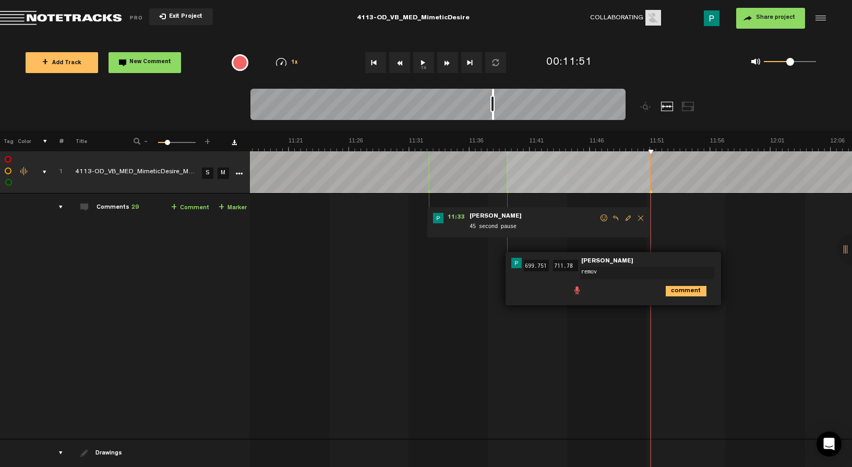
type textarea "remove"
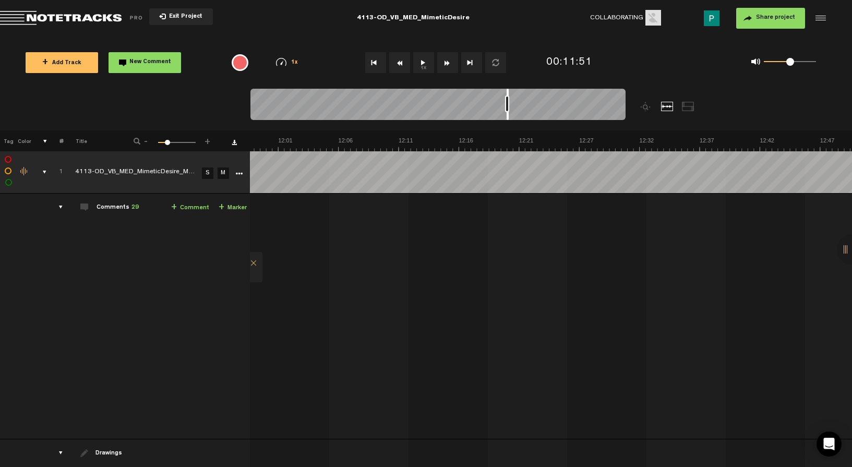
scroll to position [0, 8600]
drag, startPoint x: 492, startPoint y: 115, endPoint x: 507, endPoint y: 114, distance: 15.1
click at [507, 114] on div at bounding box center [508, 104] width 2 height 31
click at [417, 55] on button "1x" at bounding box center [423, 62] width 21 height 21
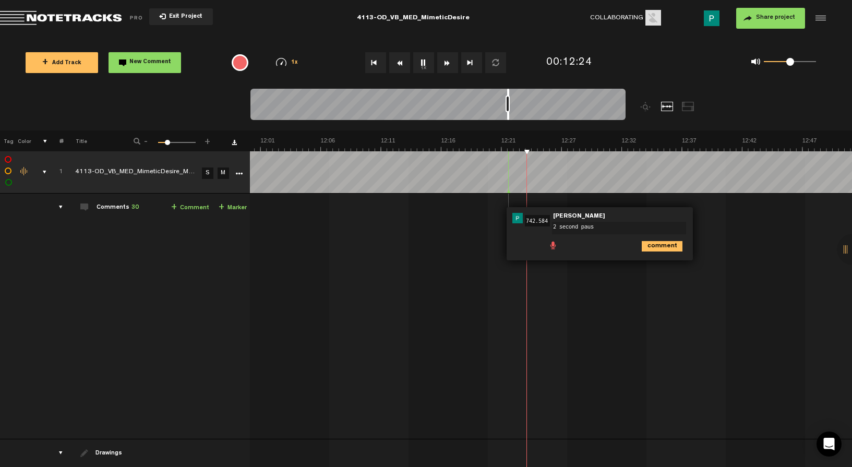
type textarea "2 second pause"
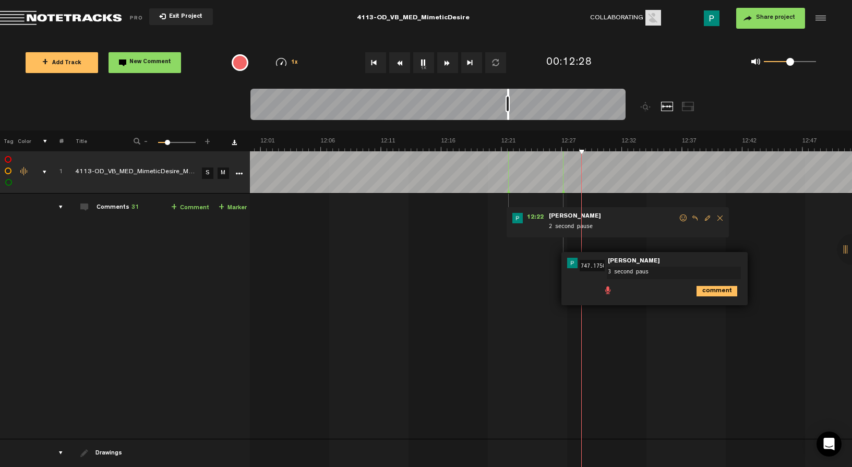
type textarea "3 second pause"
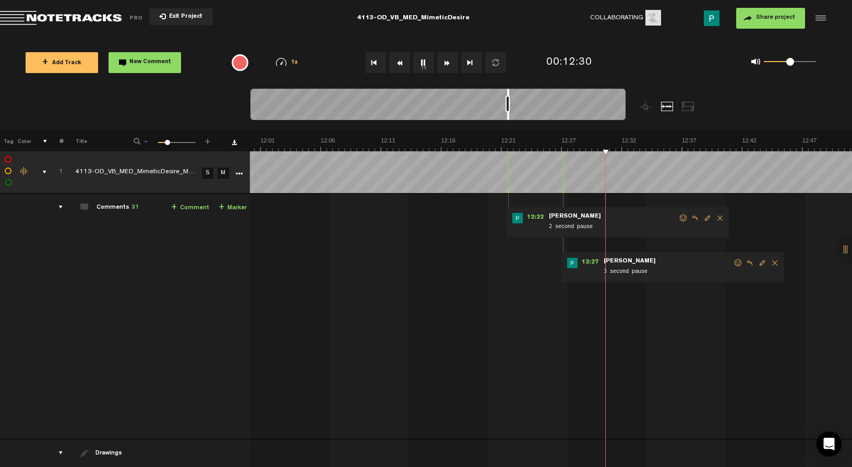
click at [425, 61] on button "1x" at bounding box center [423, 62] width 21 height 21
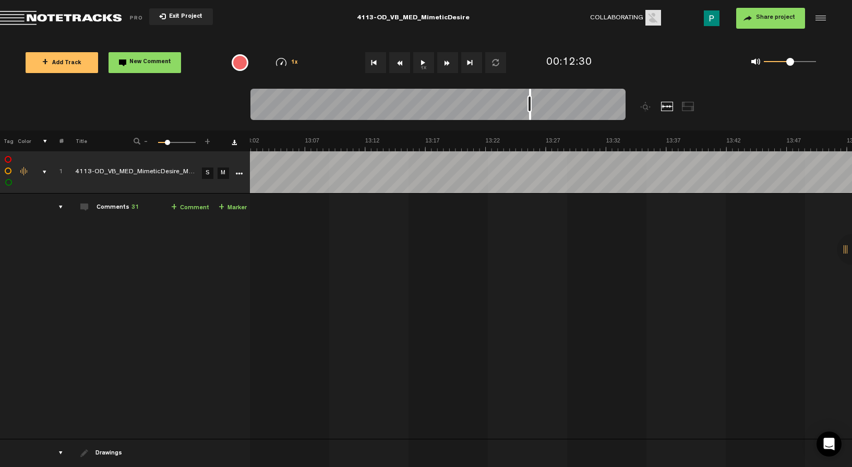
scroll to position [0, 9338]
drag, startPoint x: 507, startPoint y: 115, endPoint x: 529, endPoint y: 113, distance: 22.1
click at [529, 113] on div at bounding box center [530, 104] width 2 height 31
click at [423, 63] on button "1x" at bounding box center [423, 62] width 21 height 21
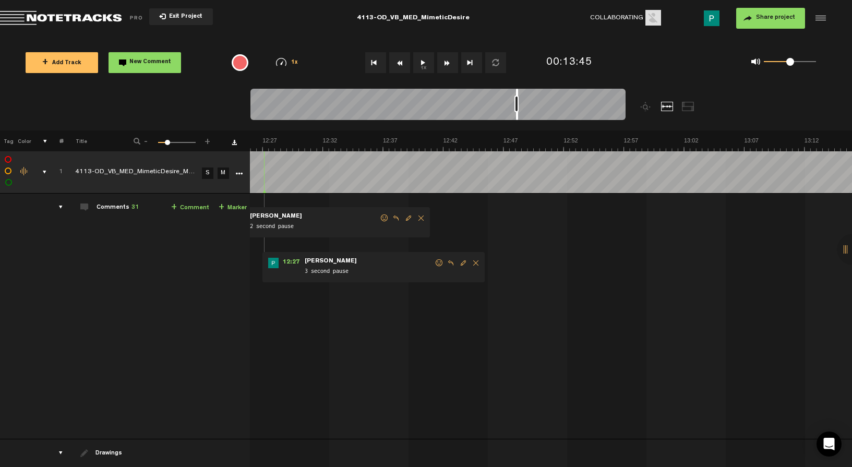
scroll to position [0, 8881]
drag, startPoint x: 529, startPoint y: 116, endPoint x: 516, endPoint y: 106, distance: 16.8
click at [516, 106] on div at bounding box center [437, 106] width 375 height 35
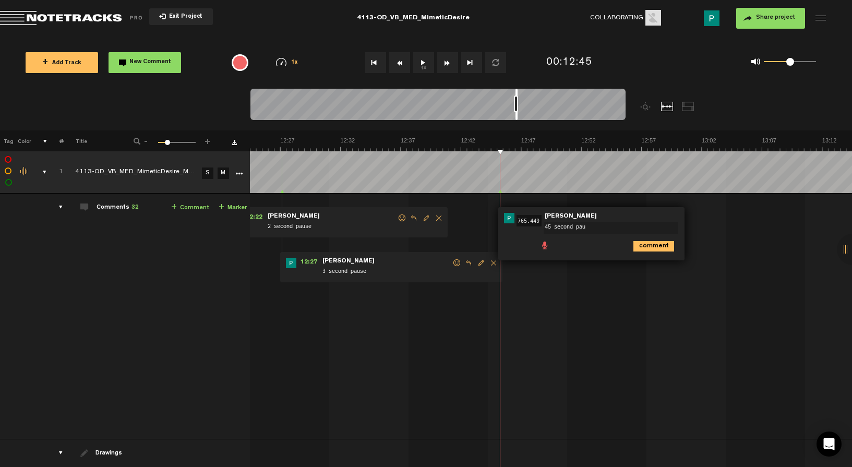
type textarea "45 second paus"
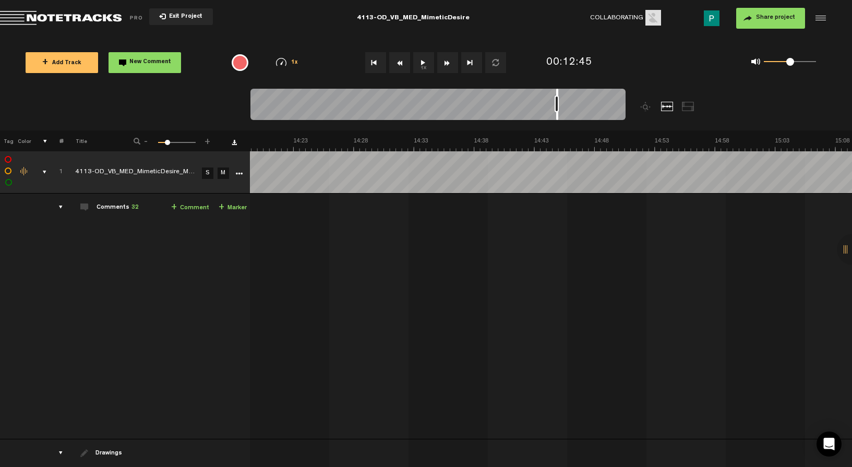
scroll to position [0, 10323]
drag, startPoint x: 516, startPoint y: 113, endPoint x: 559, endPoint y: 110, distance: 42.9
click at [559, 110] on div at bounding box center [437, 106] width 375 height 35
click at [417, 56] on button "1x" at bounding box center [423, 62] width 21 height 21
click at [422, 63] on button "1x" at bounding box center [423, 62] width 21 height 21
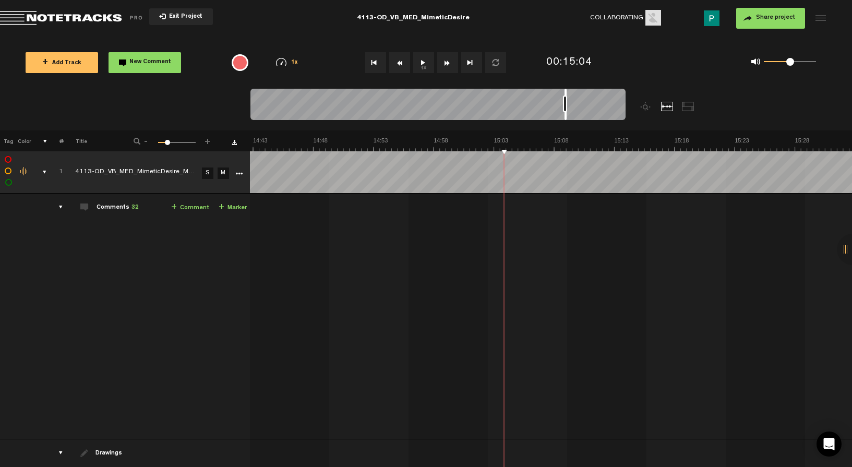
scroll to position [0, 10587]
drag, startPoint x: 560, startPoint y: 116, endPoint x: 567, endPoint y: 114, distance: 7.6
click at [568, 114] on div at bounding box center [567, 104] width 2 height 31
click at [415, 56] on button "1x" at bounding box center [423, 62] width 21 height 21
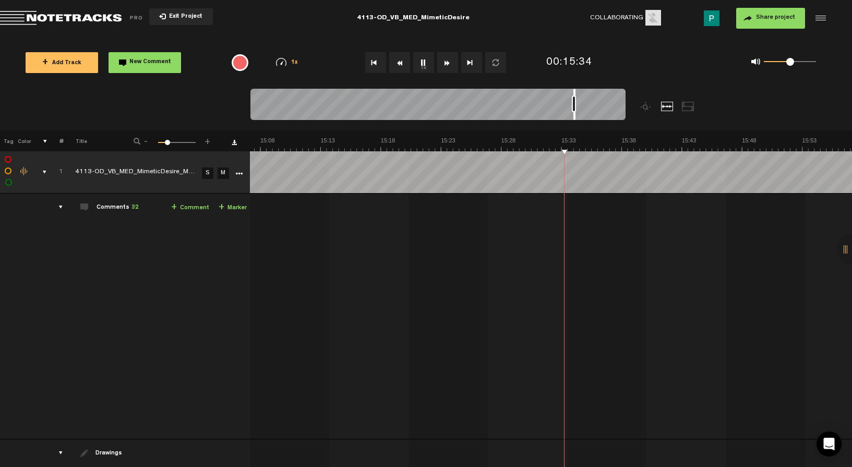
click at [422, 61] on button "1x" at bounding box center [423, 62] width 21 height 21
drag, startPoint x: 574, startPoint y: 116, endPoint x: 560, endPoint y: 113, distance: 14.8
click at [560, 113] on div at bounding box center [559, 104] width 2 height 31
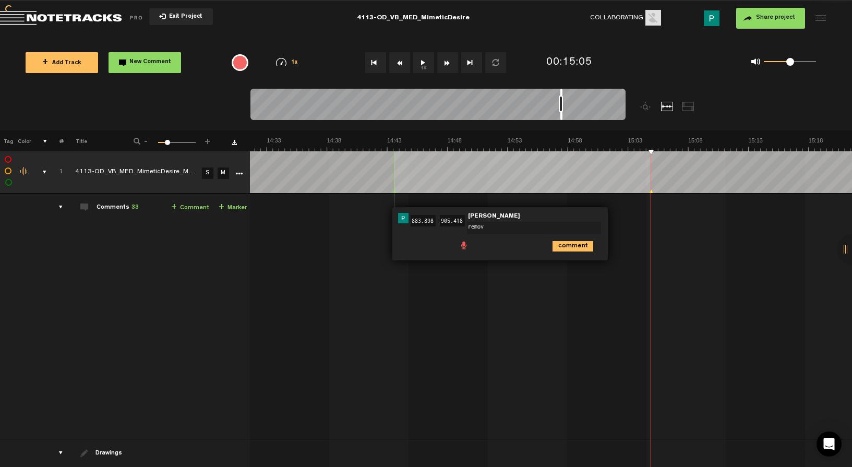
type textarea "remove"
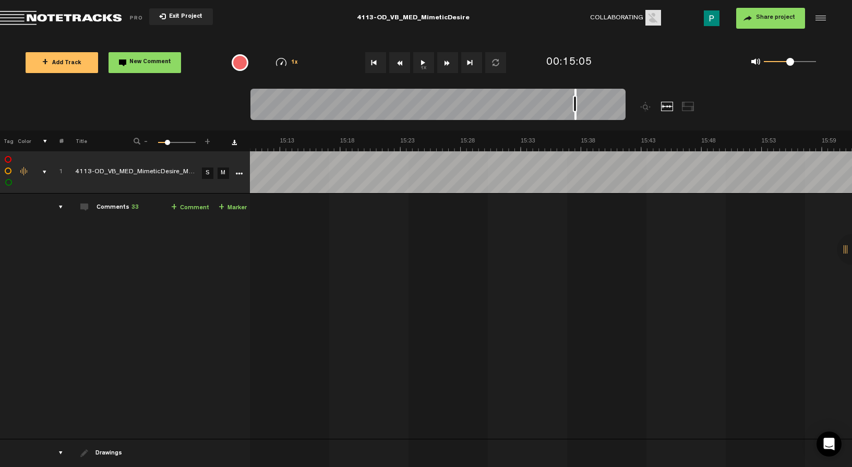
scroll to position [0, 10815]
drag, startPoint x: 560, startPoint y: 116, endPoint x: 573, endPoint y: 115, distance: 12.6
click at [573, 115] on div at bounding box center [574, 104] width 2 height 31
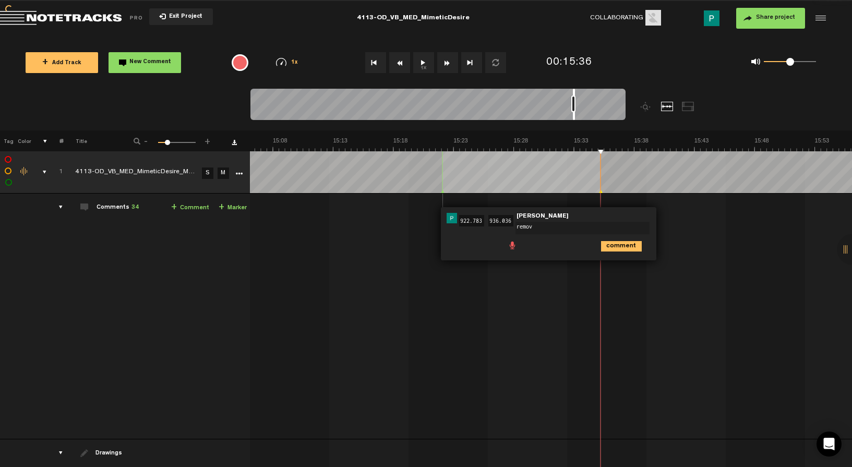
type textarea "remove"
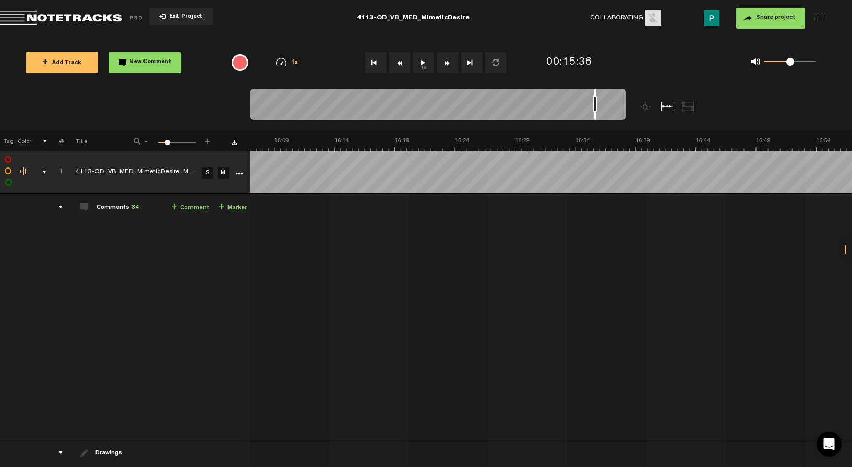
drag, startPoint x: 574, startPoint y: 116, endPoint x: 596, endPoint y: 112, distance: 22.3
click at [596, 112] on div at bounding box center [595, 104] width 2 height 31
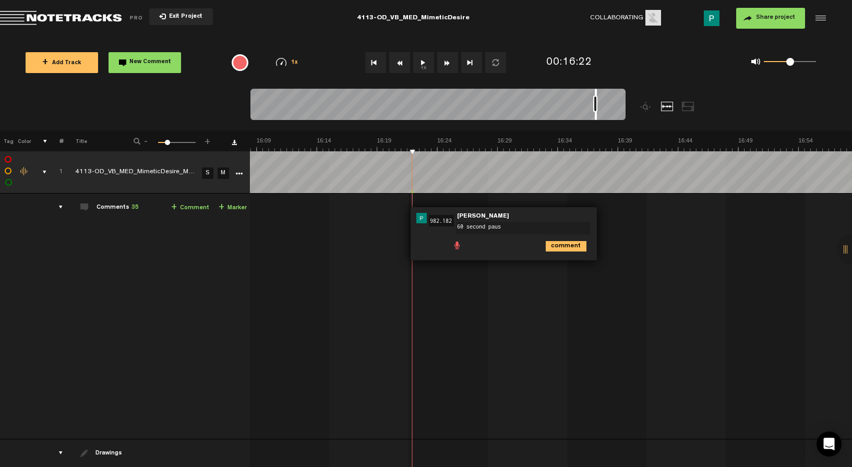
type textarea "60 second pause"
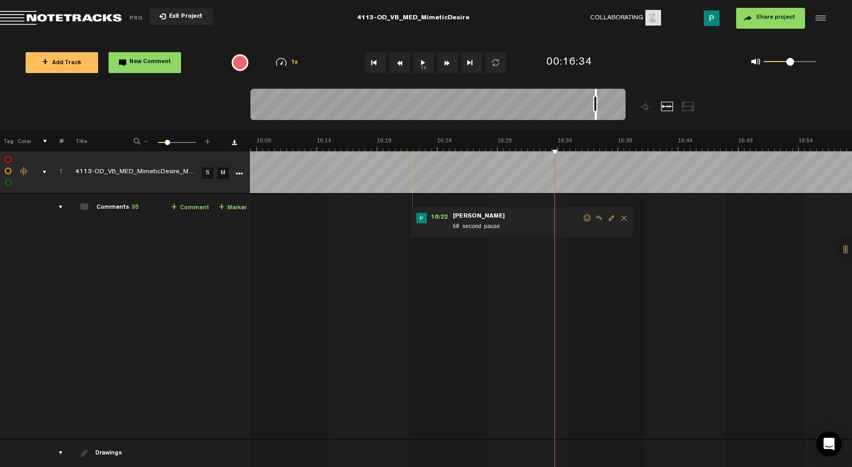
click at [424, 61] on button "1x" at bounding box center [423, 62] width 21 height 21
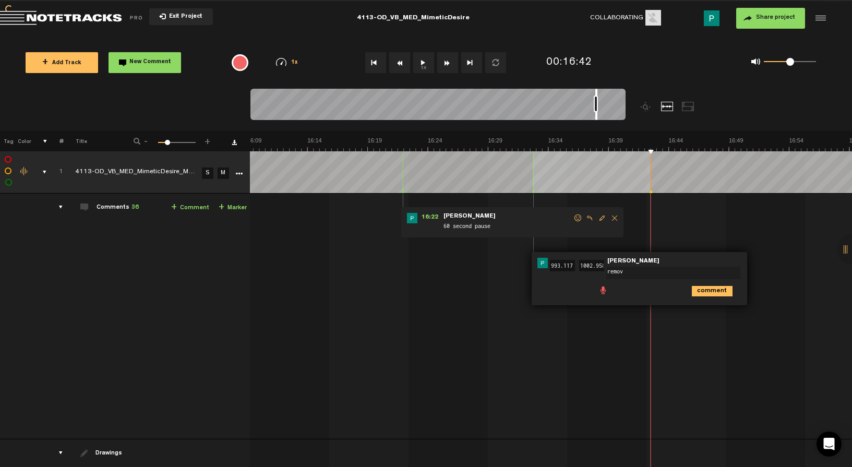
type textarea "remove"
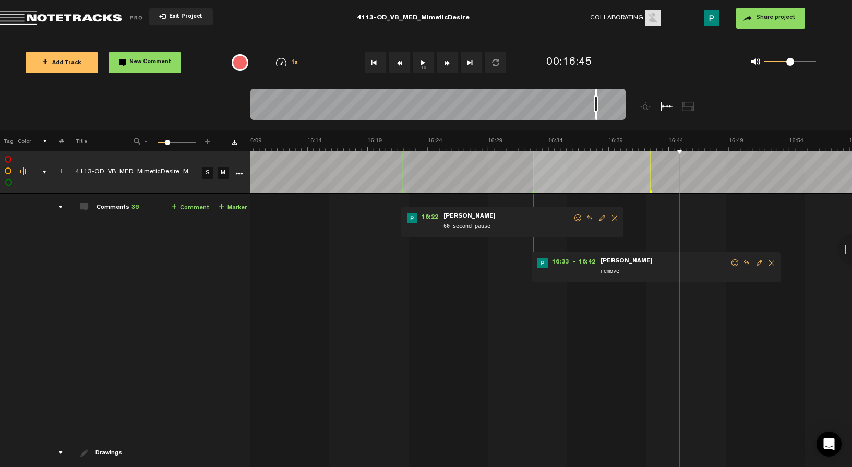
click at [429, 61] on button "1x" at bounding box center [423, 62] width 21 height 21
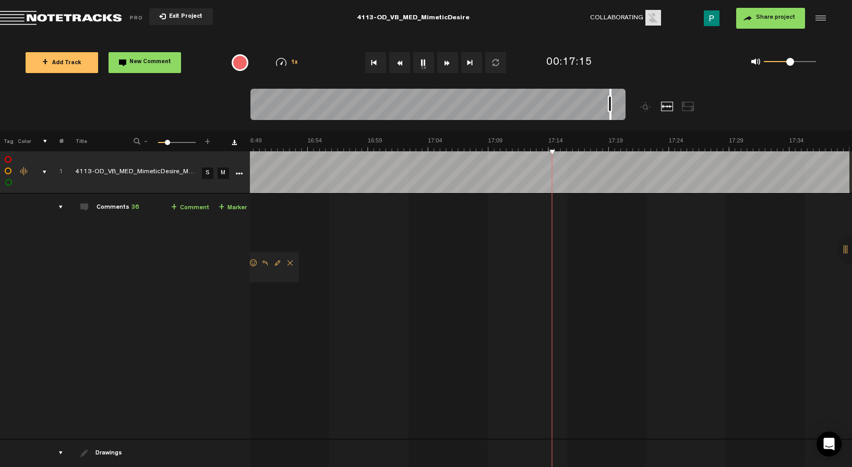
scroll to position [0, 12045]
click at [423, 65] on button "1x" at bounding box center [423, 62] width 21 height 21
click at [421, 64] on button "1x" at bounding box center [423, 62] width 21 height 21
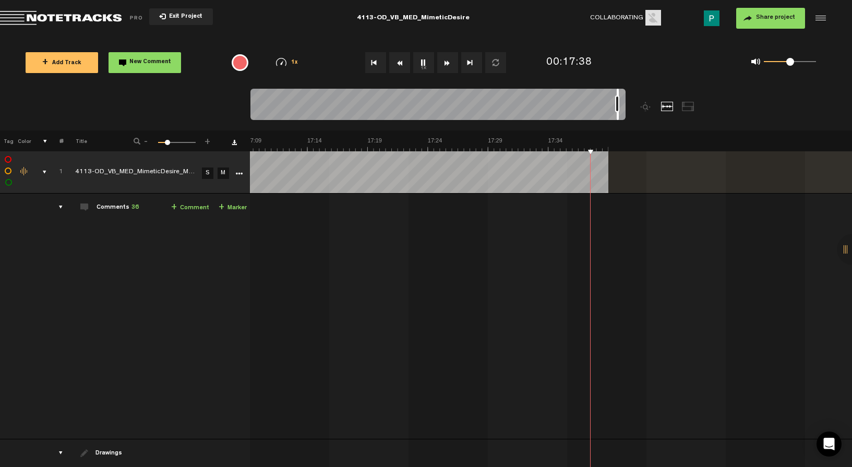
click at [421, 64] on button "1x" at bounding box center [423, 62] width 21 height 21
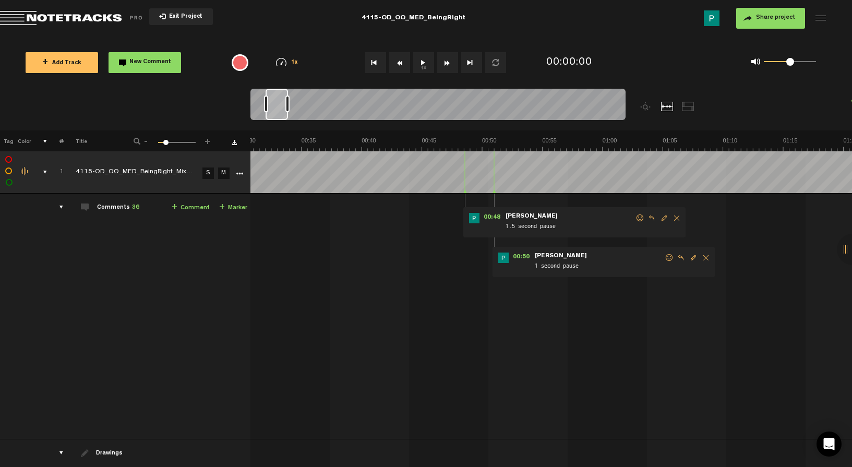
scroll to position [0, 384]
drag, startPoint x: 261, startPoint y: 107, endPoint x: 275, endPoint y: 107, distance: 14.1
click at [275, 107] on div at bounding box center [277, 104] width 22 height 31
click at [423, 61] on button "1x" at bounding box center [423, 62] width 21 height 21
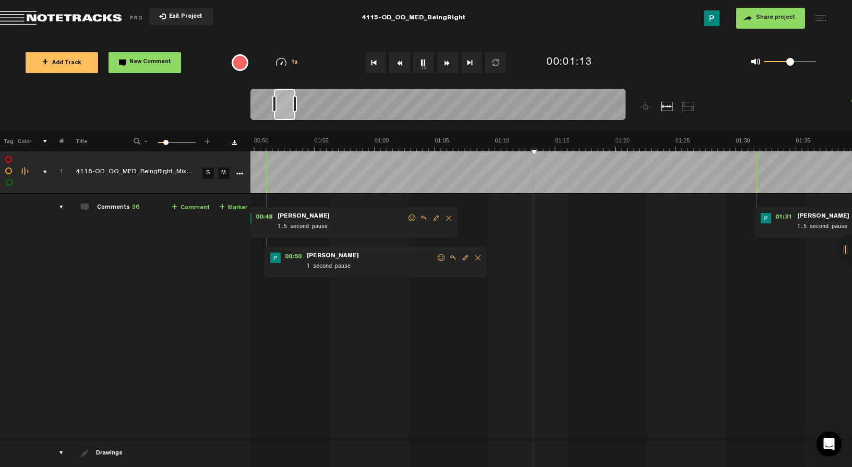
scroll to position [0, 655]
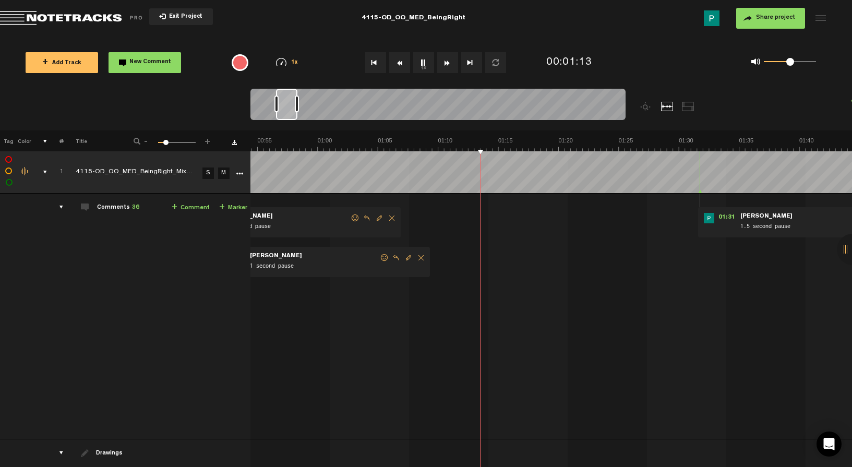
drag, startPoint x: 276, startPoint y: 110, endPoint x: 286, endPoint y: 111, distance: 9.9
click at [286, 111] on div at bounding box center [286, 104] width 21 height 31
click at [416, 59] on button "1x" at bounding box center [423, 62] width 21 height 21
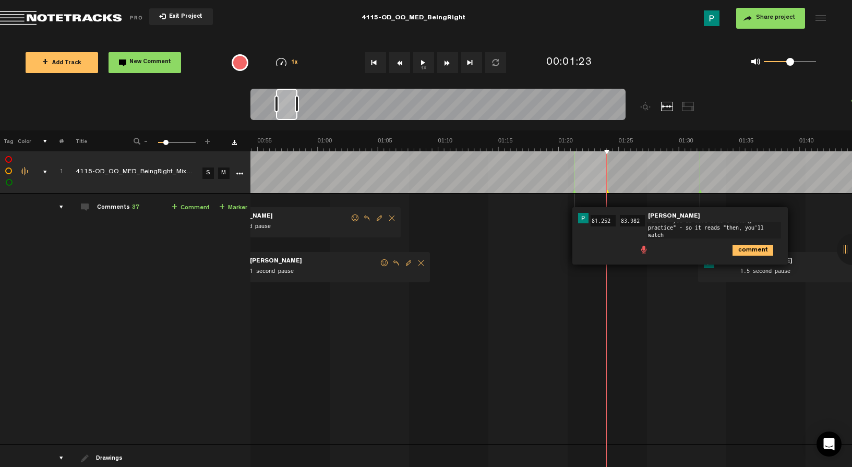
scroll to position [0, 0]
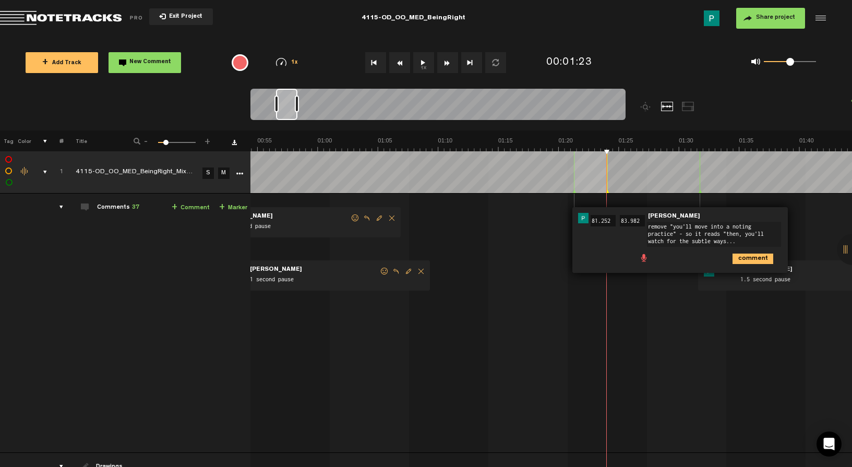
type textarea "remove "you'll move into a noting practice" - so it reads "then, you'll watch f…"
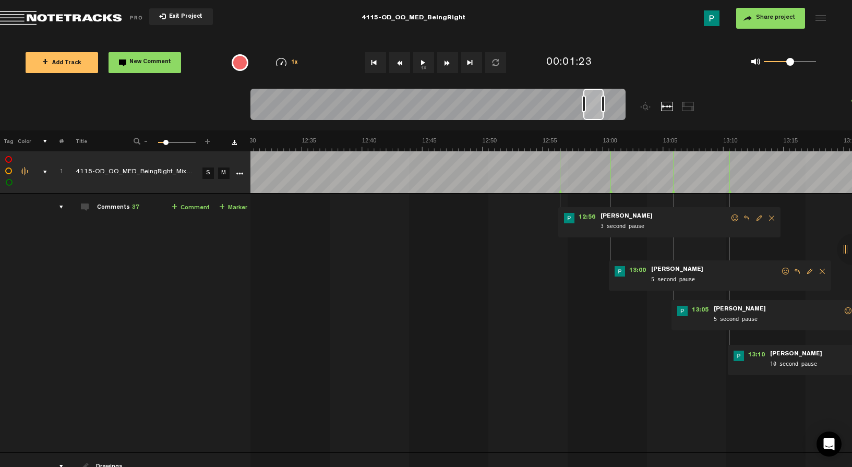
scroll to position [0, 9652]
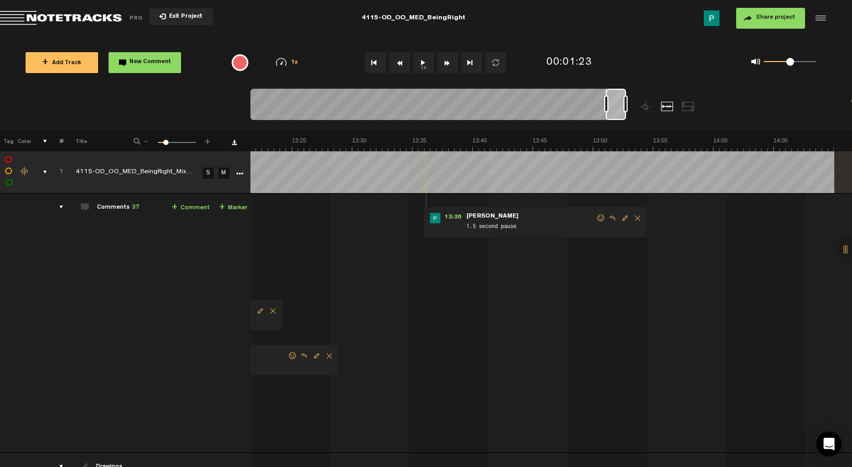
drag, startPoint x: 291, startPoint y: 104, endPoint x: 665, endPoint y: 122, distance: 374.5
click at [665, 122] on div at bounding box center [484, 110] width 469 height 42
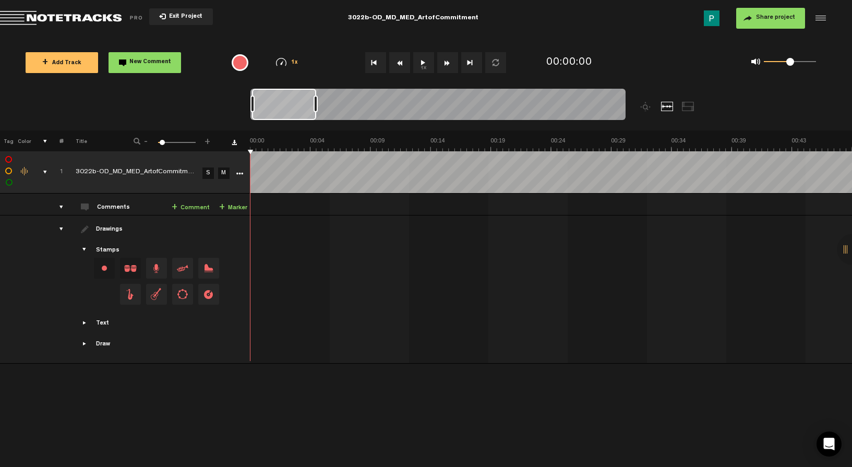
click at [419, 61] on button "1x" at bounding box center [423, 62] width 21 height 21
click at [424, 61] on button "1x" at bounding box center [423, 62] width 21 height 21
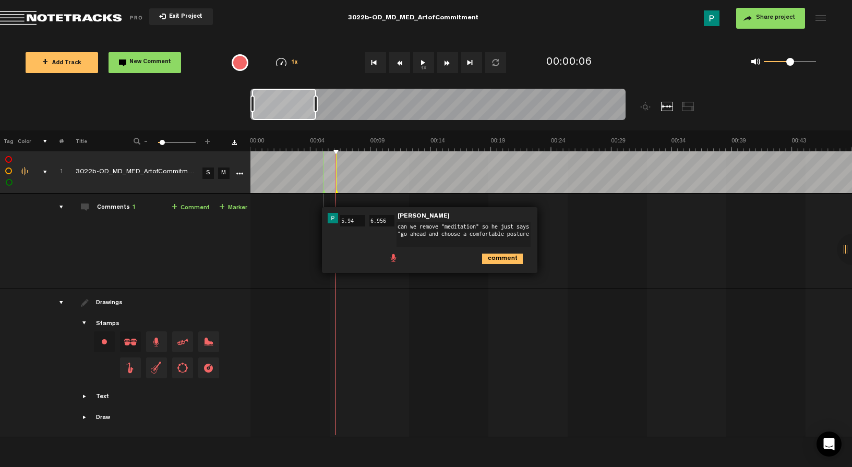
type textarea "can we remove "meditation" so he just says "go ahead and choose a comfortable p…"
click at [422, 61] on button "1x" at bounding box center [423, 62] width 21 height 21
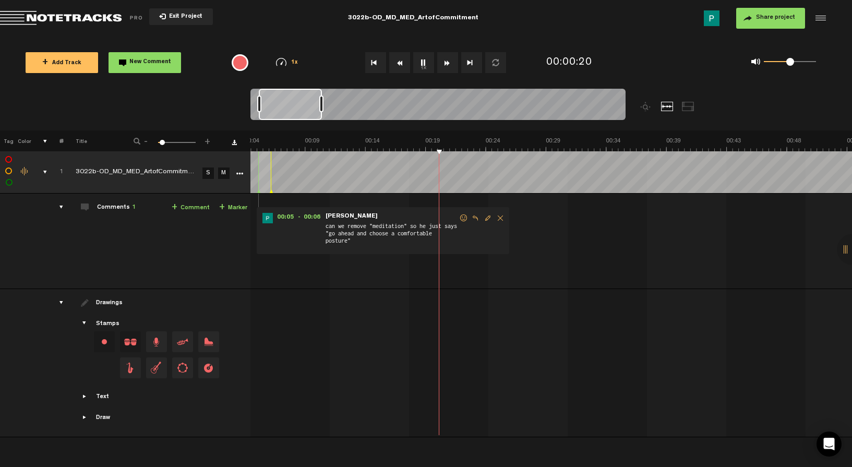
scroll to position [0, 70]
drag, startPoint x: 297, startPoint y: 102, endPoint x: 307, endPoint y: 101, distance: 9.9
click at [307, 101] on div at bounding box center [292, 104] width 63 height 31
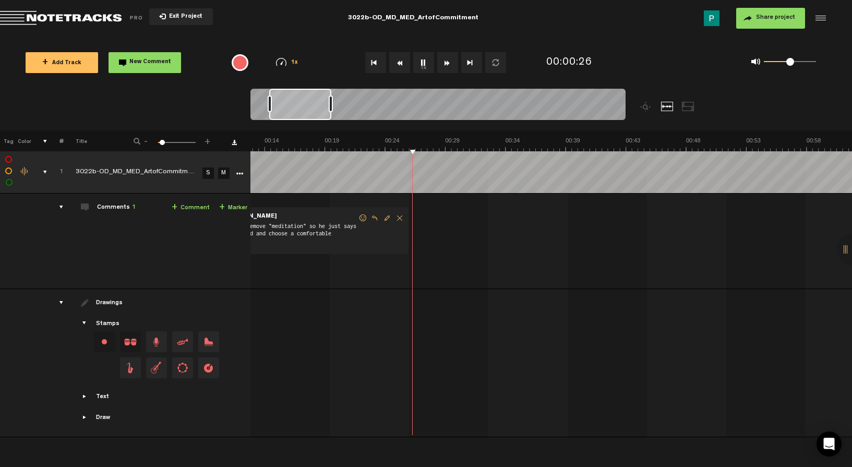
scroll to position [0, 166]
drag, startPoint x: 307, startPoint y: 101, endPoint x: 314, endPoint y: 101, distance: 7.3
click at [314, 101] on div at bounding box center [300, 104] width 62 height 31
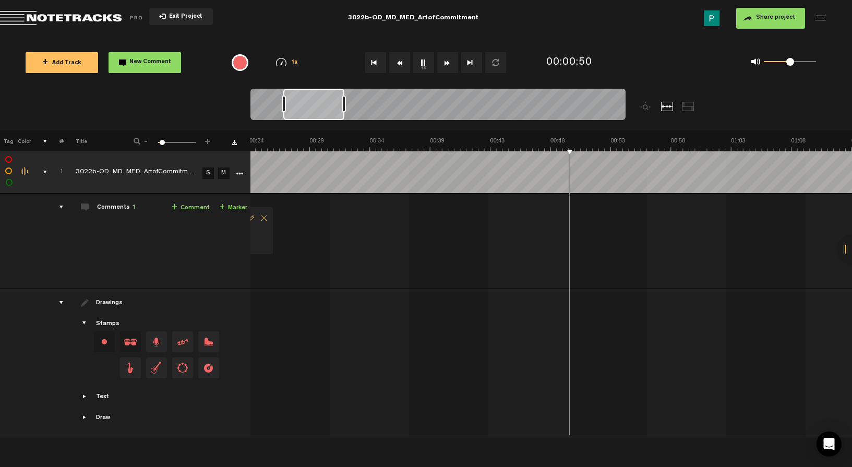
scroll to position [0, 302]
drag, startPoint x: 287, startPoint y: 100, endPoint x: 302, endPoint y: 99, distance: 14.2
click at [302, 99] on div at bounding box center [313, 104] width 61 height 31
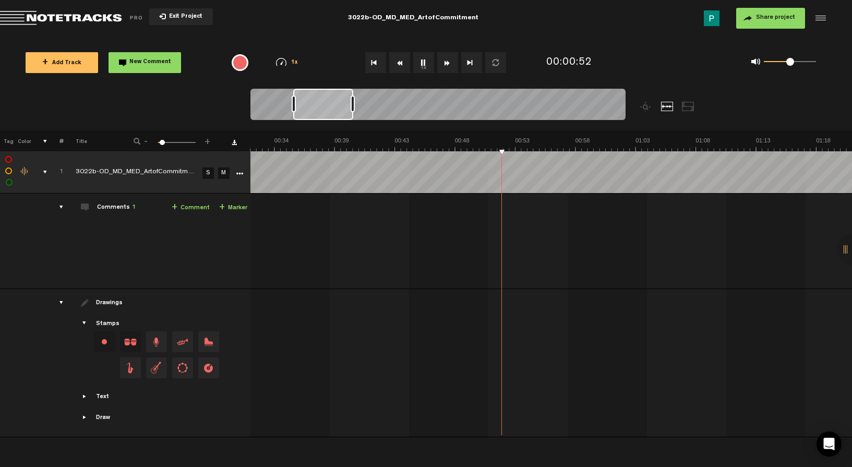
scroll to position [0, 397]
drag, startPoint x: 302, startPoint y: 99, endPoint x: 311, endPoint y: 97, distance: 10.0
click at [311, 97] on div at bounding box center [323, 104] width 60 height 31
drag, startPoint x: 311, startPoint y: 97, endPoint x: 325, endPoint y: 97, distance: 13.0
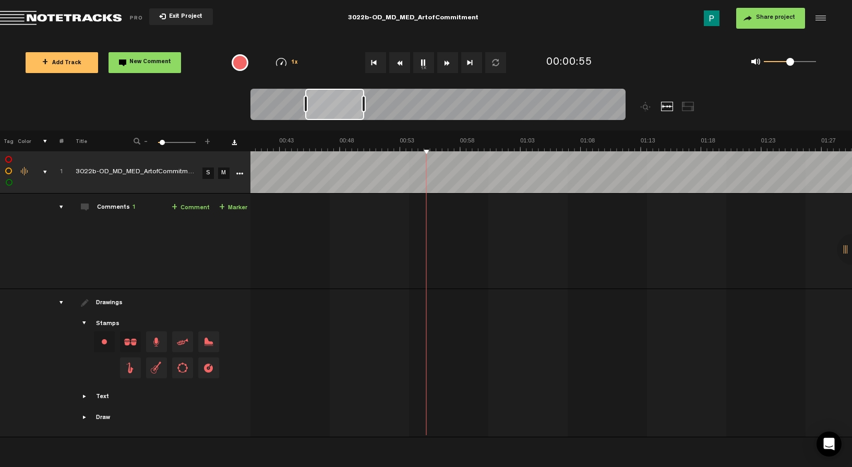
click at [325, 97] on div at bounding box center [334, 104] width 59 height 31
click at [422, 62] on button "1x" at bounding box center [423, 62] width 21 height 21
click at [420, 62] on button "1x" at bounding box center [423, 62] width 21 height 21
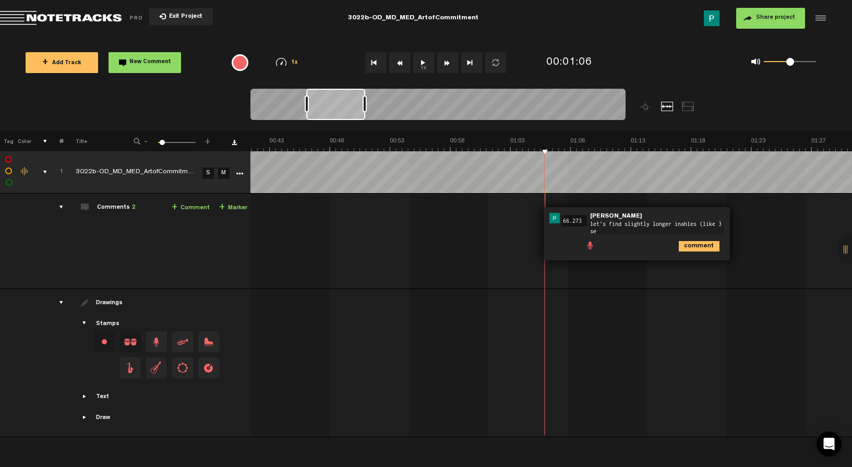
scroll to position [0, 0]
type textarea "let's find slightly longer inahles (like 3 seconds) to replace all of these"
click at [422, 59] on button "1x" at bounding box center [423, 62] width 21 height 21
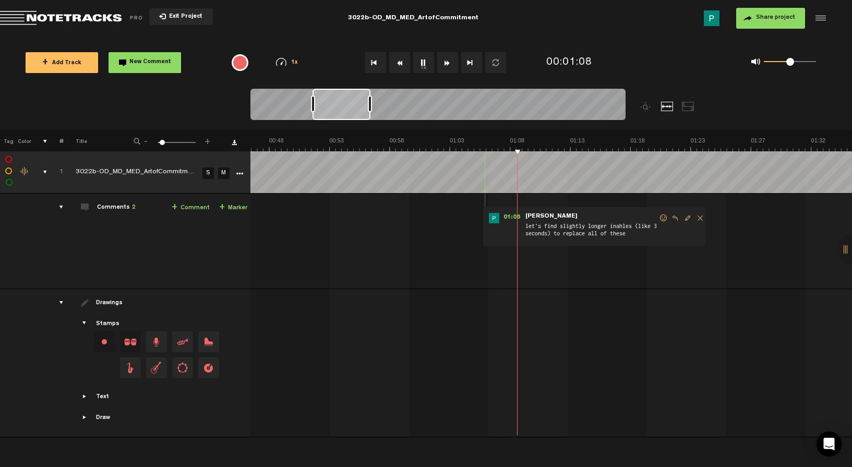
drag, startPoint x: 342, startPoint y: 111, endPoint x: 349, endPoint y: 110, distance: 6.9
click at [349, 110] on div at bounding box center [342, 104] width 58 height 31
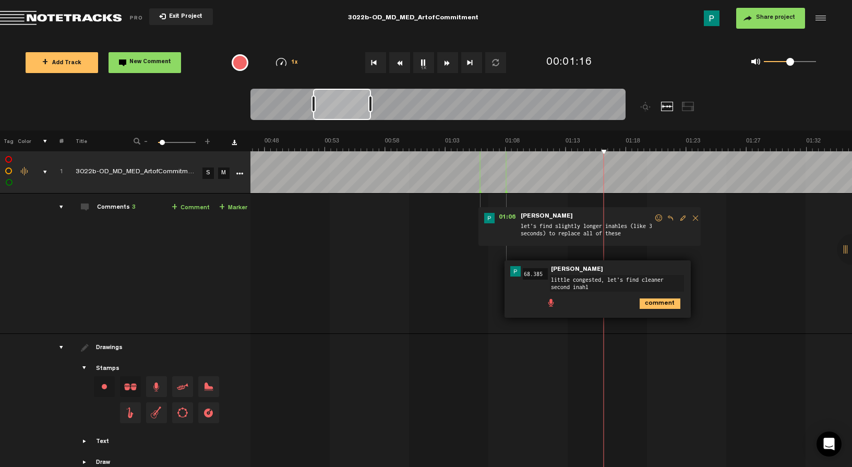
type textarea "little congested, let's find cleaner second inahle"
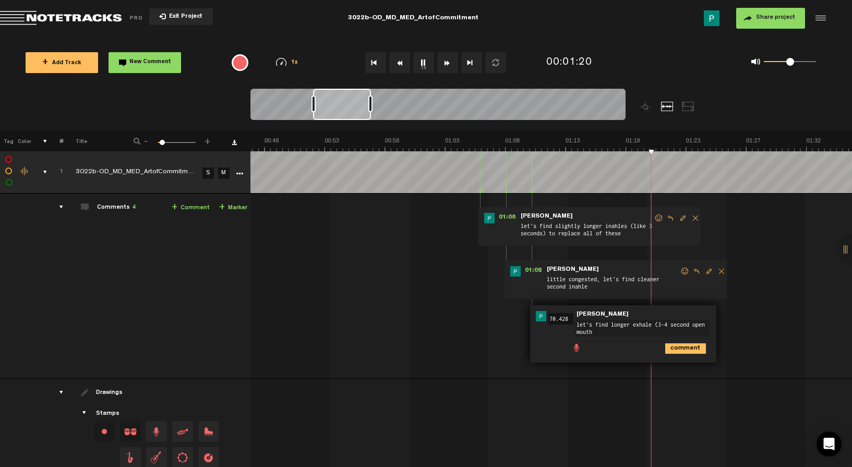
type textarea "let's find longer exhale (3-4 second open mouth)"
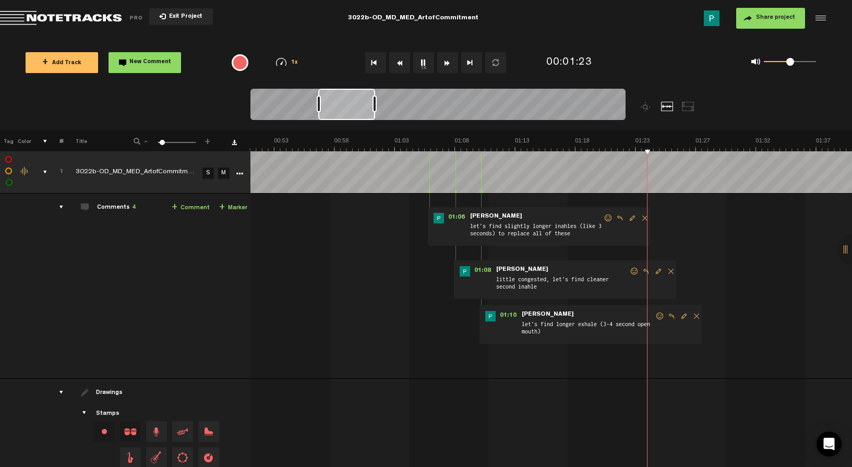
drag, startPoint x: 358, startPoint y: 103, endPoint x: 367, endPoint y: 104, distance: 8.9
click at [367, 104] on div at bounding box center [346, 104] width 57 height 31
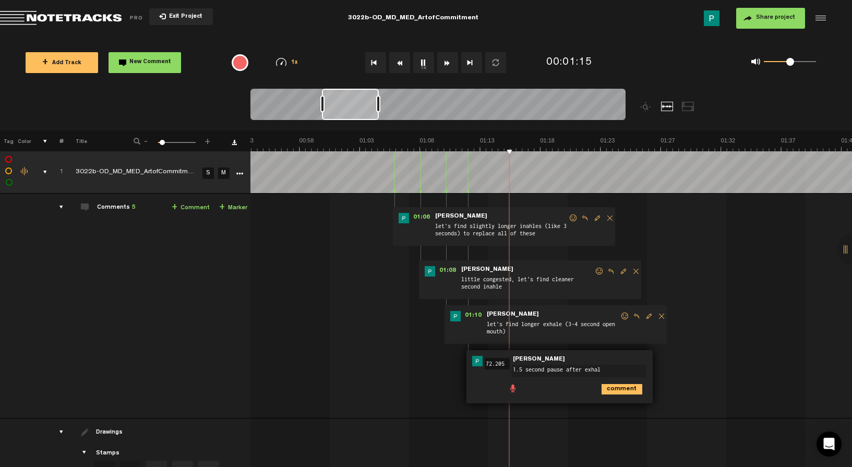
type textarea "1.5 second pause after exhale"
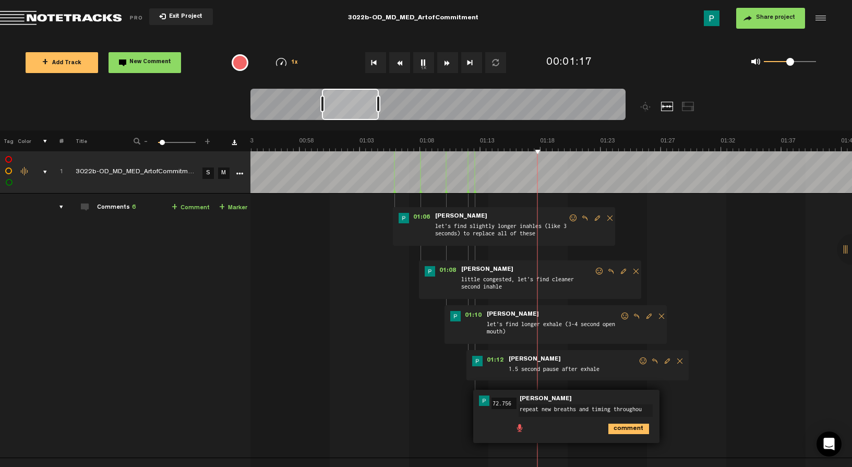
type textarea "repeat new breaths and timing throughout"
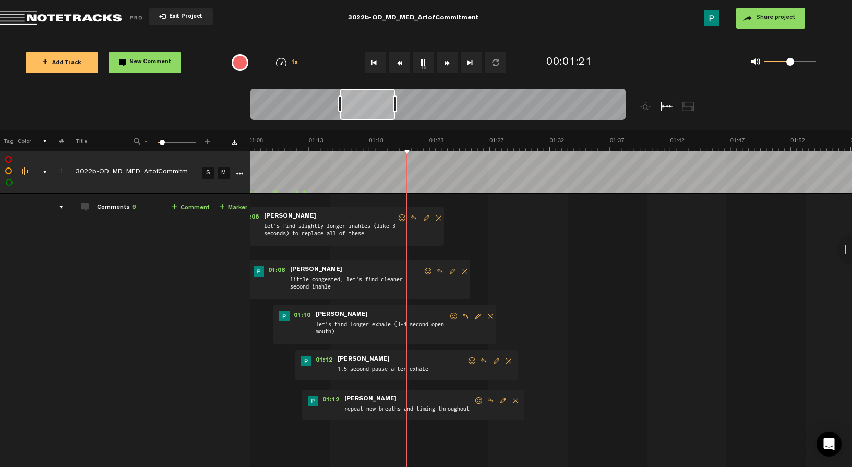
drag, startPoint x: 363, startPoint y: 104, endPoint x: 381, endPoint y: 102, distance: 17.9
click at [381, 102] on div at bounding box center [368, 104] width 56 height 31
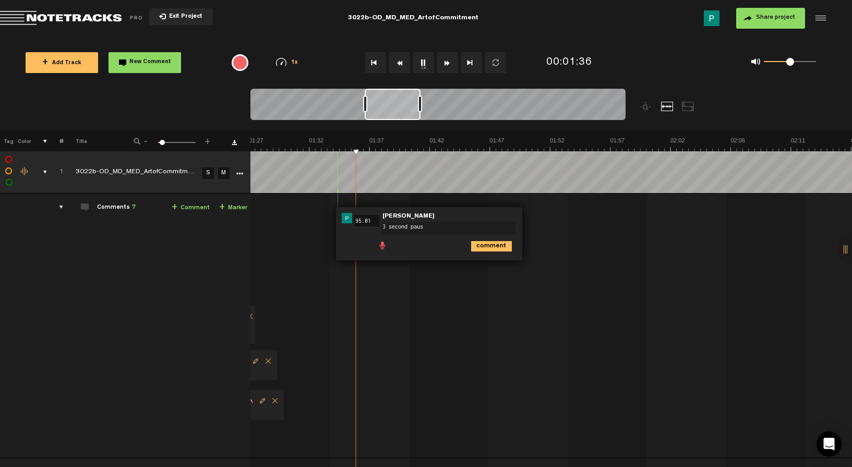
type textarea "3 second pause"
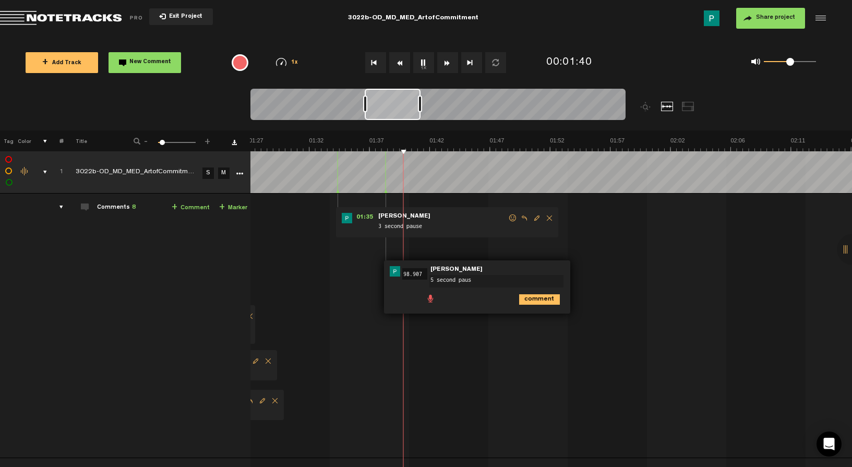
type textarea "5 second pause"
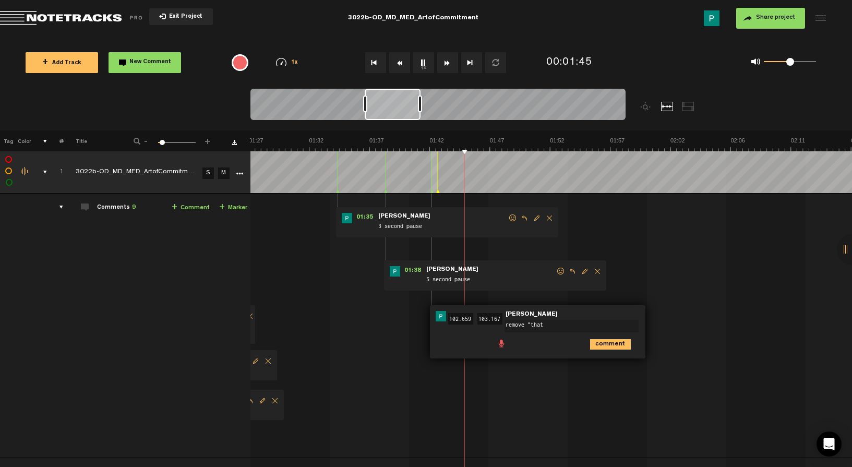
type textarea "remove "that""
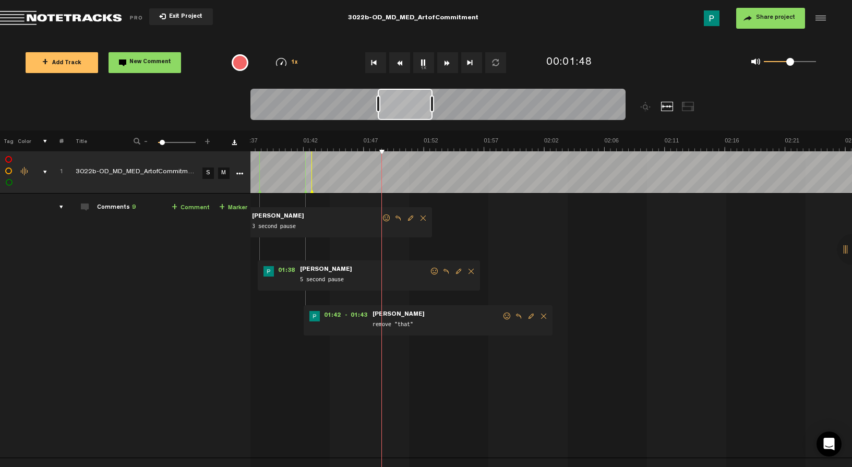
scroll to position [0, 1206]
drag, startPoint x: 403, startPoint y: 102, endPoint x: 416, endPoint y: 99, distance: 13.3
click at [416, 99] on div at bounding box center [405, 104] width 55 height 31
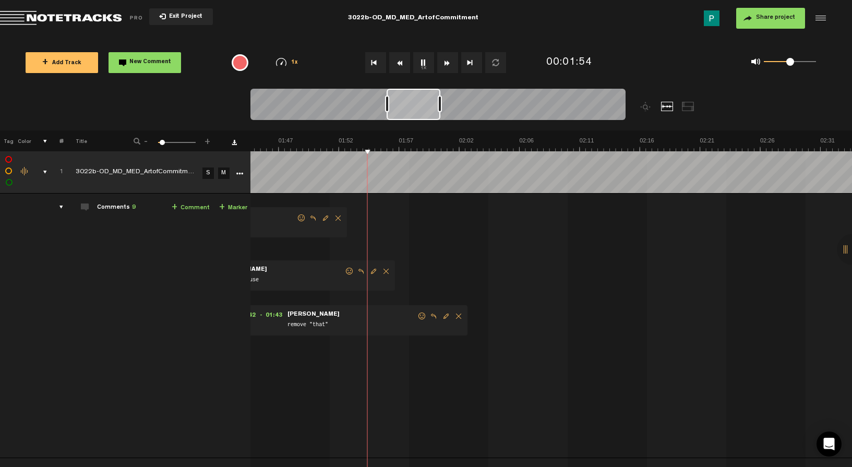
drag, startPoint x: 416, startPoint y: 99, endPoint x: 425, endPoint y: 98, distance: 8.5
click at [425, 98] on div at bounding box center [414, 104] width 54 height 31
click at [429, 103] on div at bounding box center [416, 104] width 53 height 31
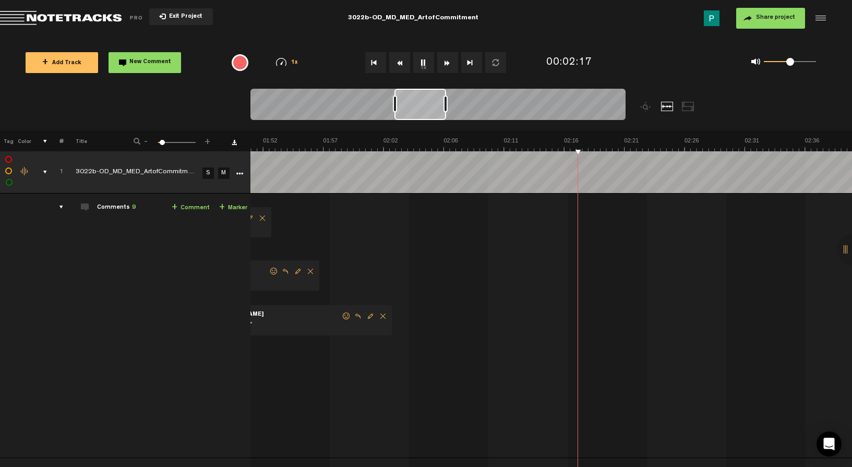
scroll to position [0, 1372]
click at [420, 106] on div at bounding box center [420, 104] width 52 height 31
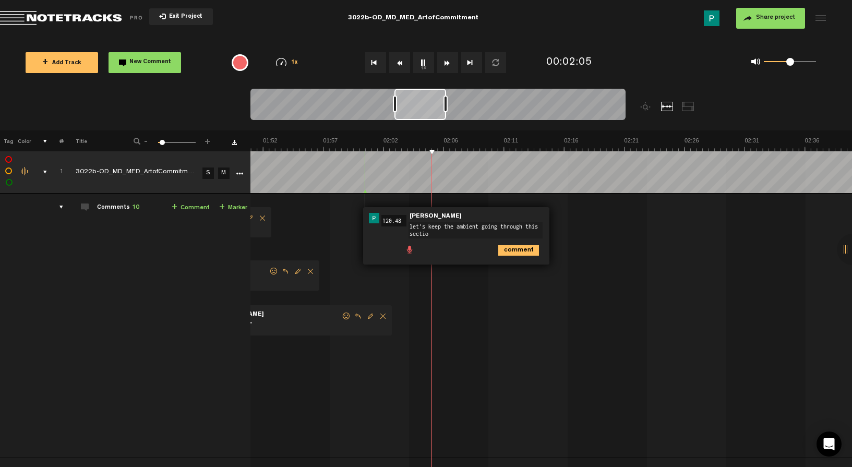
type textarea "let's keep the ambient going through this section"
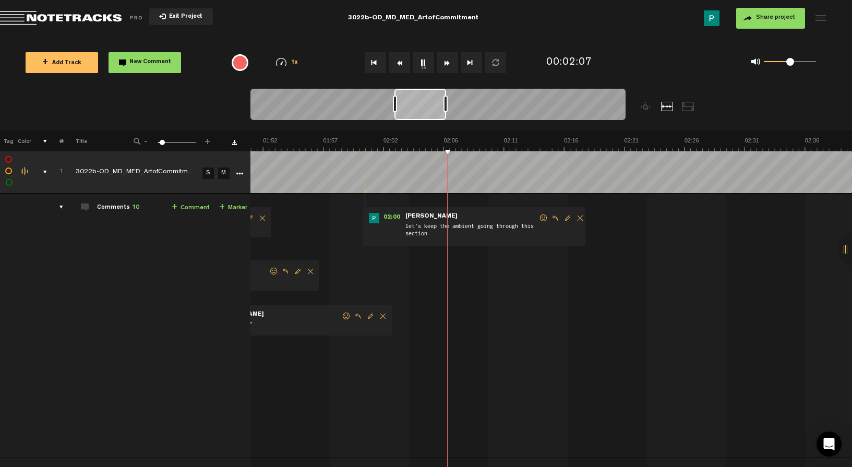
click at [421, 65] on button "1x" at bounding box center [423, 62] width 21 height 21
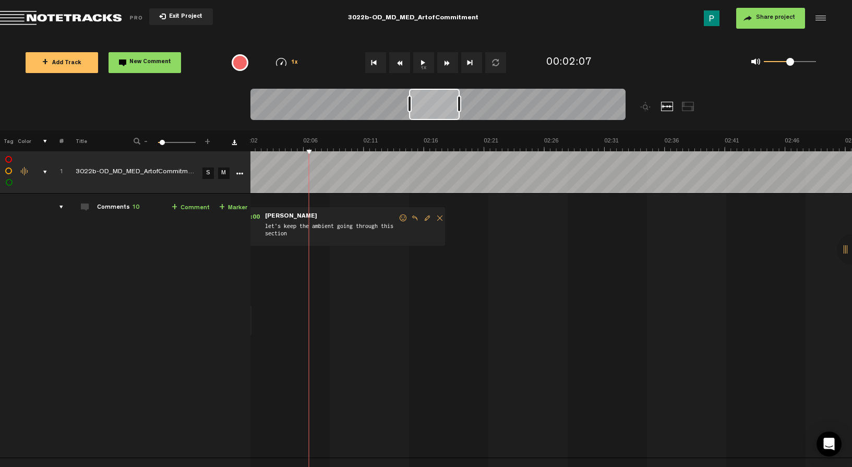
scroll to position [0, 1517]
drag, startPoint x: 421, startPoint y: 103, endPoint x: 436, endPoint y: 103, distance: 15.1
click at [436, 103] on div at bounding box center [434, 104] width 51 height 31
click at [426, 63] on button "1x" at bounding box center [423, 62] width 21 height 21
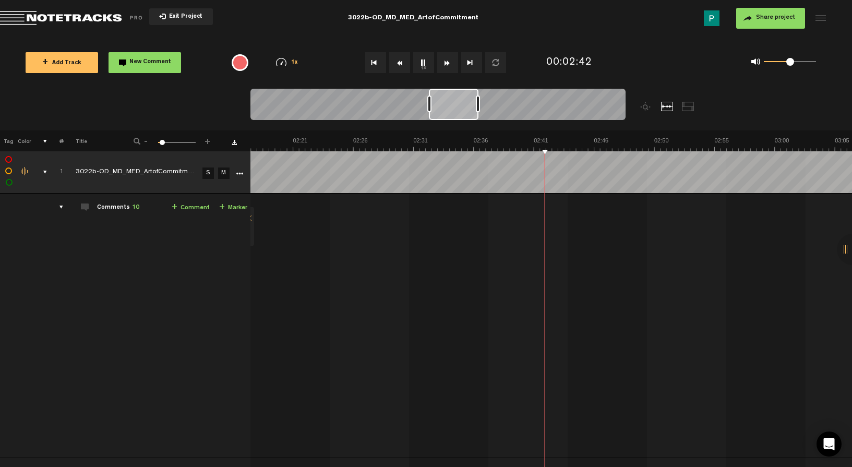
click at [460, 115] on div at bounding box center [454, 104] width 50 height 31
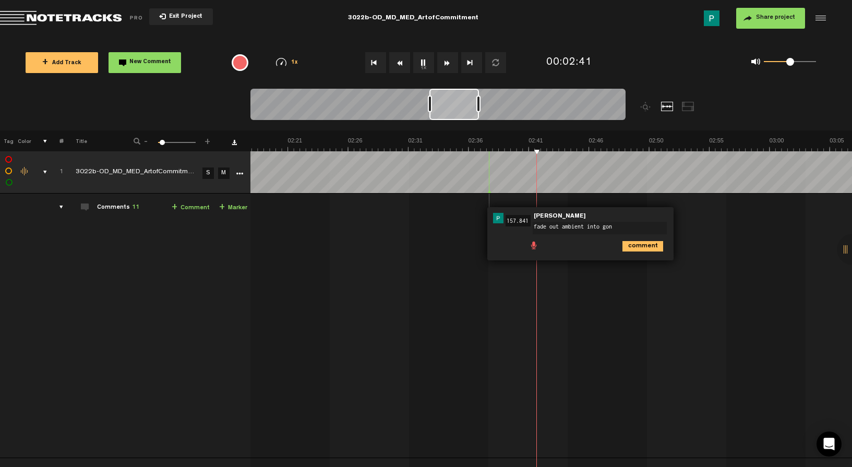
type textarea "fade out ambient into gong"
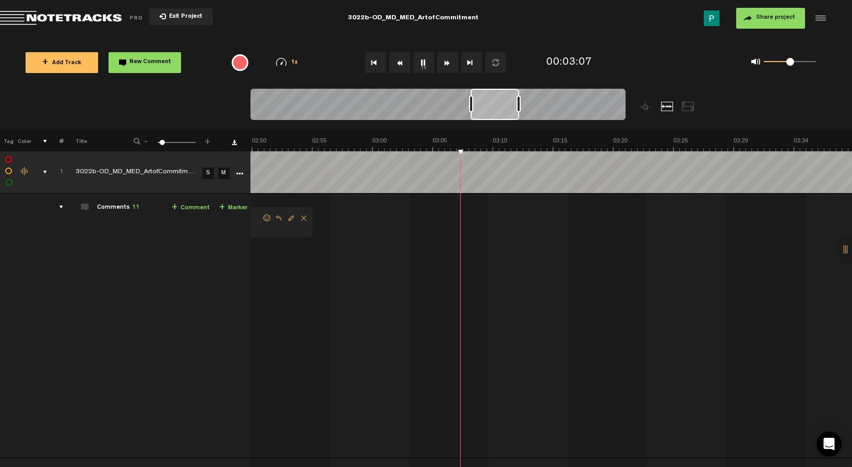
scroll to position [0, 2110]
drag, startPoint x: 453, startPoint y: 104, endPoint x: 495, endPoint y: 99, distance: 42.1
click at [495, 99] on div at bounding box center [495, 104] width 49 height 31
drag, startPoint x: 495, startPoint y: 98, endPoint x: 507, endPoint y: 97, distance: 12.0
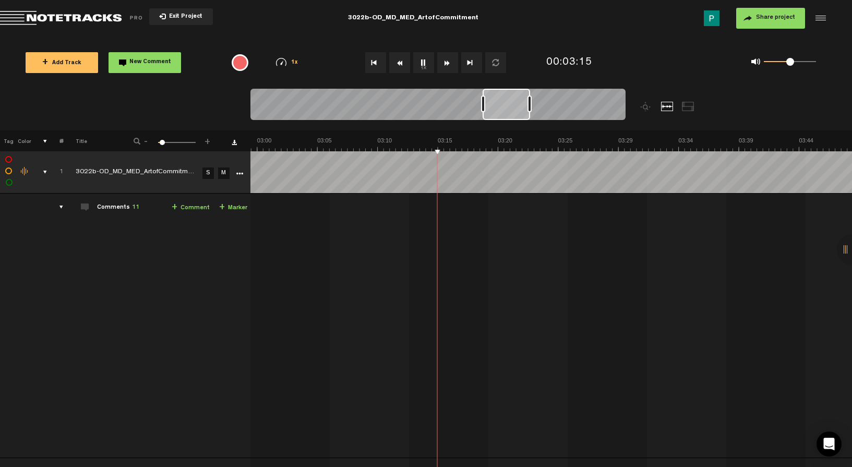
click at [507, 97] on div at bounding box center [506, 104] width 47 height 31
drag, startPoint x: 539, startPoint y: 109, endPoint x: 555, endPoint y: 104, distance: 16.8
click at [555, 104] on div at bounding box center [546, 104] width 46 height 31
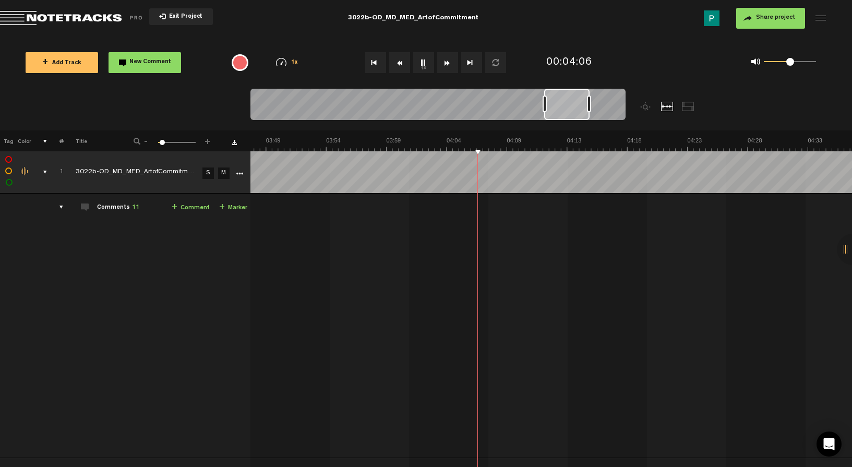
drag, startPoint x: 556, startPoint y: 107, endPoint x: 577, endPoint y: 103, distance: 20.9
click at [577, 103] on div at bounding box center [566, 104] width 45 height 31
drag, startPoint x: 582, startPoint y: 111, endPoint x: 561, endPoint y: 105, distance: 21.8
click at [560, 105] on div at bounding box center [554, 104] width 44 height 31
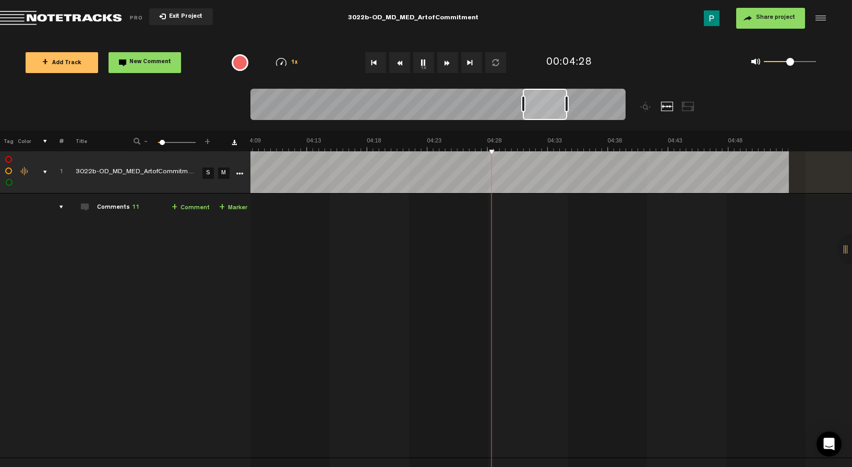
scroll to position [0, 3075]
click at [426, 63] on button "1x" at bounding box center [423, 62] width 21 height 21
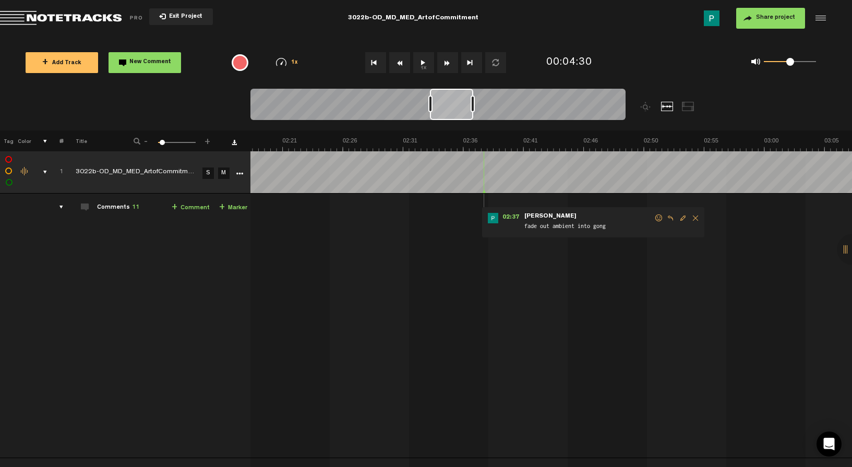
scroll to position [0, 1698]
drag, startPoint x: 552, startPoint y: 99, endPoint x: 458, endPoint y: 96, distance: 94.5
click at [458, 96] on div at bounding box center [449, 104] width 43 height 31
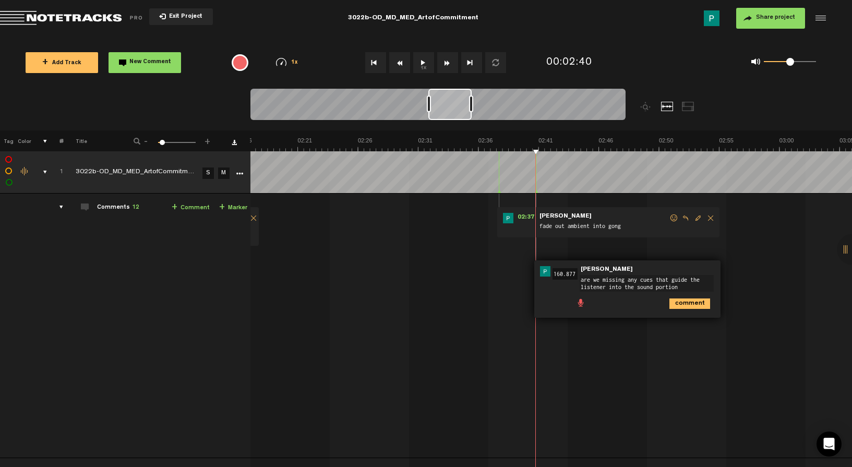
type textarea "are we missing any cues that guide the listener into the sound portion?"
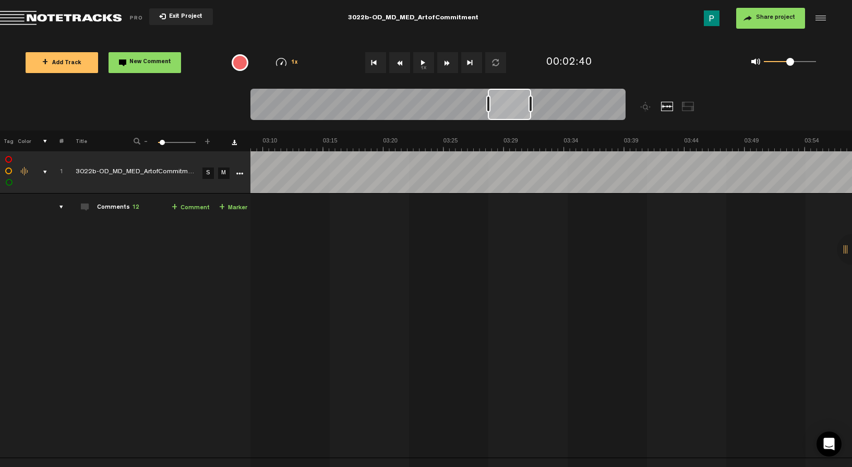
scroll to position [0, 1960]
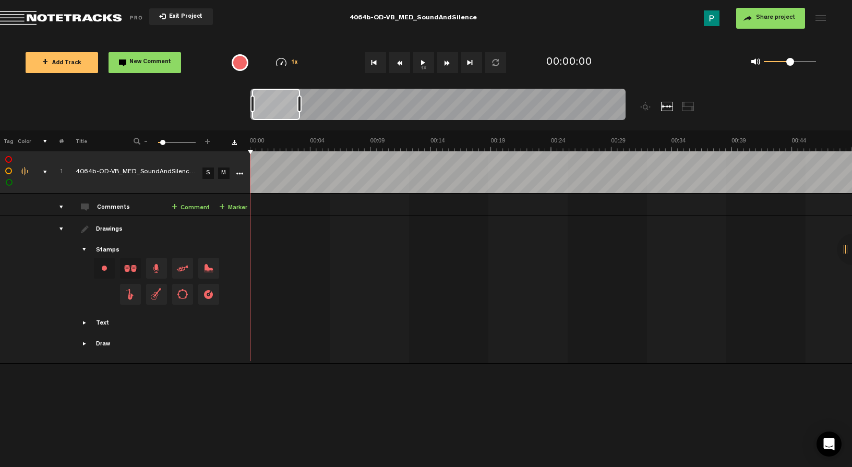
click at [422, 67] on button "1x" at bounding box center [423, 62] width 21 height 21
drag, startPoint x: 305, startPoint y: 113, endPoint x: 297, endPoint y: 112, distance: 7.9
click at [297, 112] on div at bounding box center [285, 104] width 46 height 31
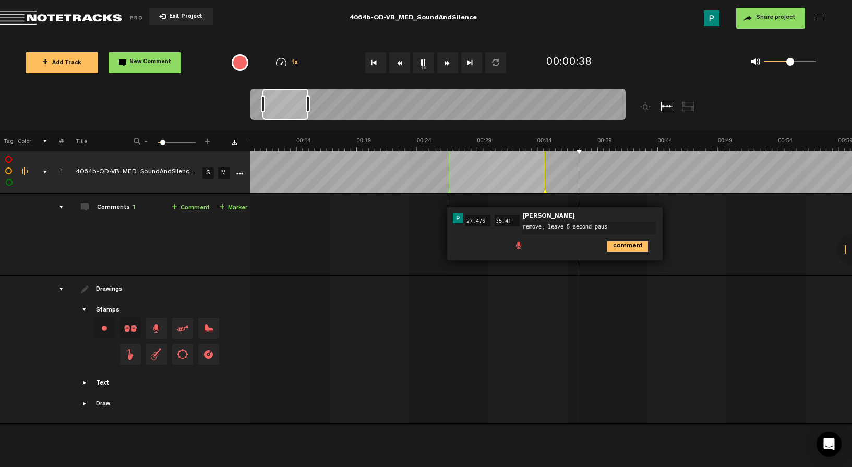
type textarea "remove; leave 5 second pause"
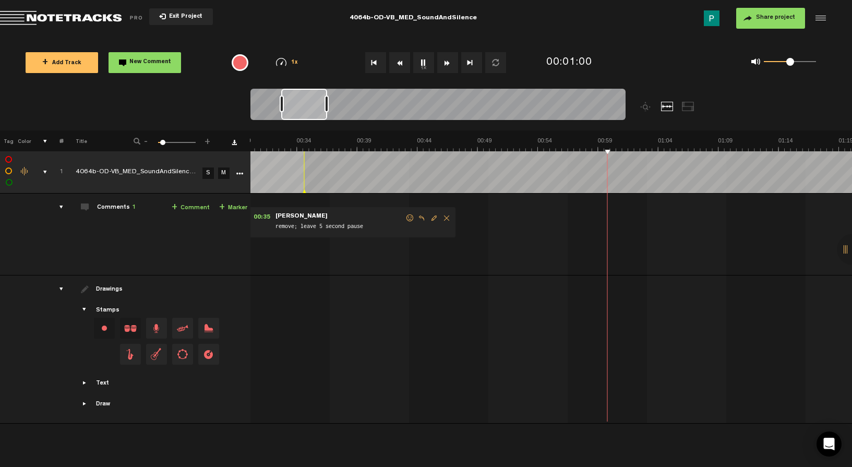
click at [306, 107] on div at bounding box center [304, 104] width 46 height 31
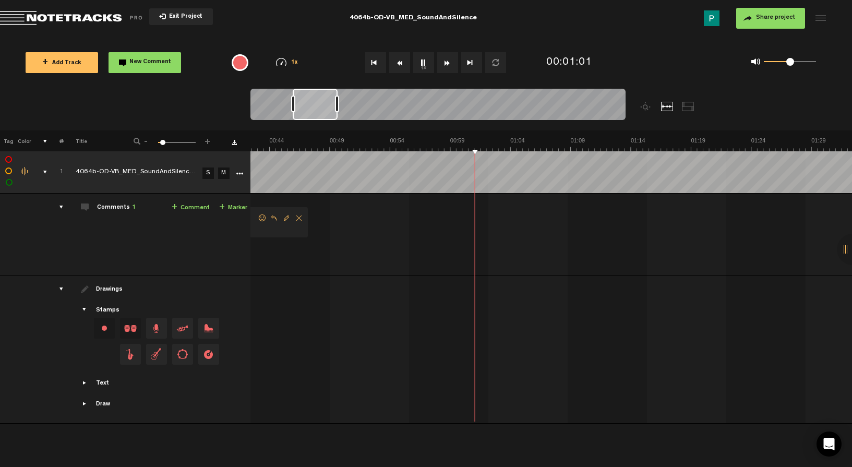
scroll to position [0, 529]
drag, startPoint x: 307, startPoint y: 107, endPoint x: 320, endPoint y: 108, distance: 12.5
click at [320, 108] on div at bounding box center [315, 104] width 45 height 31
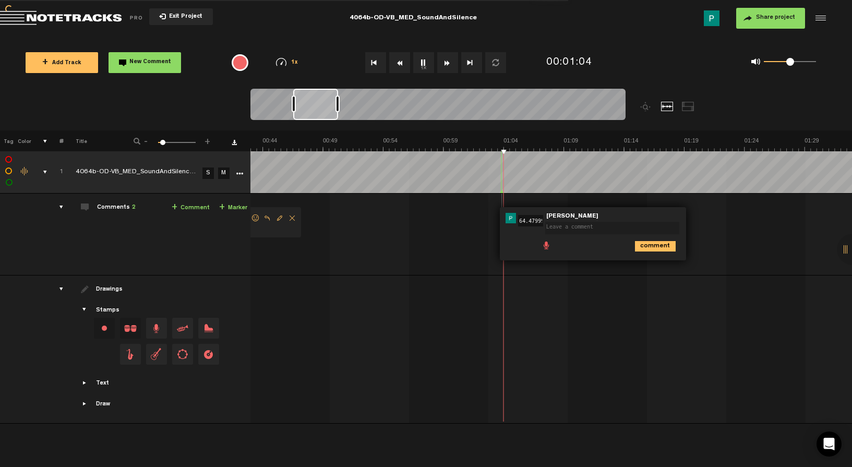
scroll to position [0, 0]
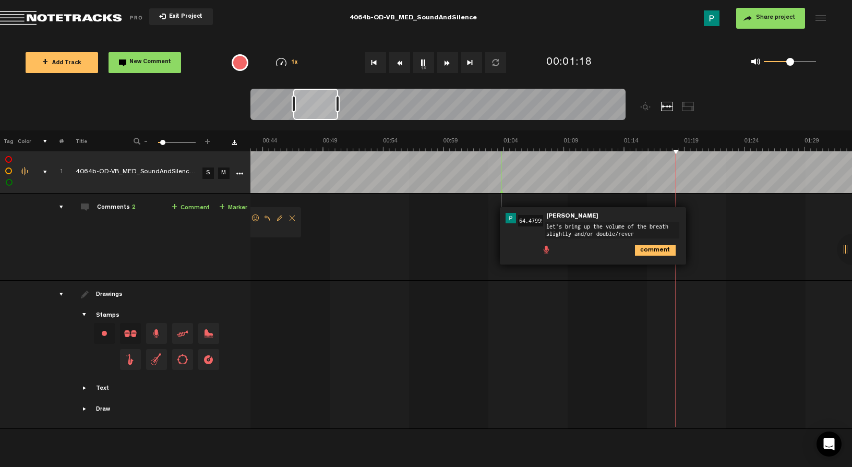
type textarea "let's bring up the volume of the breath slightly and/or double/reverb"
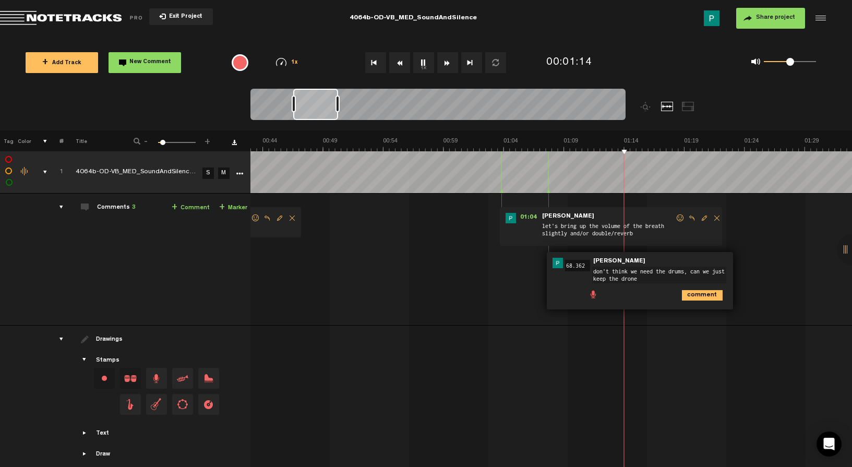
type textarea "don't think we need the drums, can we just keep the drone?"
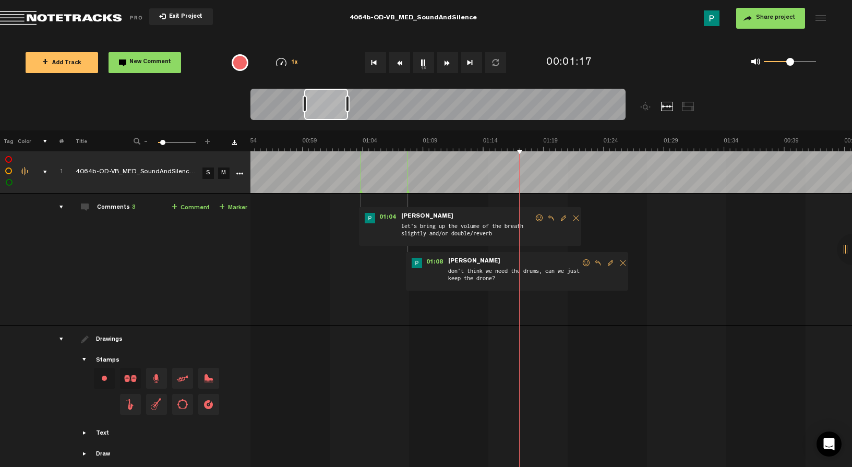
scroll to position [0, 677]
drag, startPoint x: 315, startPoint y: 104, endPoint x: 326, endPoint y: 103, distance: 11.5
click at [326, 103] on div at bounding box center [326, 104] width 44 height 31
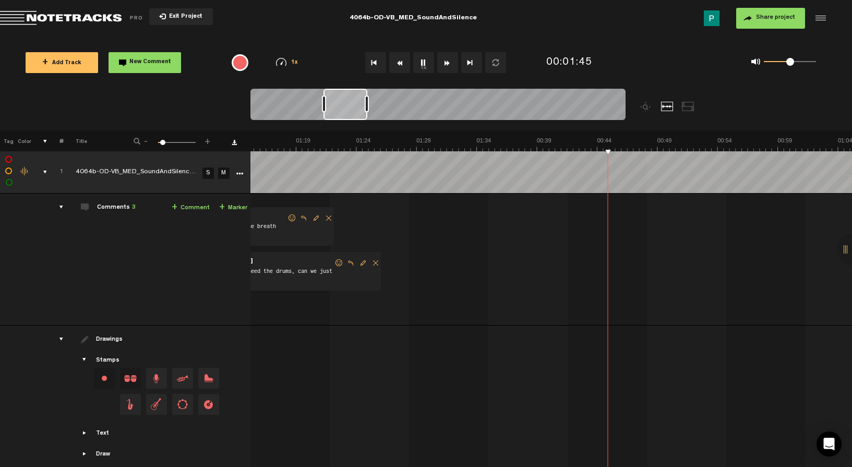
click at [418, 63] on button "1x" at bounding box center [423, 62] width 21 height 21
click at [421, 55] on button "1x" at bounding box center [423, 62] width 21 height 21
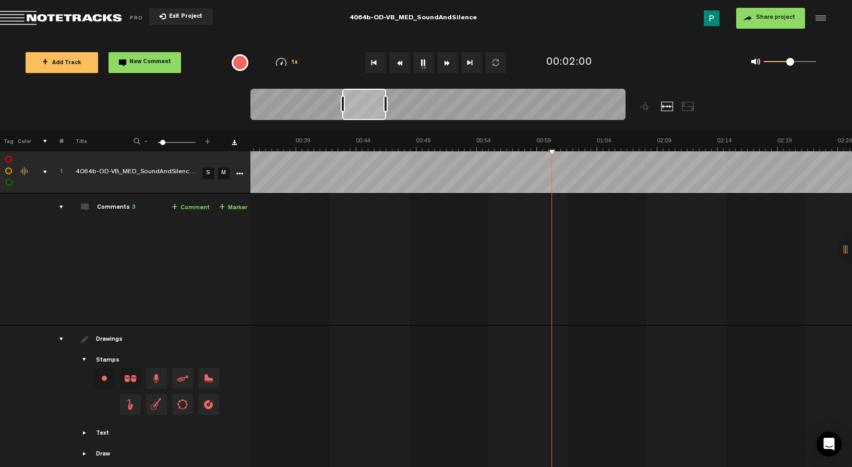
scroll to position [0, 1158]
click at [427, 62] on button "1x" at bounding box center [423, 62] width 21 height 21
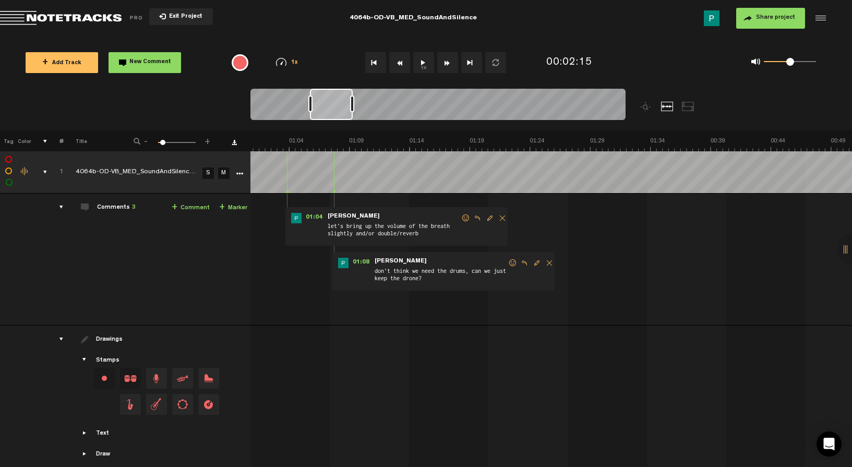
scroll to position [0, 677]
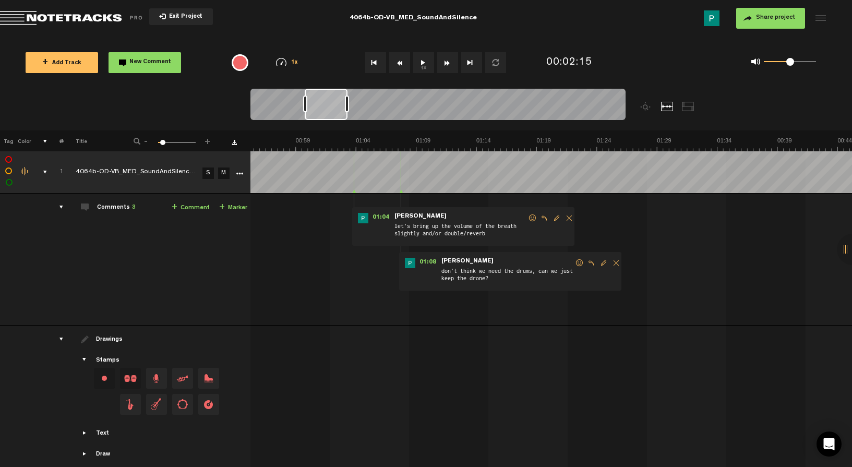
drag, startPoint x: 370, startPoint y: 107, endPoint x: 333, endPoint y: 110, distance: 37.1
click at [333, 110] on div at bounding box center [326, 104] width 43 height 31
click at [544, 218] on span "Reply to comment" at bounding box center [544, 217] width 13 height 7
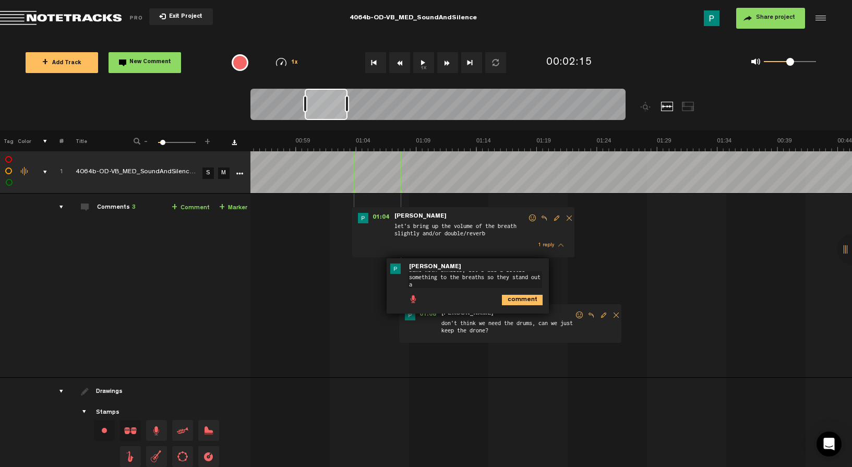
scroll to position [0, 0]
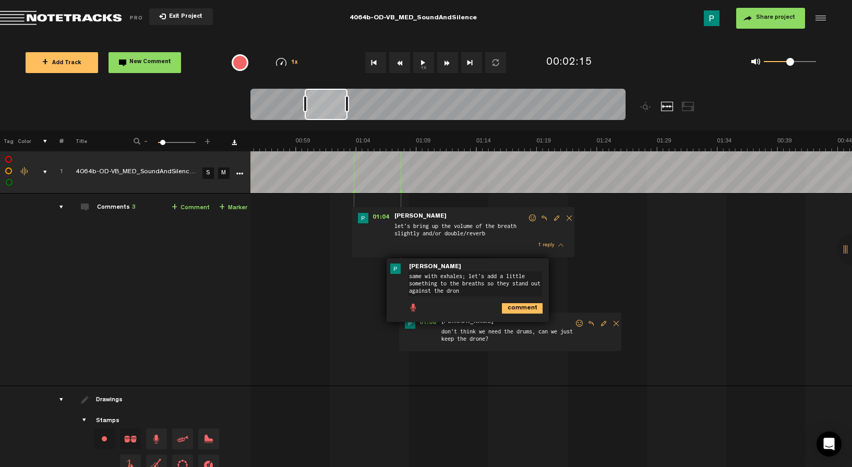
type textarea "same with exhales; let's add a little something to the breaths so they stand ou…"
click at [590, 323] on span "Reply to comment" at bounding box center [591, 323] width 13 height 7
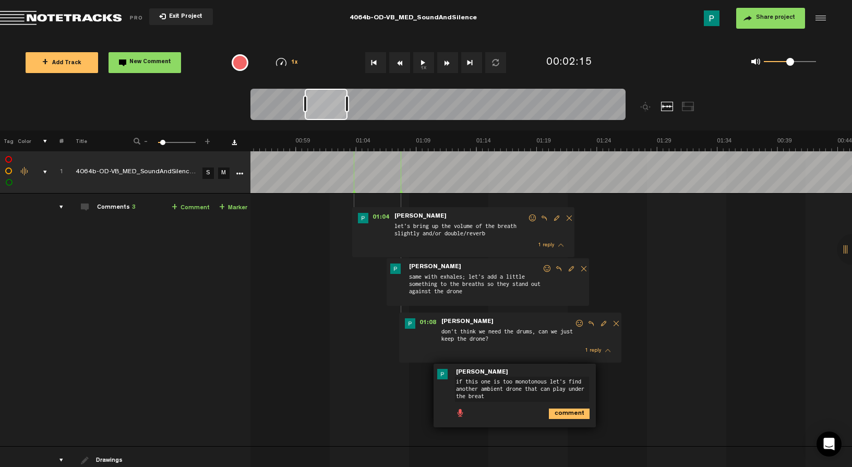
type textarea "if this one is too monotonous let's find another ambient drone that can play un…"
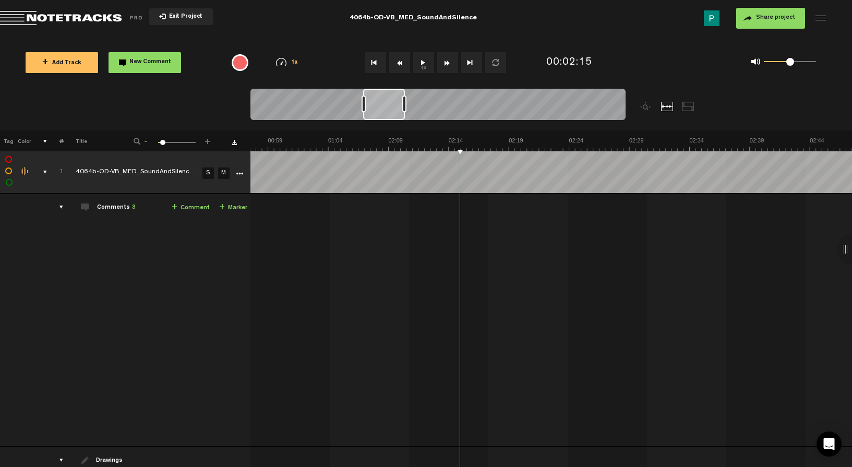
scroll to position [0, 1434]
drag, startPoint x: 327, startPoint y: 107, endPoint x: 386, endPoint y: 105, distance: 59.0
click at [386, 105] on div at bounding box center [384, 104] width 42 height 31
click at [426, 61] on button "1x" at bounding box center [423, 62] width 21 height 21
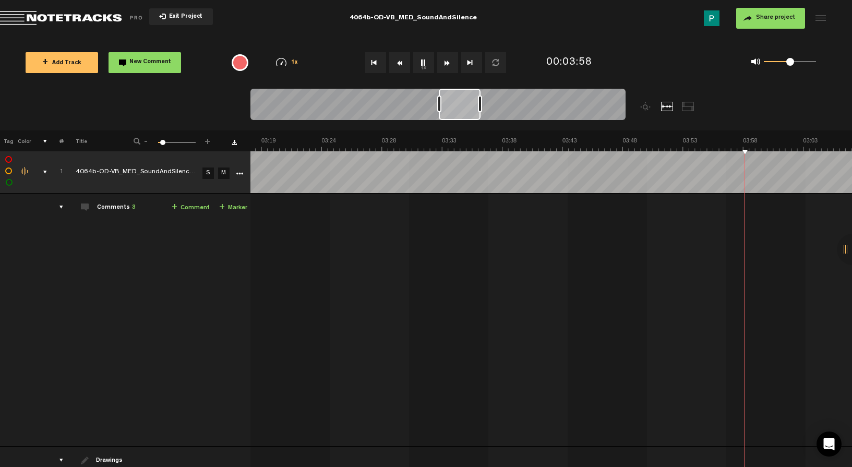
click at [421, 65] on button "1x" at bounding box center [423, 62] width 21 height 21
drag, startPoint x: 461, startPoint y: 104, endPoint x: 487, endPoint y: 98, distance: 26.2
click at [487, 98] on div at bounding box center [481, 104] width 41 height 31
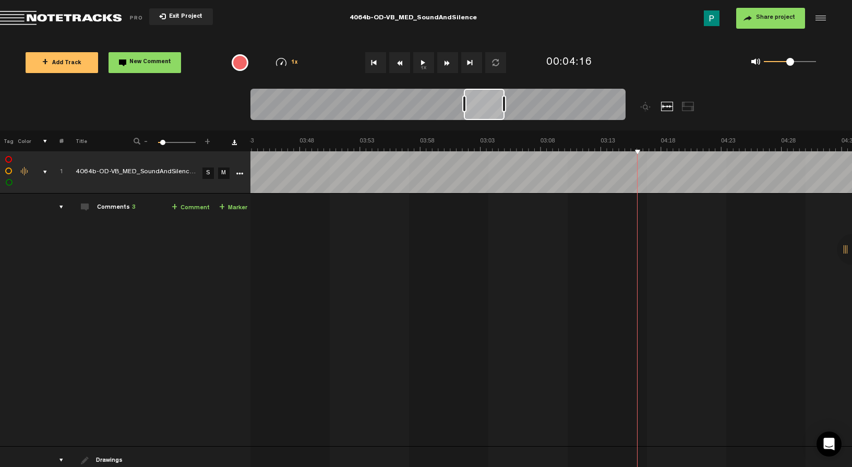
click at [428, 67] on button "1x" at bounding box center [423, 62] width 21 height 21
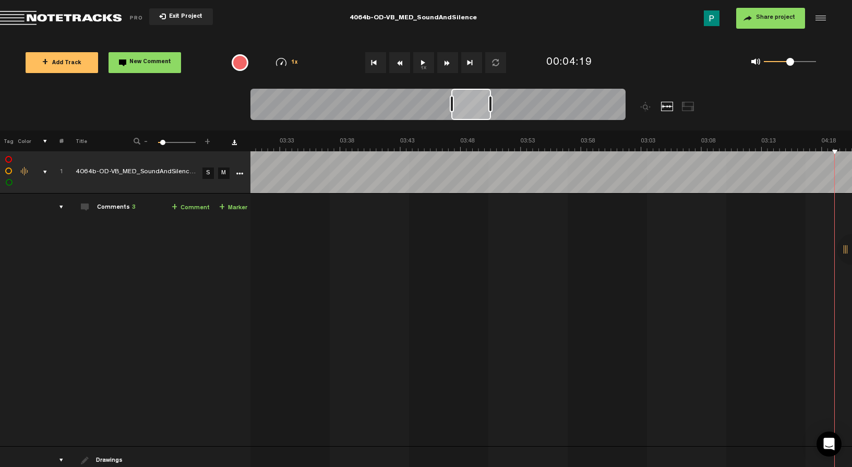
scroll to position [0, 2559]
drag, startPoint x: 484, startPoint y: 111, endPoint x: 471, endPoint y: 109, distance: 12.6
click at [471, 109] on div at bounding box center [471, 104] width 40 height 31
click at [420, 68] on button "1x" at bounding box center [423, 62] width 21 height 21
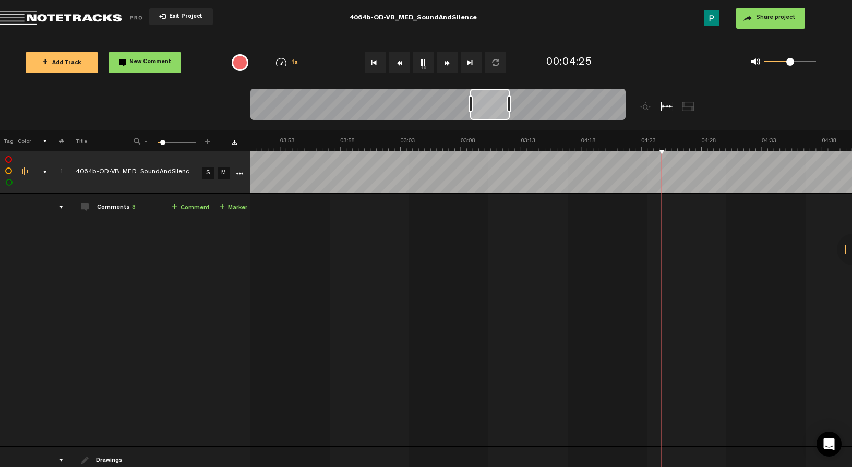
click at [423, 60] on button "1x" at bounding box center [423, 62] width 21 height 21
drag, startPoint x: 493, startPoint y: 108, endPoint x: 476, endPoint y: 107, distance: 16.2
click at [476, 107] on div at bounding box center [472, 104] width 39 height 31
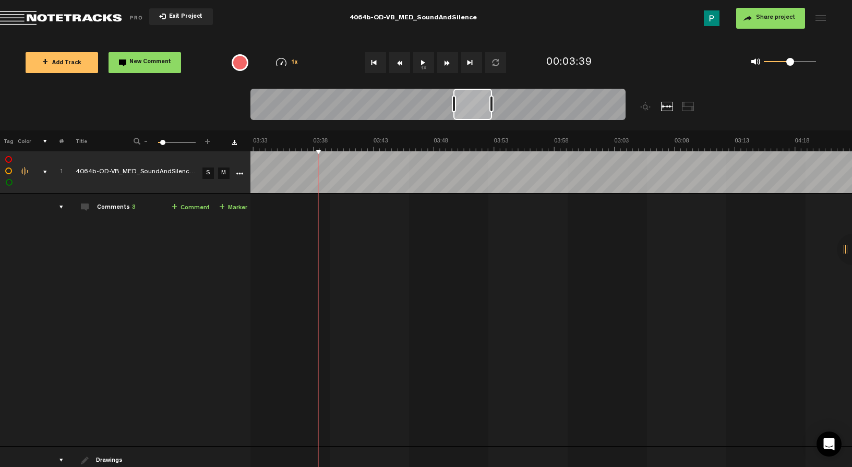
click at [414, 57] on button "1x" at bounding box center [423, 62] width 21 height 21
drag, startPoint x: 477, startPoint y: 105, endPoint x: 487, endPoint y: 105, distance: 9.9
click at [487, 105] on div at bounding box center [482, 104] width 38 height 31
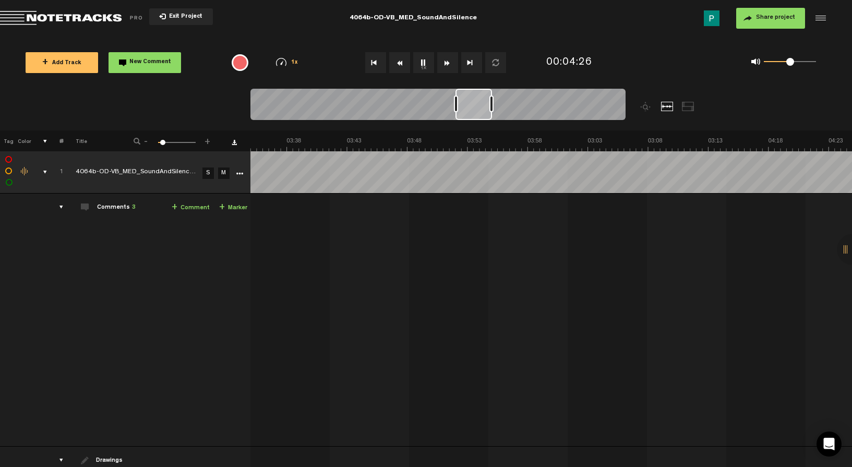
drag, startPoint x: 516, startPoint y: 115, endPoint x: 478, endPoint y: 106, distance: 38.6
click at [478, 107] on div at bounding box center [474, 104] width 37 height 31
click at [423, 64] on button "1x" at bounding box center [423, 62] width 21 height 21
click at [465, 96] on div at bounding box center [466, 104] width 35 height 31
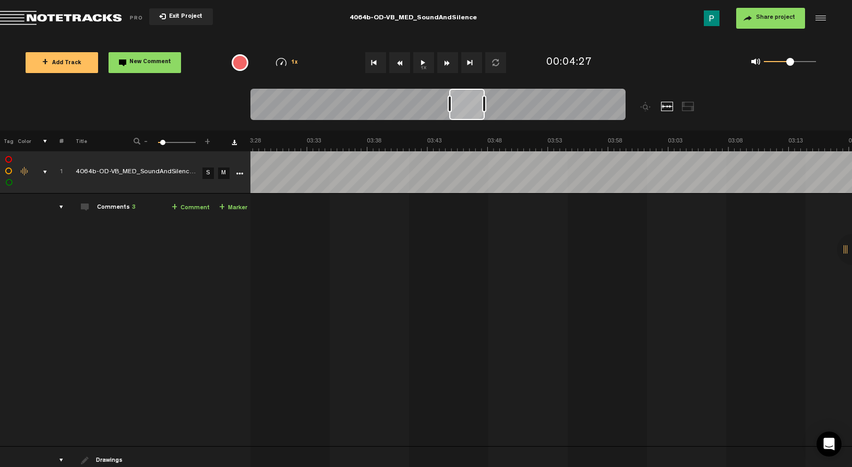
scroll to position [0, 2539]
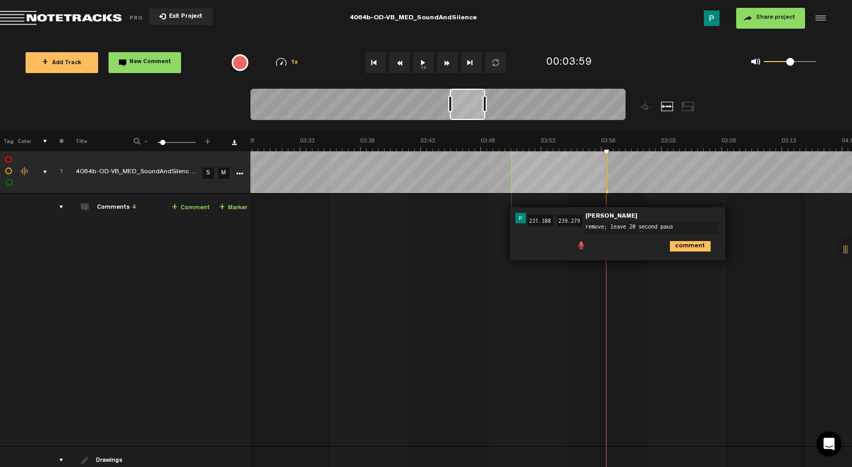
type textarea "remove; leave 20 second pause"
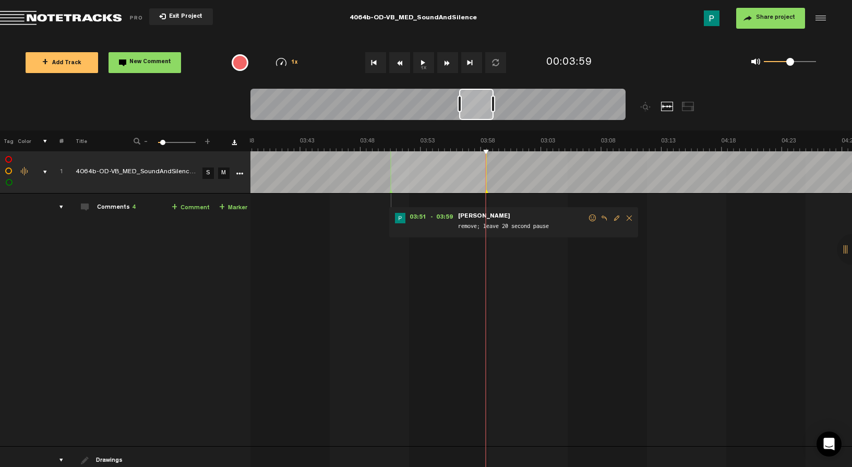
drag, startPoint x: 471, startPoint y: 112, endPoint x: 484, endPoint y: 108, distance: 14.0
click at [483, 109] on div at bounding box center [476, 104] width 34 height 31
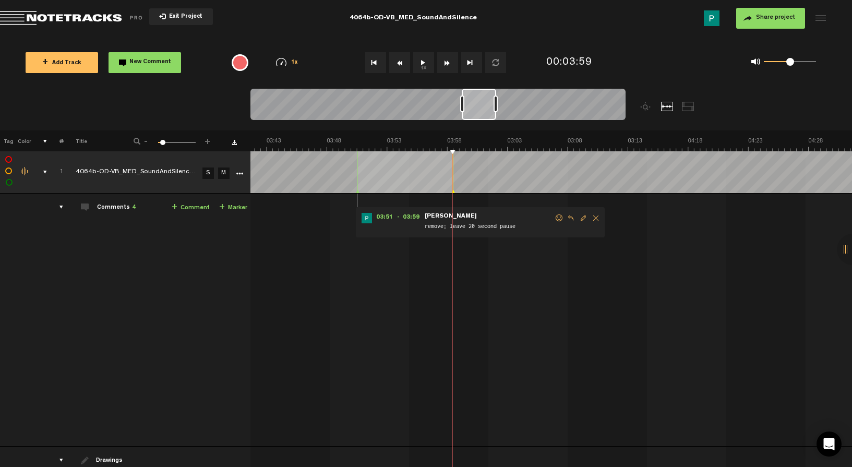
scroll to position [0, 2693]
click at [421, 60] on button "1x" at bounding box center [423, 62] width 21 height 21
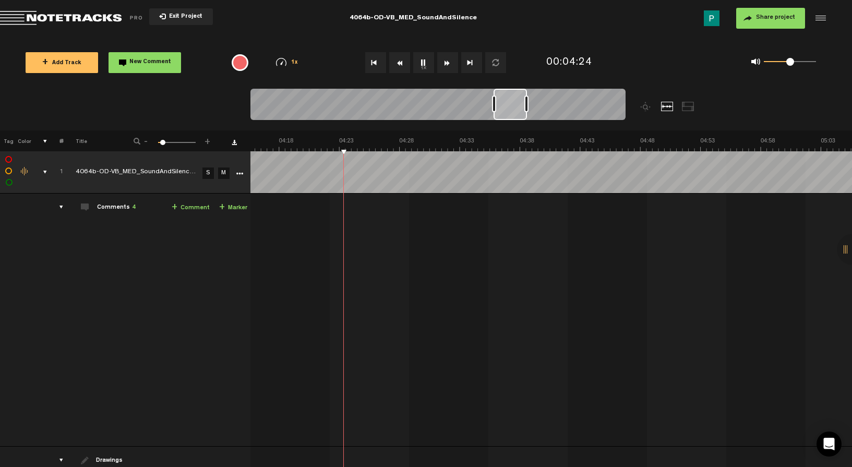
scroll to position [0, 3082]
drag, startPoint x: 515, startPoint y: 106, endPoint x: 508, endPoint y: 106, distance: 6.8
click at [508, 106] on div at bounding box center [510, 104] width 33 height 31
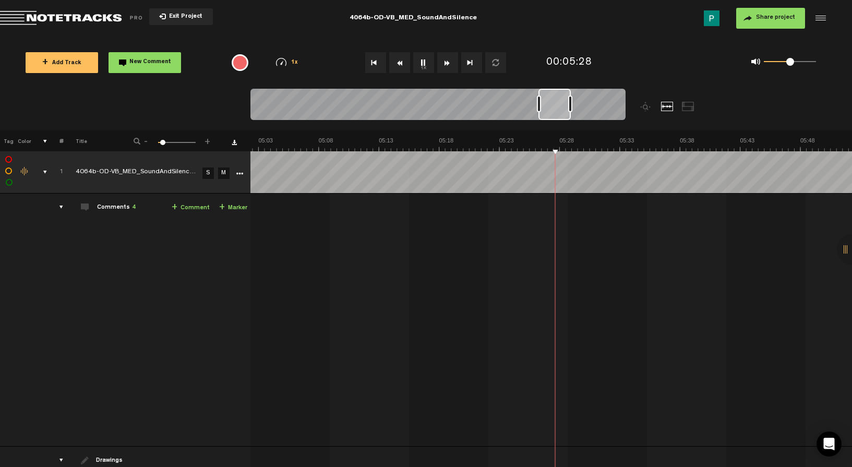
scroll to position [0, 3705]
drag, startPoint x: 549, startPoint y: 113, endPoint x: 561, endPoint y: 110, distance: 11.8
click at [561, 110] on div at bounding box center [554, 104] width 32 height 31
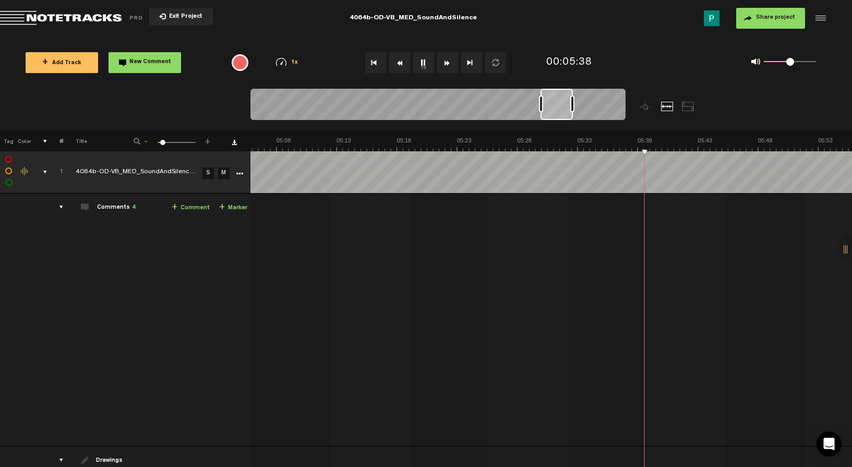
scroll to position [0, 3707]
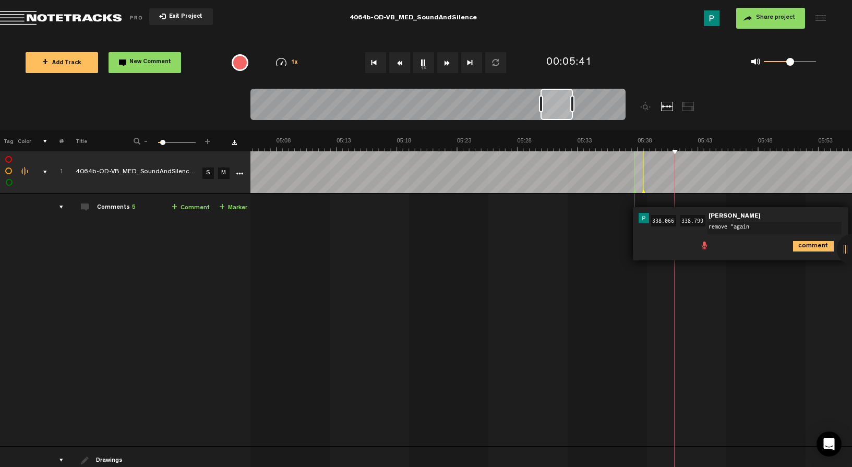
type textarea "remove "again""
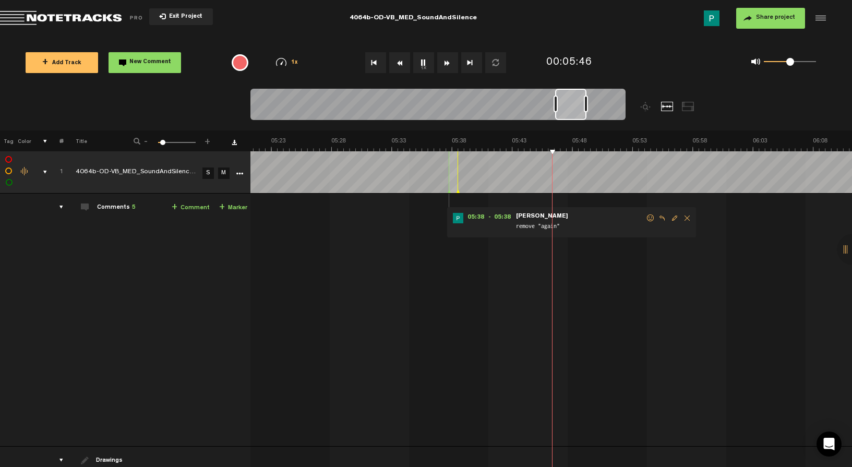
scroll to position [0, 3912]
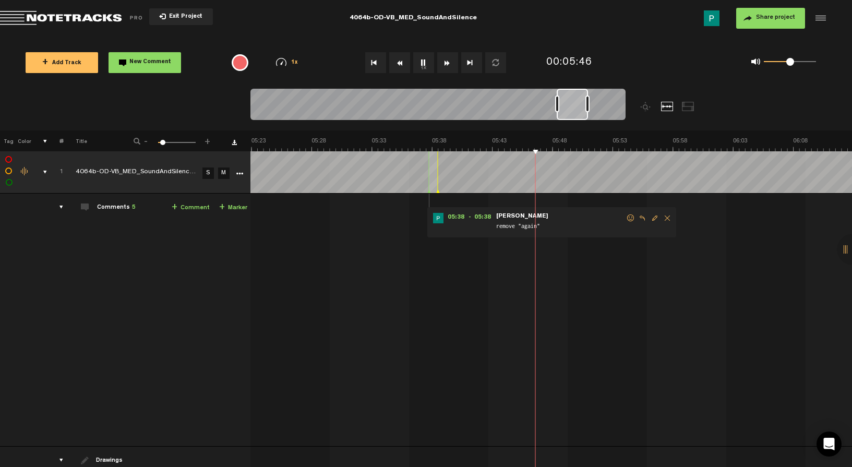
drag, startPoint x: 562, startPoint y: 109, endPoint x: 578, endPoint y: 107, distance: 16.3
click at [578, 107] on div at bounding box center [572, 104] width 31 height 31
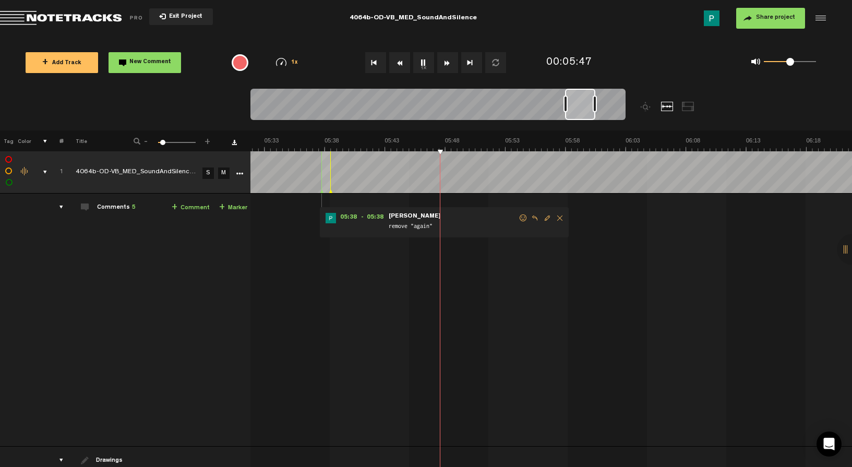
scroll to position [0, 4067]
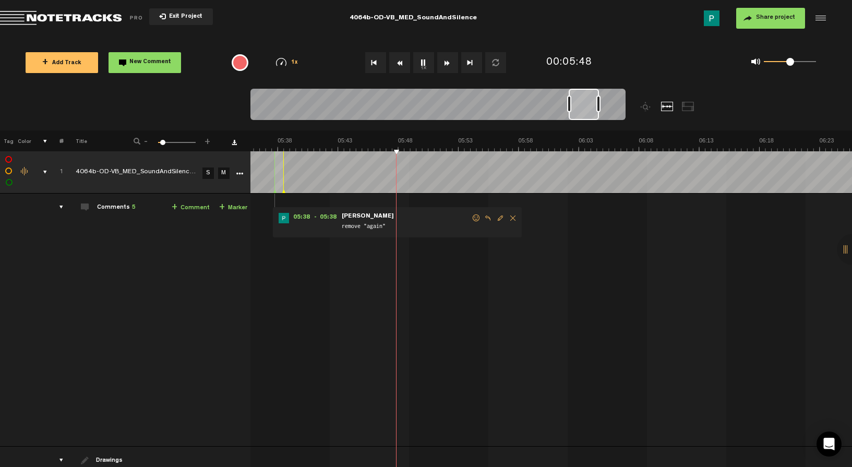
drag, startPoint x: 578, startPoint y: 107, endPoint x: 590, endPoint y: 106, distance: 12.0
click at [590, 106] on div at bounding box center [584, 104] width 30 height 31
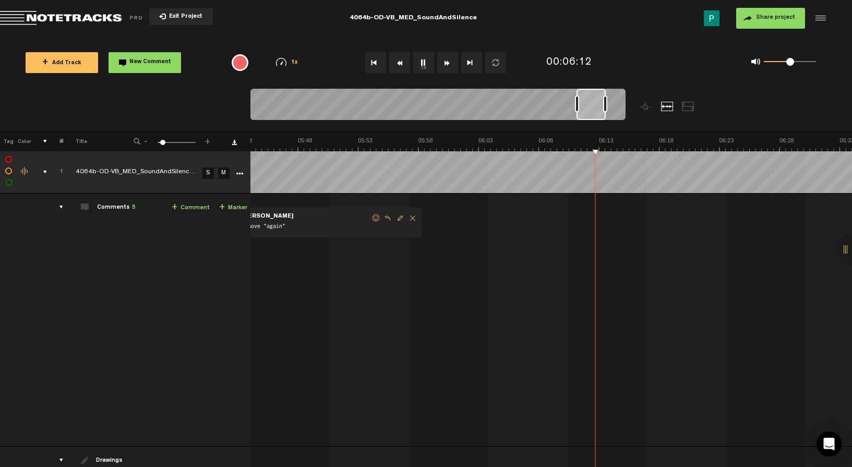
scroll to position [0, 4167]
drag, startPoint x: 585, startPoint y: 103, endPoint x: 595, endPoint y: 103, distance: 9.4
click at [593, 103] on div at bounding box center [591, 104] width 29 height 31
click at [417, 57] on button "1x" at bounding box center [423, 62] width 21 height 21
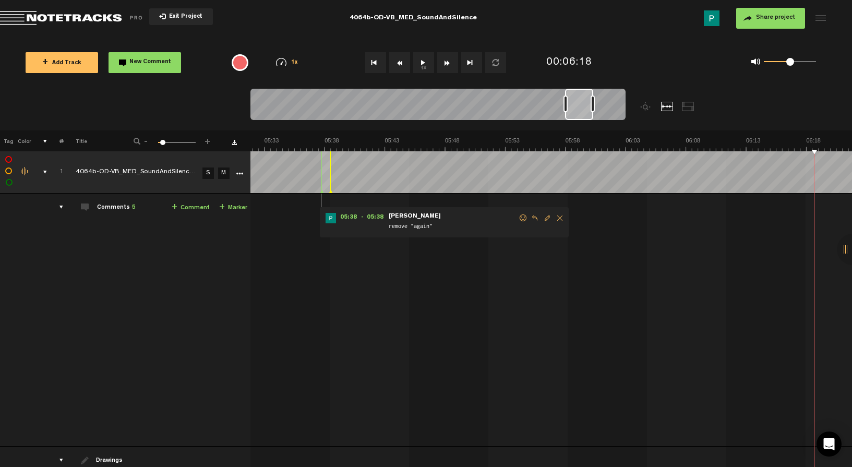
scroll to position [0, 4026]
drag, startPoint x: 593, startPoint y: 112, endPoint x: 582, endPoint y: 103, distance: 14.1
click at [582, 103] on div at bounding box center [580, 104] width 28 height 31
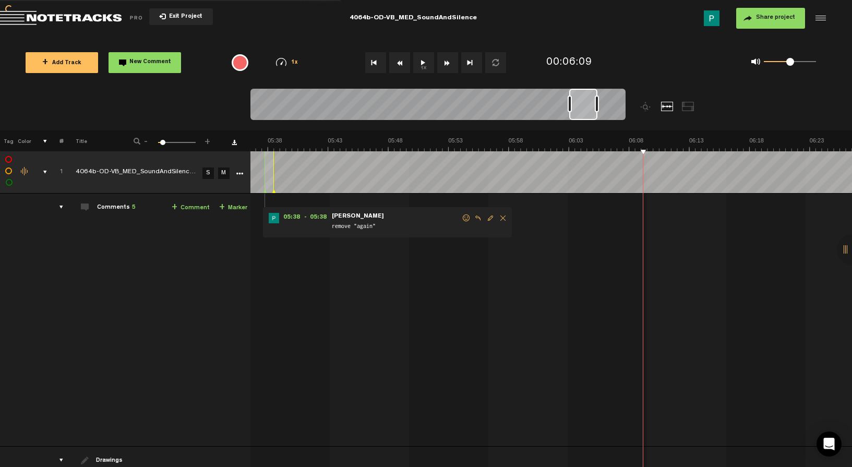
scroll to position [0, 4077]
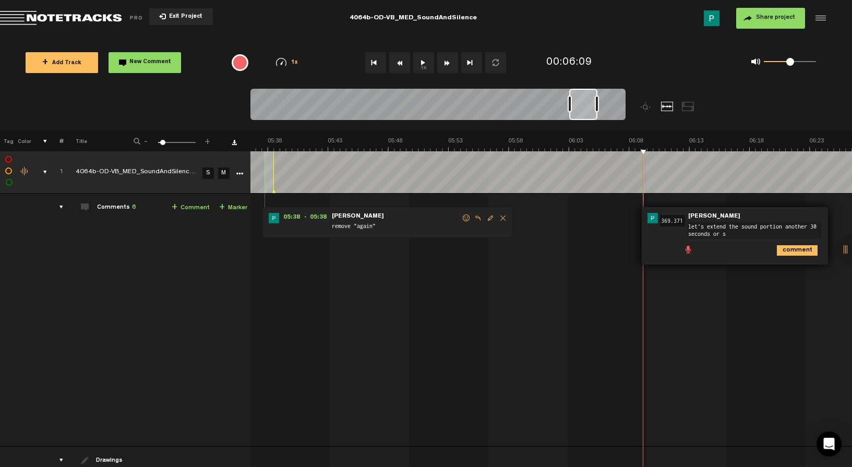
type textarea "let's extend the sound portion another 30 seconds or so"
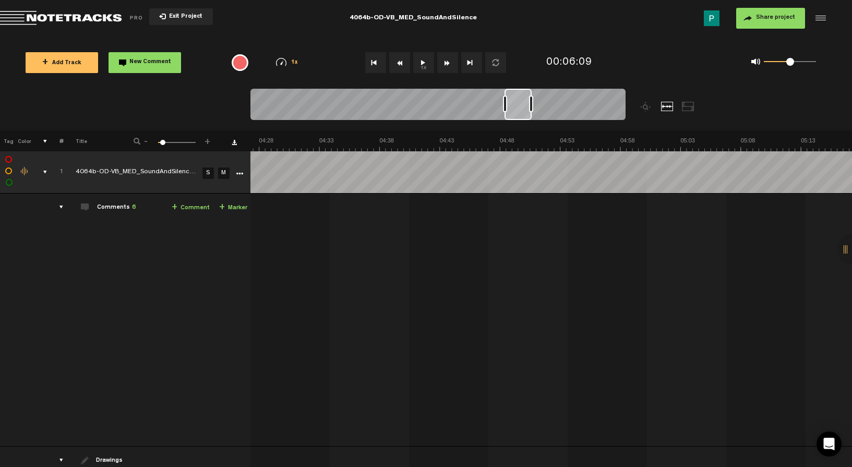
scroll to position [0, 3242]
drag, startPoint x: 583, startPoint y: 106, endPoint x: 519, endPoint y: 95, distance: 65.7
click at [519, 95] on div at bounding box center [518, 104] width 27 height 31
click at [427, 70] on button "1x" at bounding box center [423, 62] width 21 height 21
click at [427, 69] on button "1x" at bounding box center [423, 62] width 21 height 21
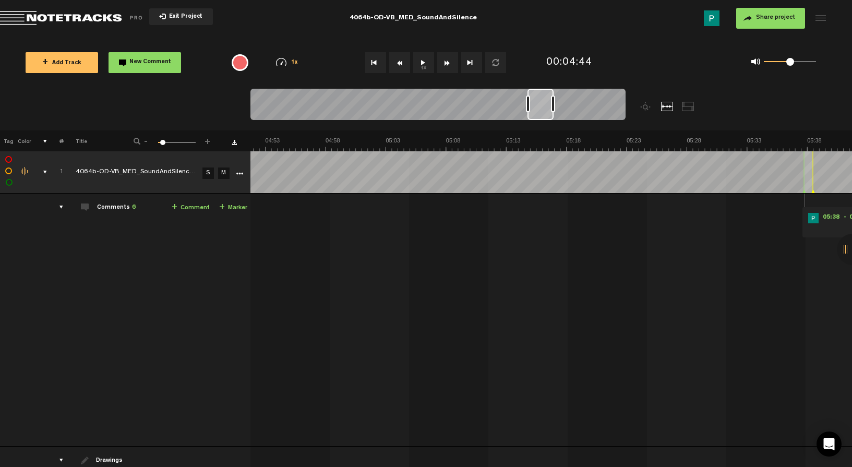
drag, startPoint x: 518, startPoint y: 96, endPoint x: 542, endPoint y: 95, distance: 24.0
click at [542, 95] on div at bounding box center [541, 104] width 26 height 31
click at [425, 68] on button "1x" at bounding box center [423, 62] width 21 height 21
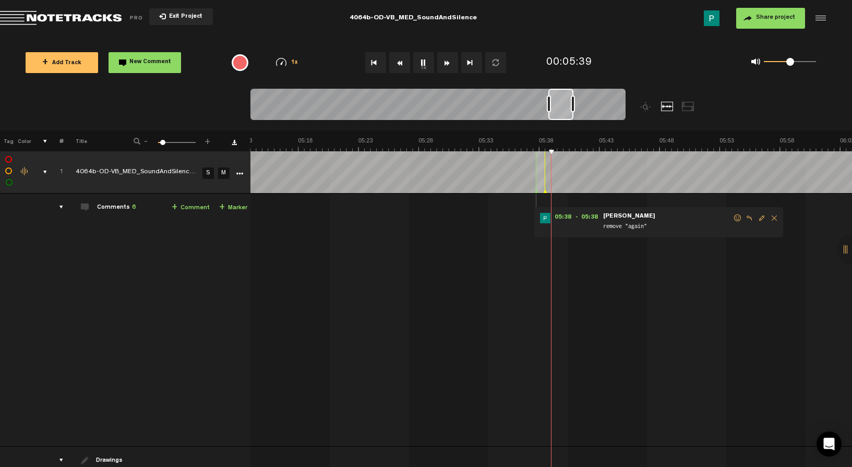
scroll to position [0, 3832]
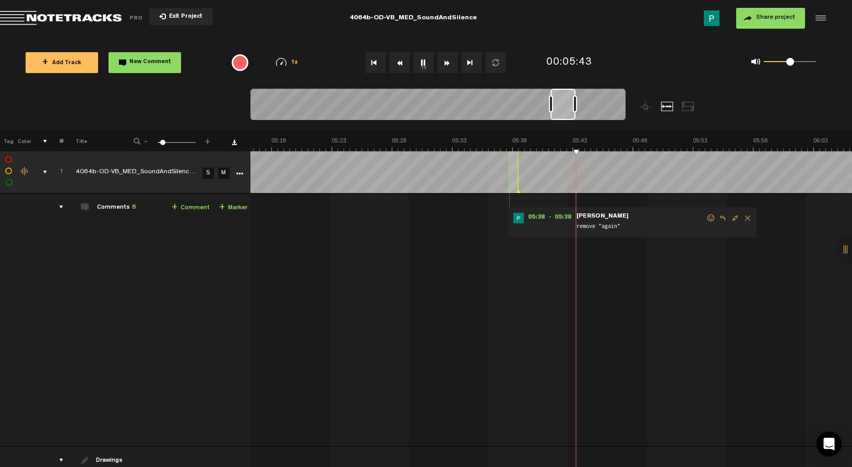
drag, startPoint x: 546, startPoint y: 112, endPoint x: 568, endPoint y: 109, distance: 22.1
click at [568, 109] on div at bounding box center [562, 104] width 25 height 31
click at [747, 215] on span "Delete comment" at bounding box center [747, 217] width 13 height 7
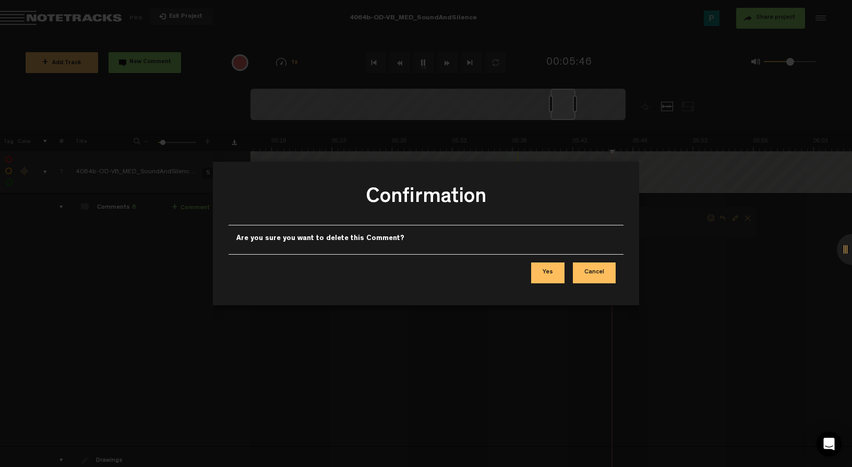
click at [556, 285] on div "Yes Cancel" at bounding box center [426, 272] width 395 height 37
click at [554, 271] on button "Yes" at bounding box center [547, 272] width 33 height 21
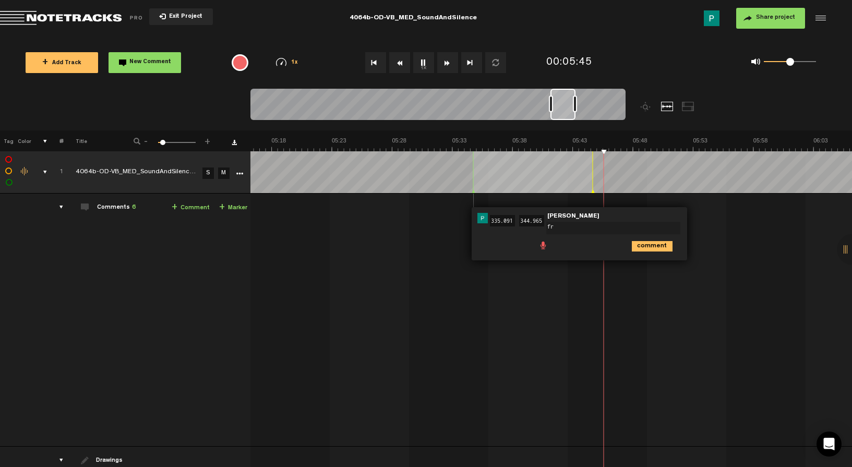
type textarea "f"
type textarea "remove the guidnace"
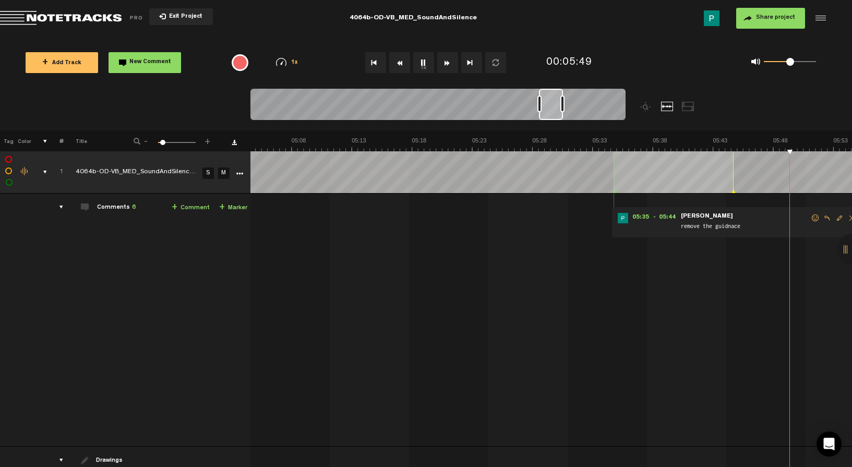
scroll to position [0, 3912]
drag, startPoint x: 562, startPoint y: 98, endPoint x: 549, endPoint y: 98, distance: 12.5
click at [549, 98] on div at bounding box center [551, 104] width 24 height 31
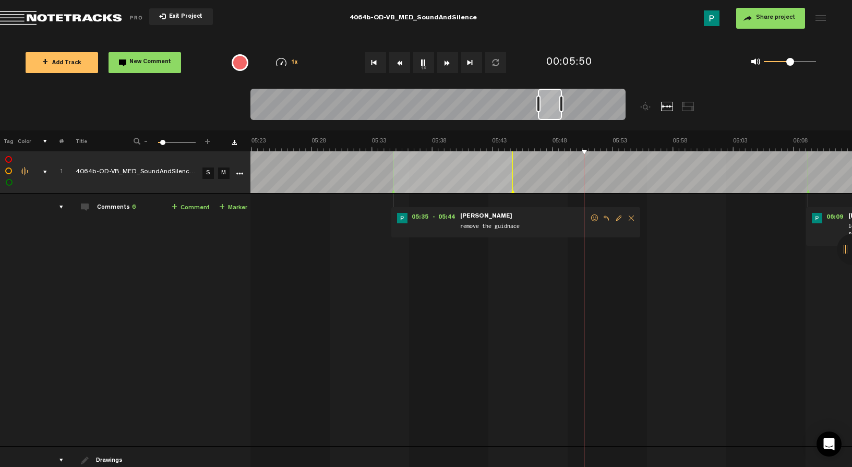
click at [426, 57] on button "1x" at bounding box center [423, 62] width 21 height 21
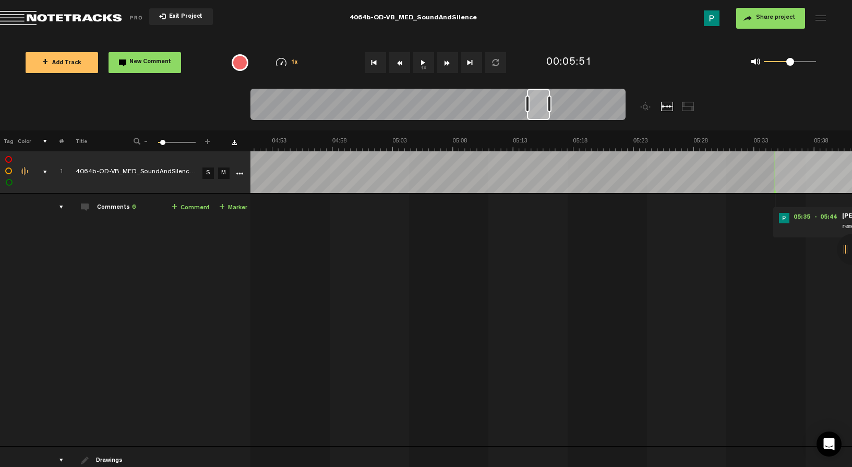
scroll to position [0, 3517]
drag, startPoint x: 554, startPoint y: 116, endPoint x: 542, endPoint y: 116, distance: 12.0
click at [542, 116] on div at bounding box center [538, 104] width 23 height 31
click at [418, 62] on button "1x" at bounding box center [423, 62] width 21 height 21
click at [417, 61] on button "1x" at bounding box center [423, 62] width 21 height 21
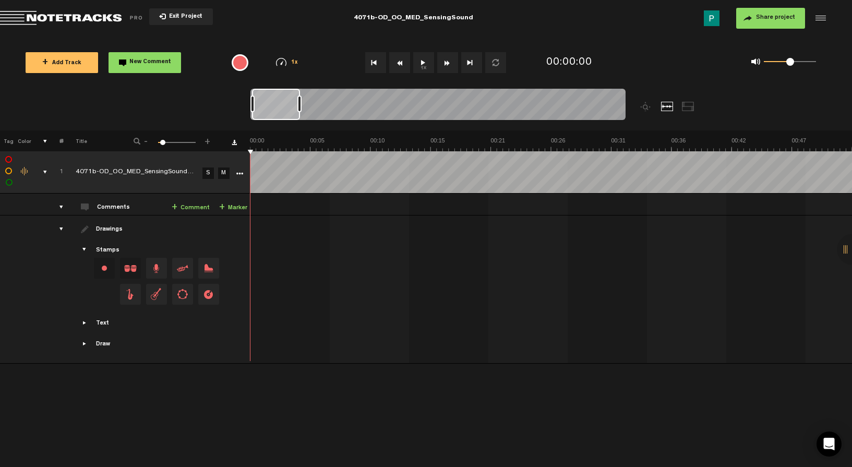
click at [421, 59] on button "1x" at bounding box center [423, 62] width 21 height 21
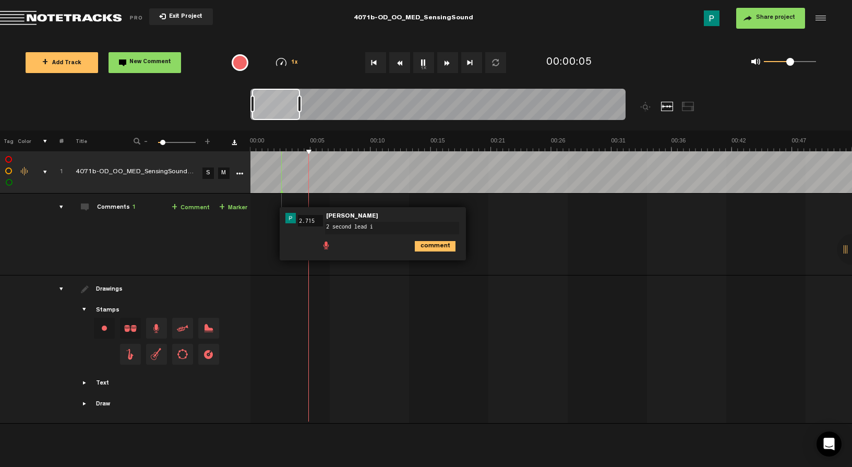
type textarea "2 second lead in"
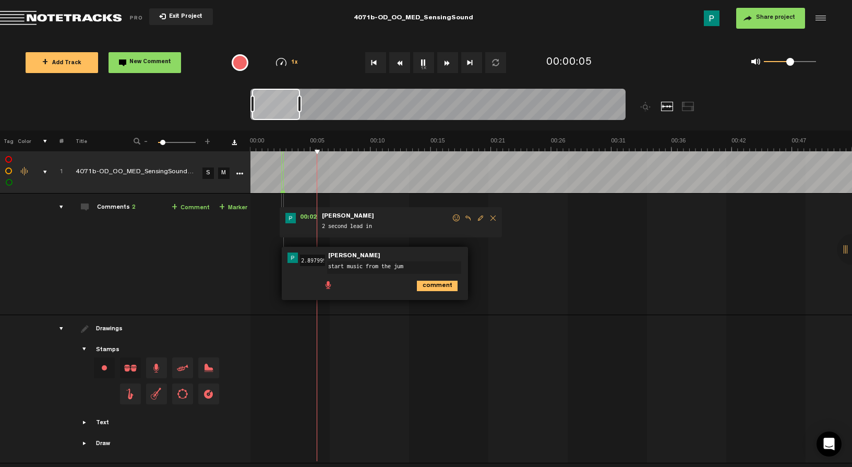
type textarea "start music from the jump"
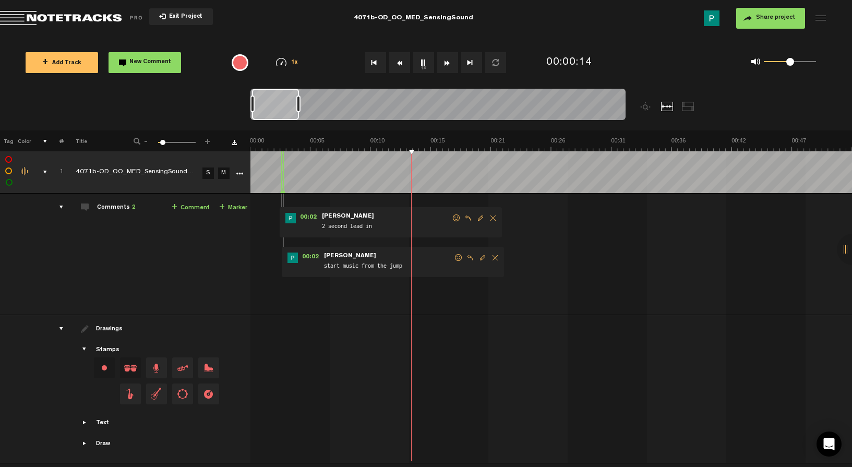
scroll to position [0, 94]
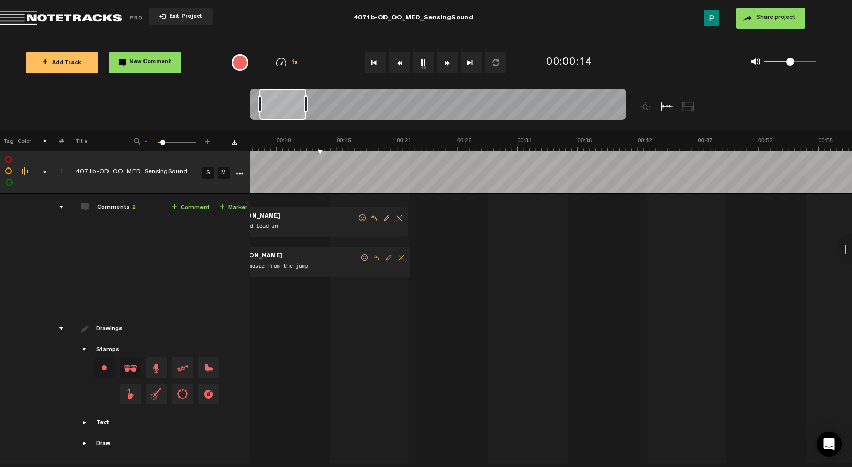
drag, startPoint x: 270, startPoint y: 101, endPoint x: 278, endPoint y: 101, distance: 7.3
click at [278, 101] on div at bounding box center [282, 104] width 47 height 31
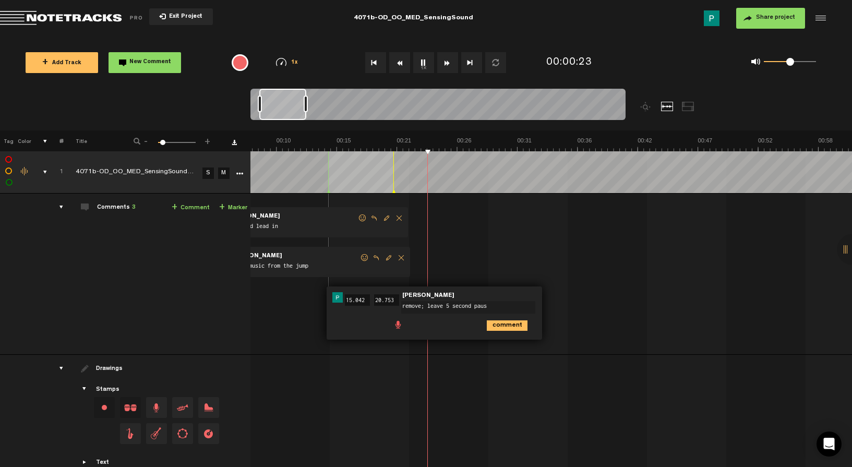
type textarea "remove; leave 5 second pause"
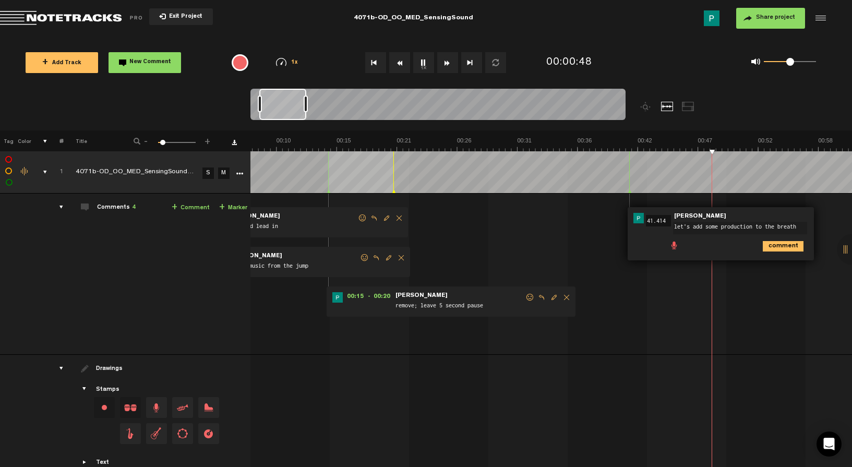
scroll to position [0, 0]
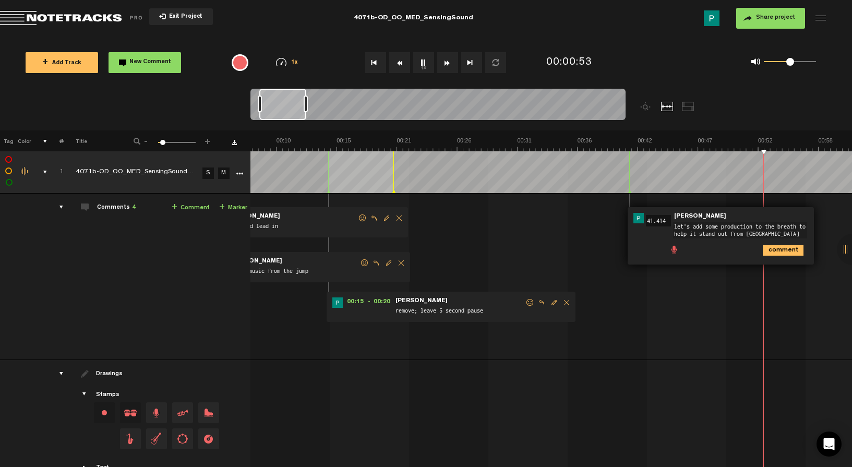
type textarea "let's add some production to the breath to help it stand out from ambient"
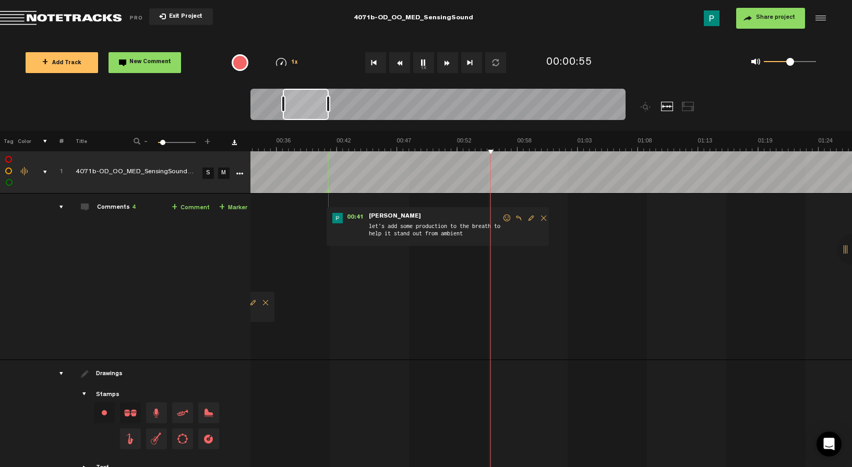
scroll to position [0, 456]
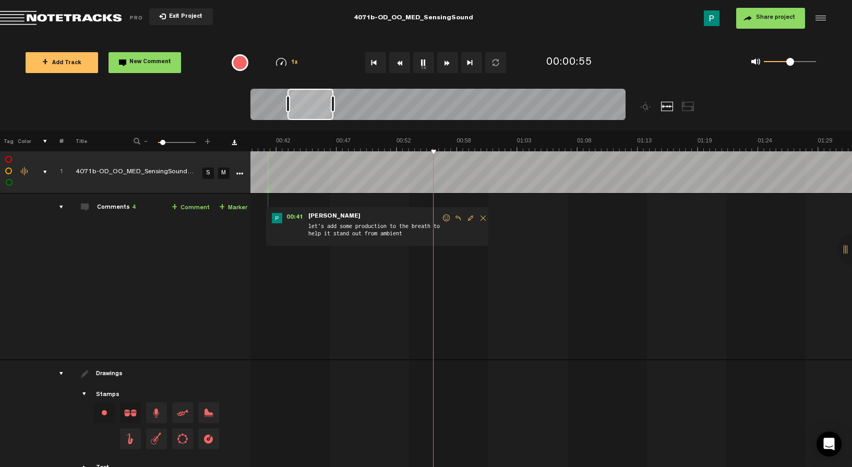
drag, startPoint x: 295, startPoint y: 101, endPoint x: 323, endPoint y: 103, distance: 28.2
click at [323, 103] on div at bounding box center [310, 104] width 46 height 31
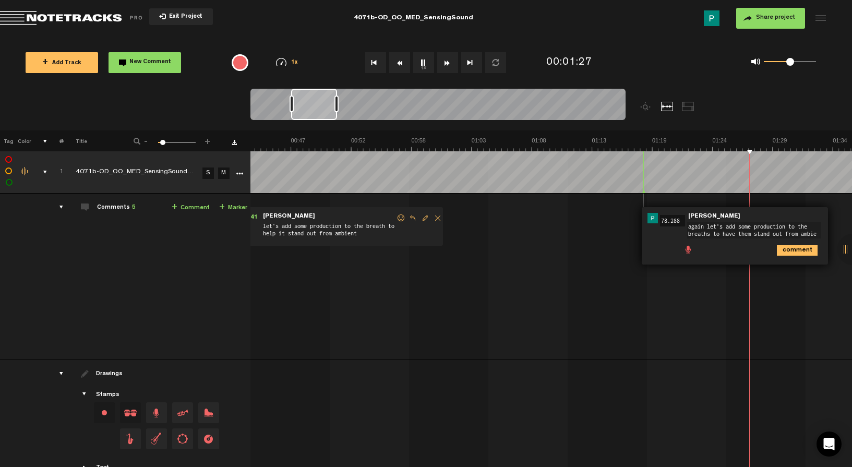
scroll to position [6, 0]
type textarea "again let's add some production to the breaths to have them stand out from ambi…"
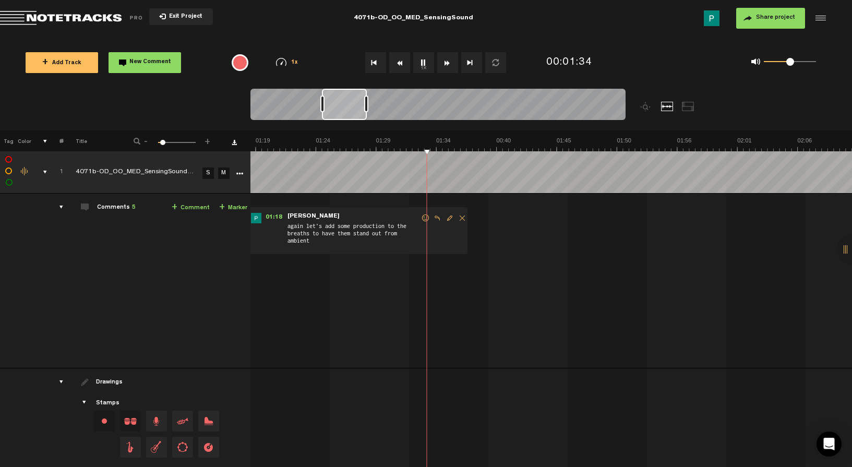
scroll to position [0, 891]
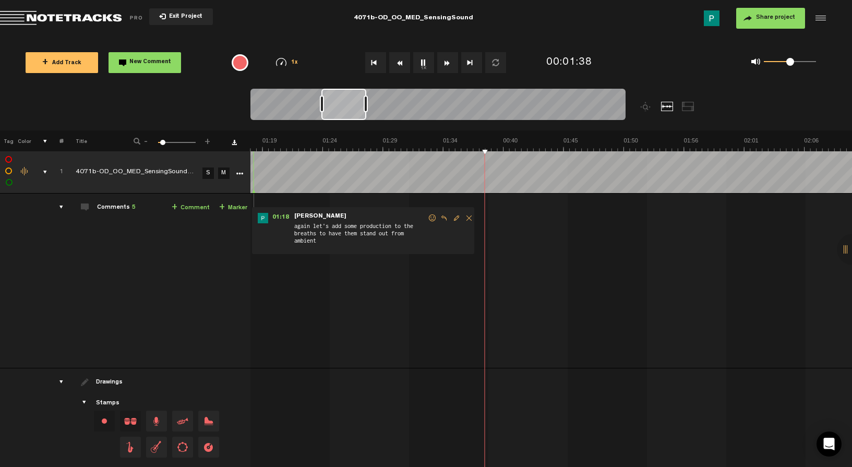
drag, startPoint x: 311, startPoint y: 106, endPoint x: 342, endPoint y: 102, distance: 31.1
click at [342, 102] on div at bounding box center [343, 104] width 45 height 31
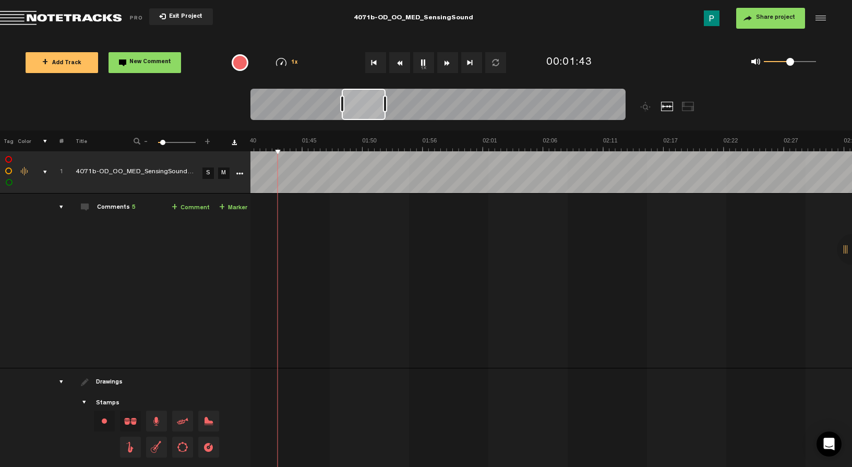
drag, startPoint x: 343, startPoint y: 103, endPoint x: 363, endPoint y: 100, distance: 20.5
click at [363, 100] on div at bounding box center [364, 104] width 44 height 31
drag, startPoint x: 450, startPoint y: 104, endPoint x: 489, endPoint y: 99, distance: 39.6
click at [489, 99] on div at bounding box center [477, 104] width 43 height 31
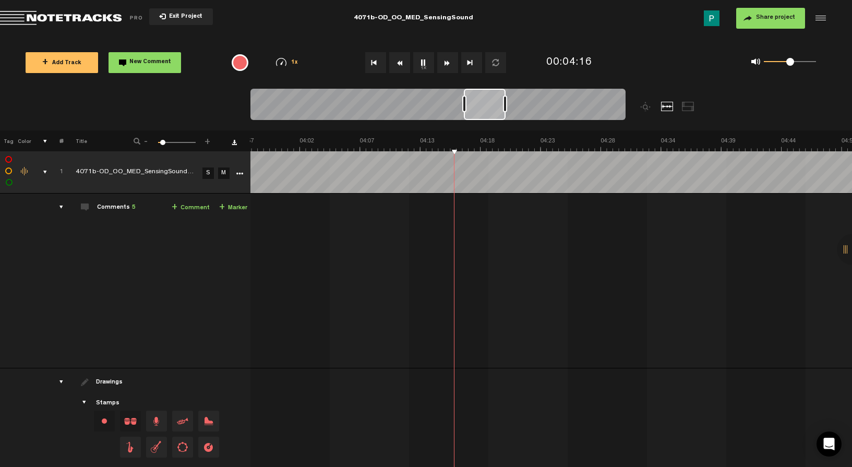
scroll to position [0, 2727]
drag, startPoint x: 489, startPoint y: 101, endPoint x: 498, endPoint y: 100, distance: 9.0
click at [498, 100] on div at bounding box center [485, 104] width 42 height 31
click at [423, 64] on button "1x" at bounding box center [423, 62] width 21 height 21
click at [424, 65] on button "1x" at bounding box center [423, 62] width 21 height 21
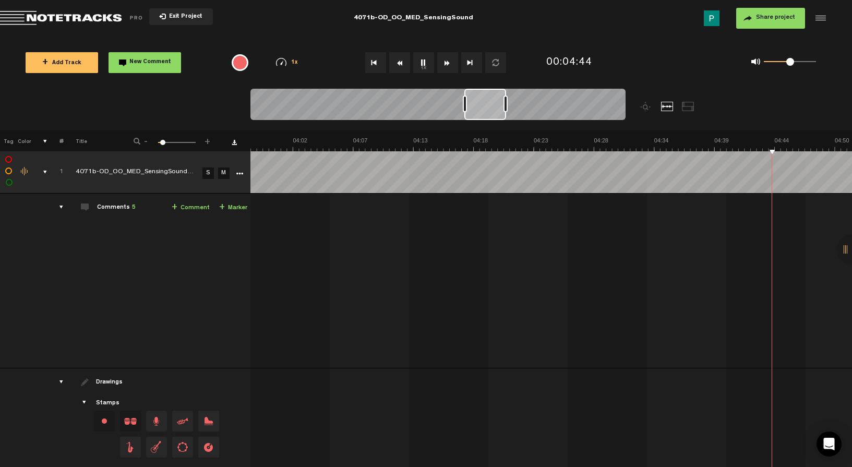
click at [424, 65] on button "1x" at bounding box center [423, 62] width 21 height 21
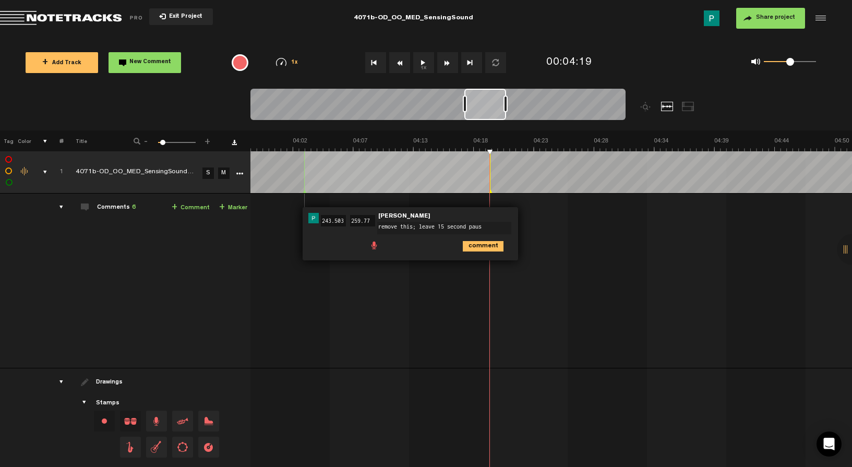
type textarea "remove this; leave 15 second pause"
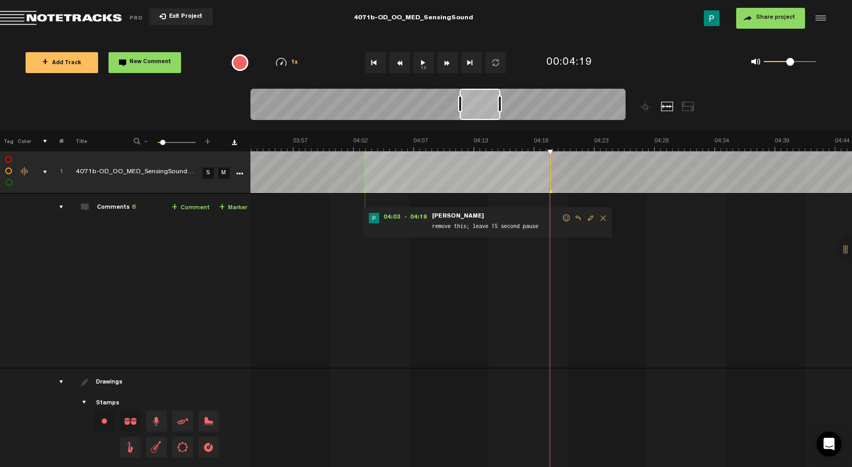
scroll to position [0, 2680]
click at [486, 114] on div at bounding box center [480, 104] width 41 height 31
click at [562, 217] on span "Reply to comment" at bounding box center [564, 217] width 13 height 7
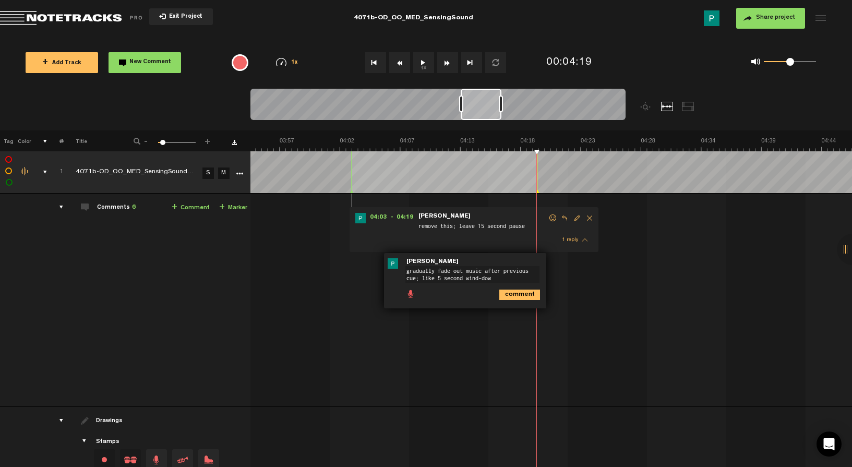
type textarea "gradually fade out music after previous cue; like 5 second wind-down"
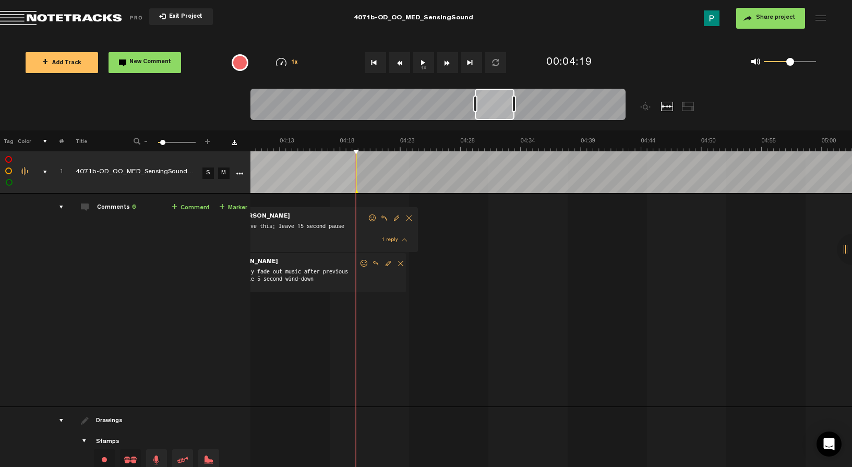
scroll to position [0, 2907]
drag, startPoint x: 486, startPoint y: 110, endPoint x: 504, endPoint y: 110, distance: 17.7
click at [504, 110] on div at bounding box center [495, 104] width 40 height 31
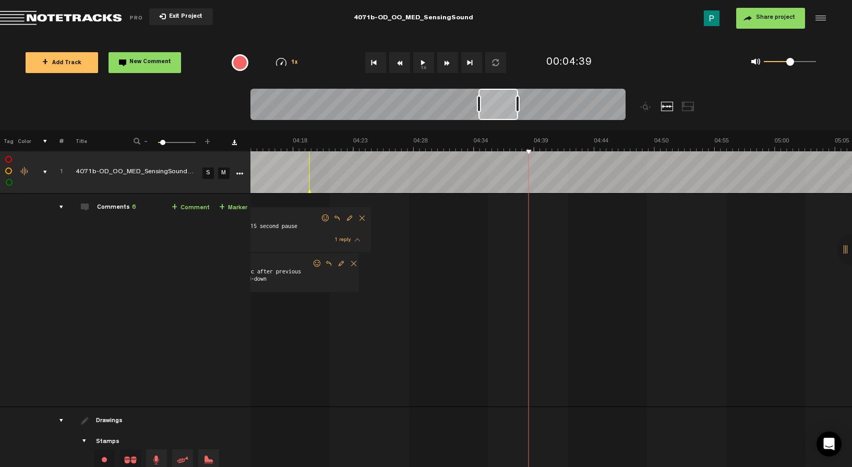
click at [424, 64] on button "1x" at bounding box center [423, 62] width 21 height 21
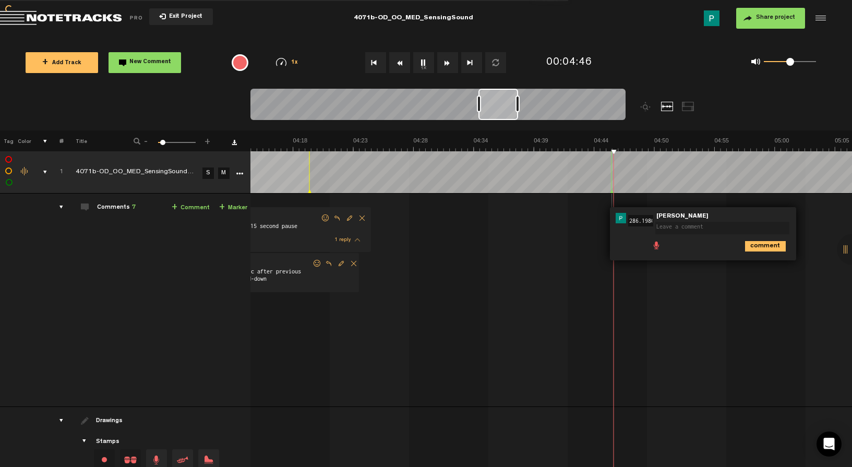
scroll to position [0, 0]
type textarea "cut down to 2 secnod silence before sound starts to come in"
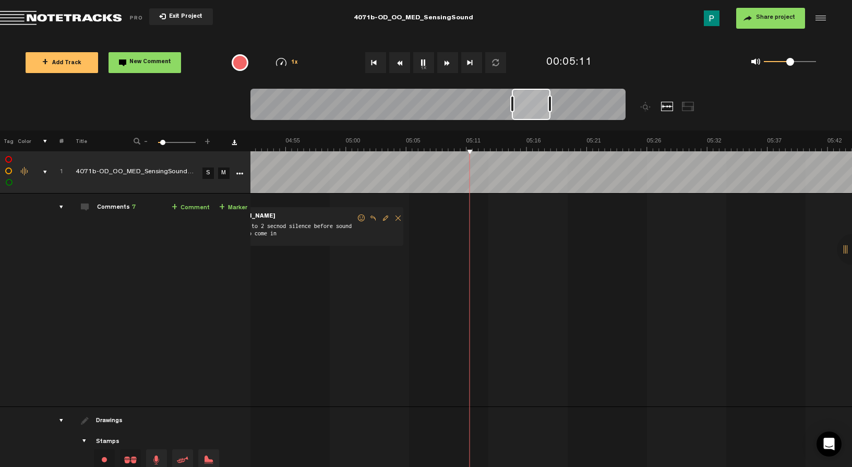
scroll to position [0, 3357]
drag, startPoint x: 525, startPoint y: 112, endPoint x: 542, endPoint y: 105, distance: 18.2
click at [542, 105] on div at bounding box center [532, 104] width 39 height 31
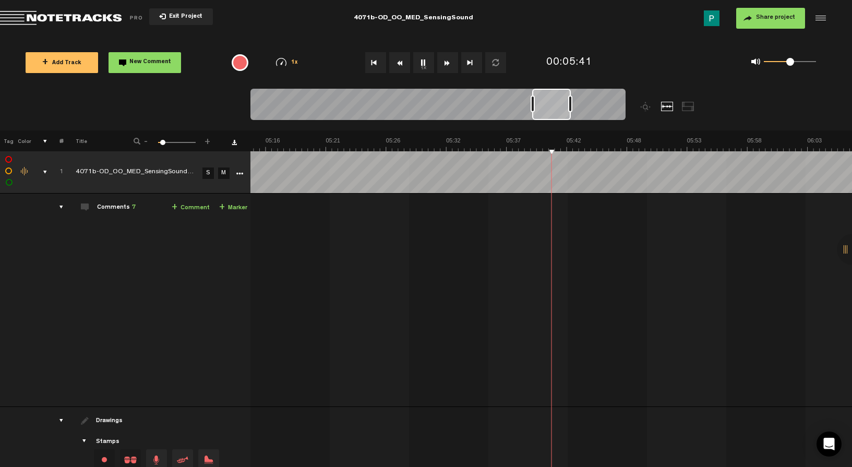
scroll to position [0, 3597]
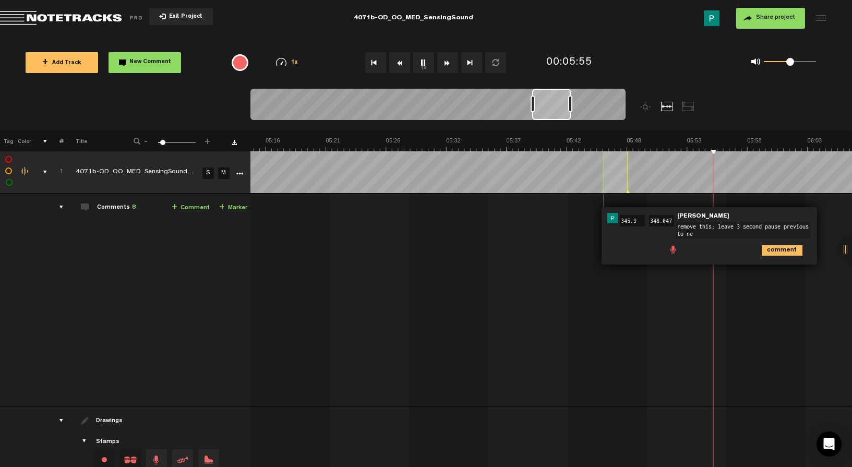
type textarea "remove this; leave 3 second pause previous to nex"
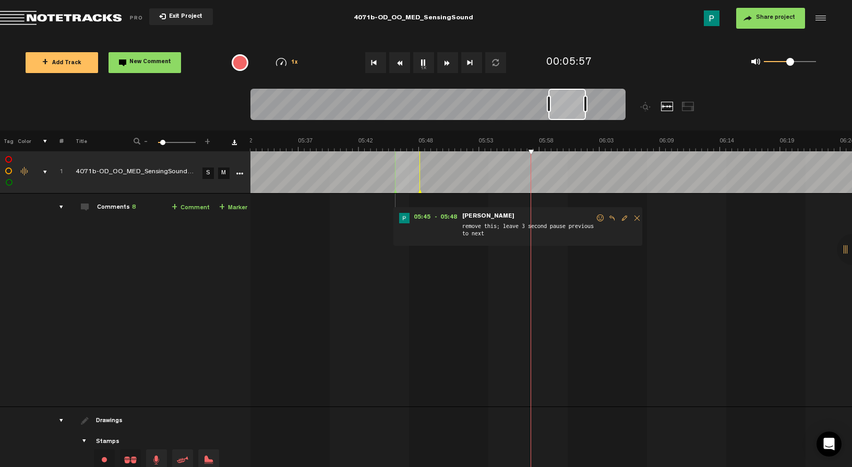
scroll to position [0, 3825]
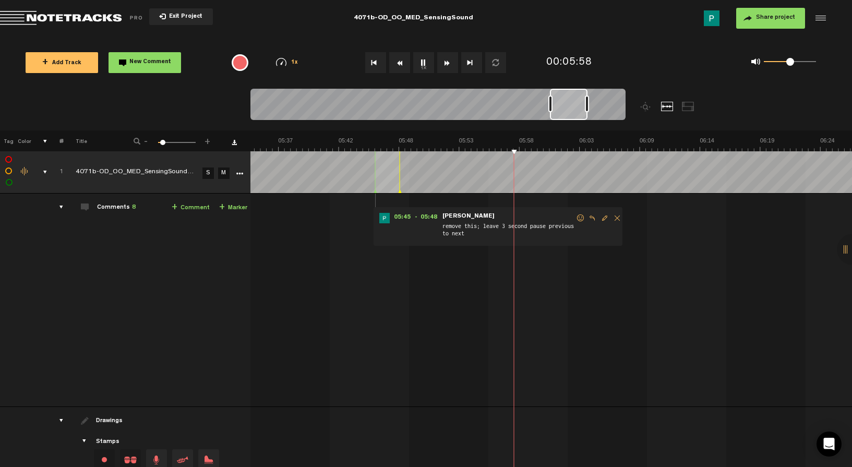
drag, startPoint x: 550, startPoint y: 95, endPoint x: 568, endPoint y: 93, distance: 18.4
click at [568, 93] on div at bounding box center [569, 104] width 38 height 31
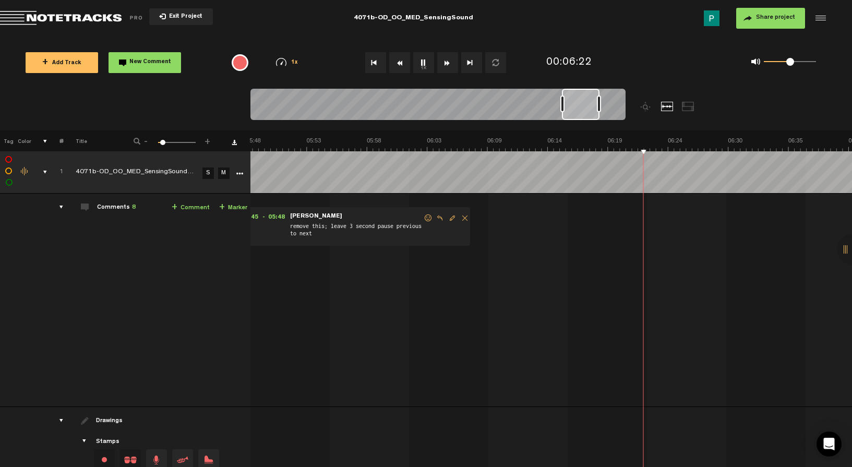
scroll to position [0, 3977]
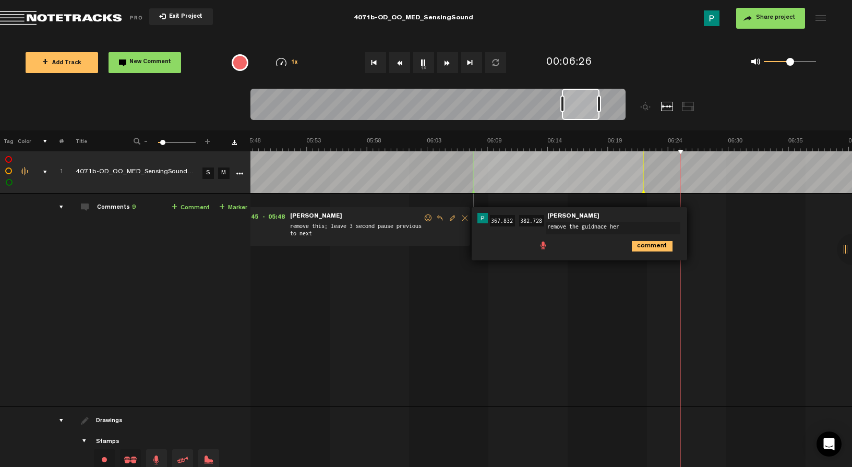
type textarea "remove the guidnace here"
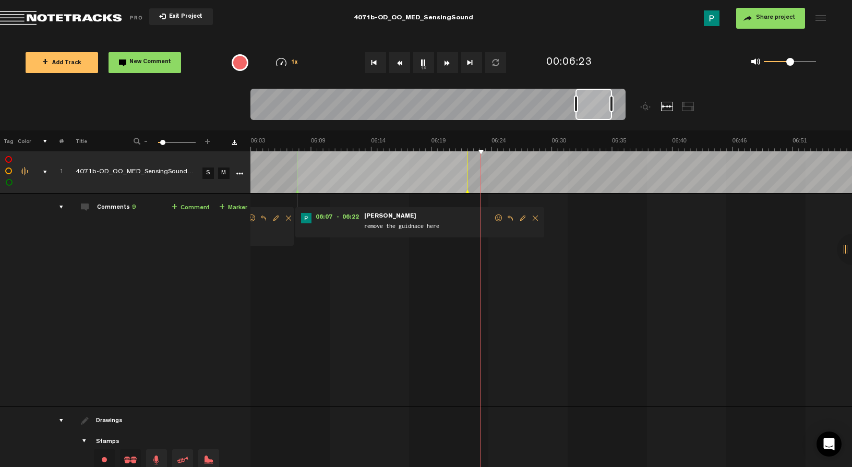
scroll to position [0, 4160]
drag, startPoint x: 589, startPoint y: 104, endPoint x: 604, endPoint y: 102, distance: 14.8
click at [604, 102] on div at bounding box center [594, 104] width 37 height 31
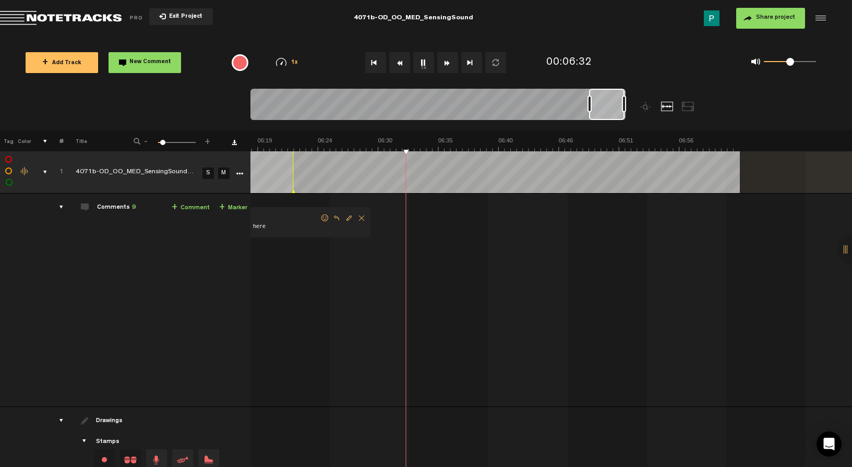
scroll to position [0, 4348]
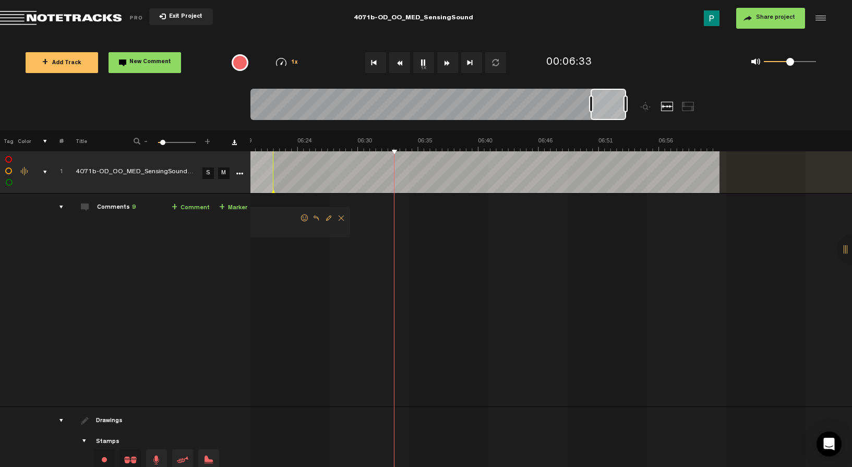
drag, startPoint x: 599, startPoint y: 106, endPoint x: 622, endPoint y: 100, distance: 24.3
click at [622, 100] on div at bounding box center [608, 104] width 35 height 31
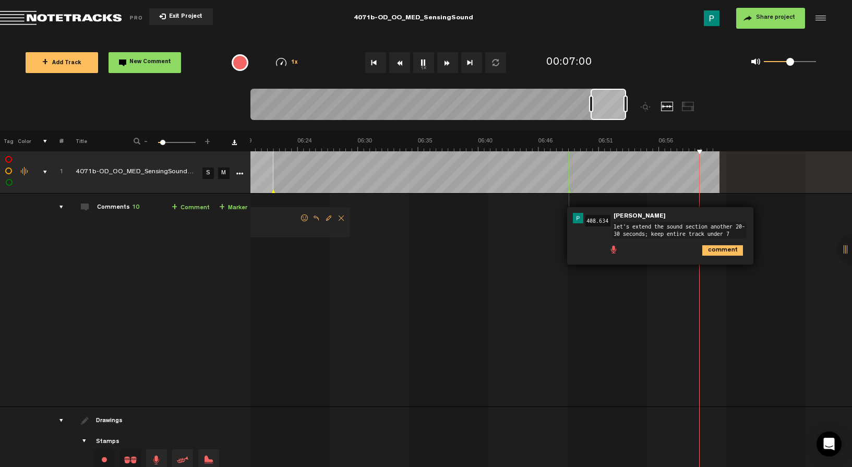
scroll to position [6, 0]
type textarea "let's extend the sound section another 20-30 seconds; keep entire track under 7…"
